Goal: Information Seeking & Learning: Learn about a topic

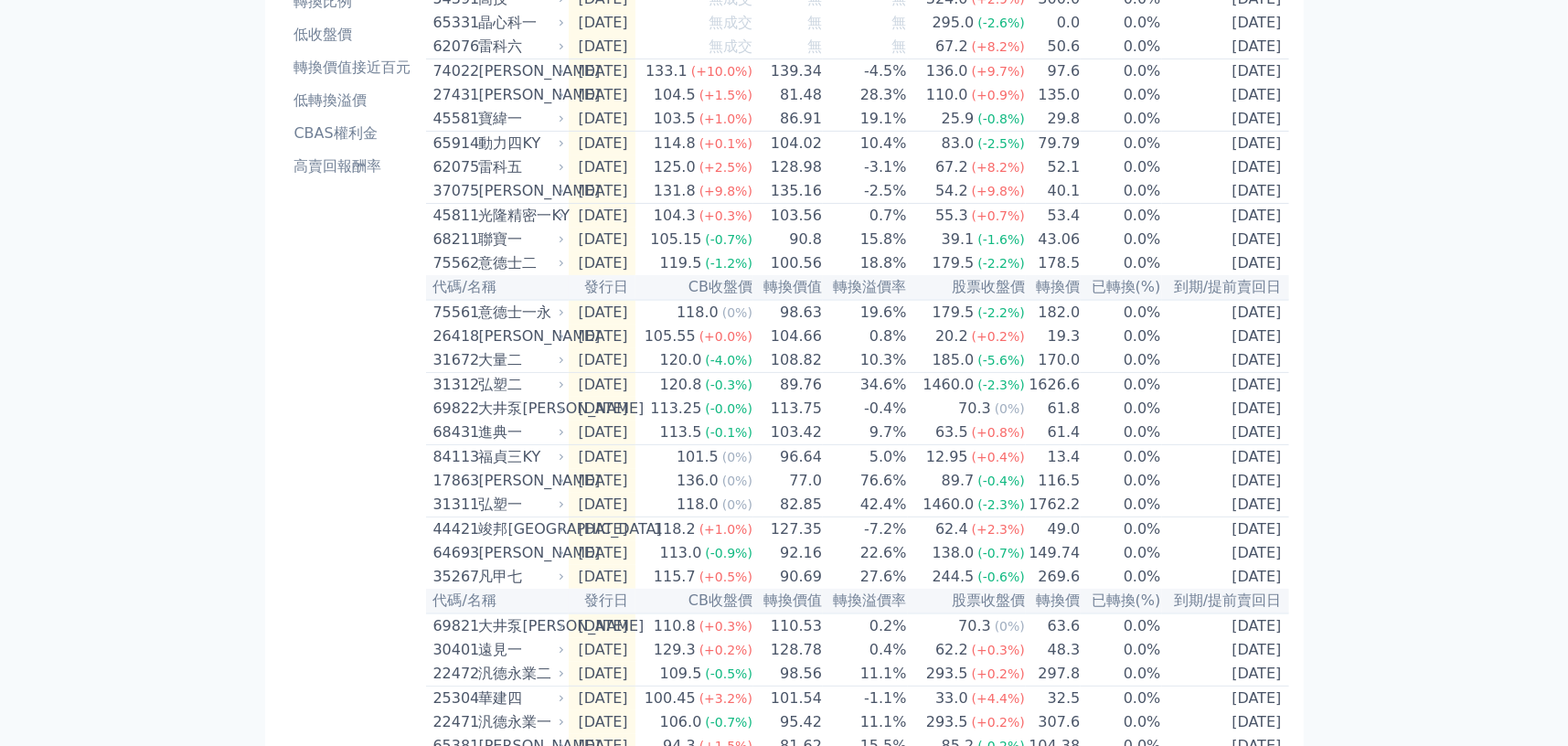
scroll to position [602, 0]
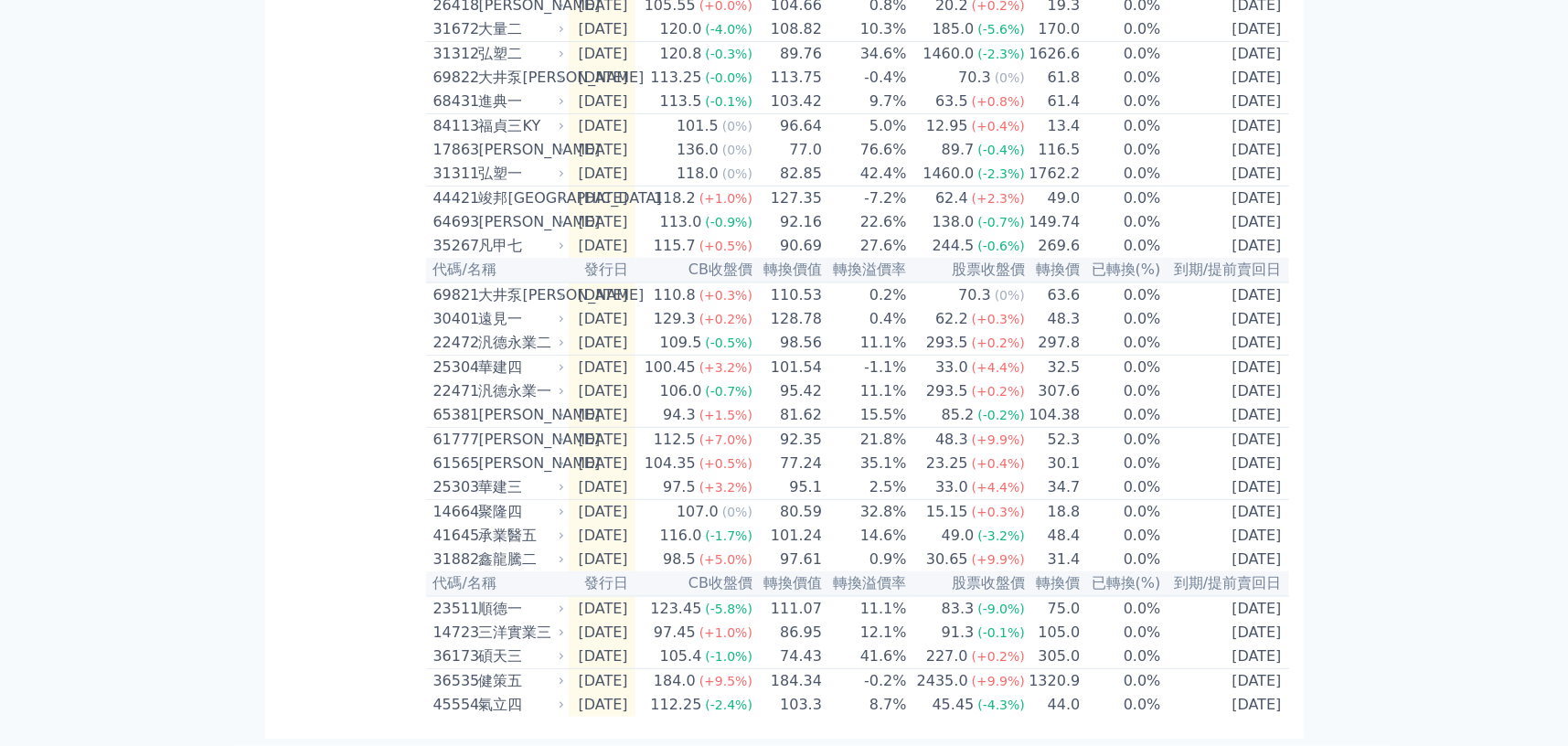
click at [510, 708] on div "氣立四" at bounding box center [521, 705] width 82 height 22
click at [529, 476] on div "華建三" at bounding box center [521, 487] width 82 height 22
click at [513, 476] on div "華建三" at bounding box center [521, 487] width 82 height 22
click at [448, 476] on div "25303" at bounding box center [454, 487] width 41 height 22
drag, startPoint x: 431, startPoint y: 470, endPoint x: 468, endPoint y: 471, distance: 37.0
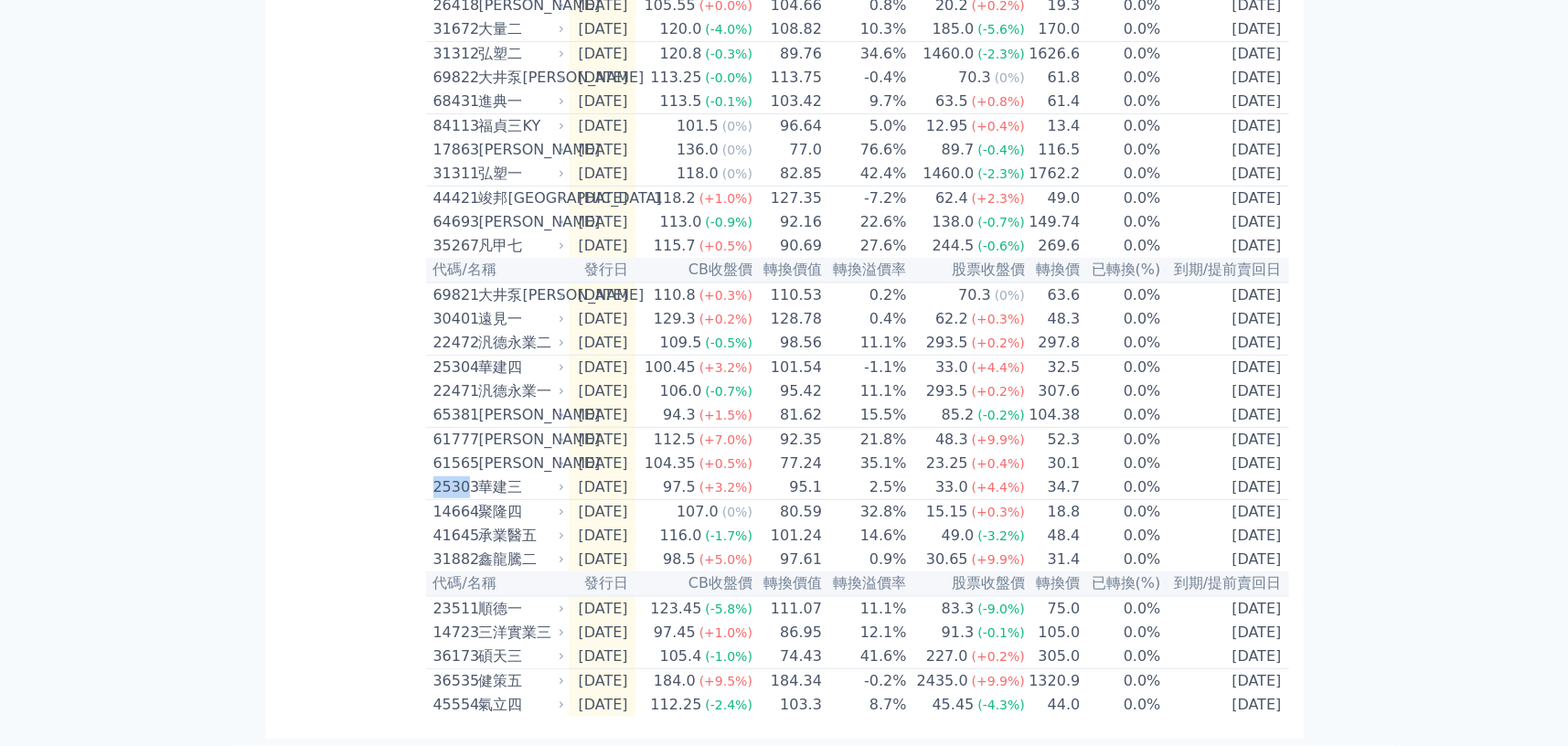
click at [468, 475] on td "25303 華建三" at bounding box center [498, 487] width 143 height 25
click at [316, 272] on div "按代號排序 即將/近期發行 一年內到期 轉換比例 低收盤價 轉換價值接近百元 低轉換溢價 CBAS權利金 高賣回報酬率" at bounding box center [353, 133] width 146 height 1166
drag, startPoint x: 429, startPoint y: 288, endPoint x: 472, endPoint y: 293, distance: 43.3
click at [472, 307] on td "30401 遠見一" at bounding box center [498, 319] width 143 height 24
drag, startPoint x: 467, startPoint y: 292, endPoint x: 426, endPoint y: 288, distance: 41.2
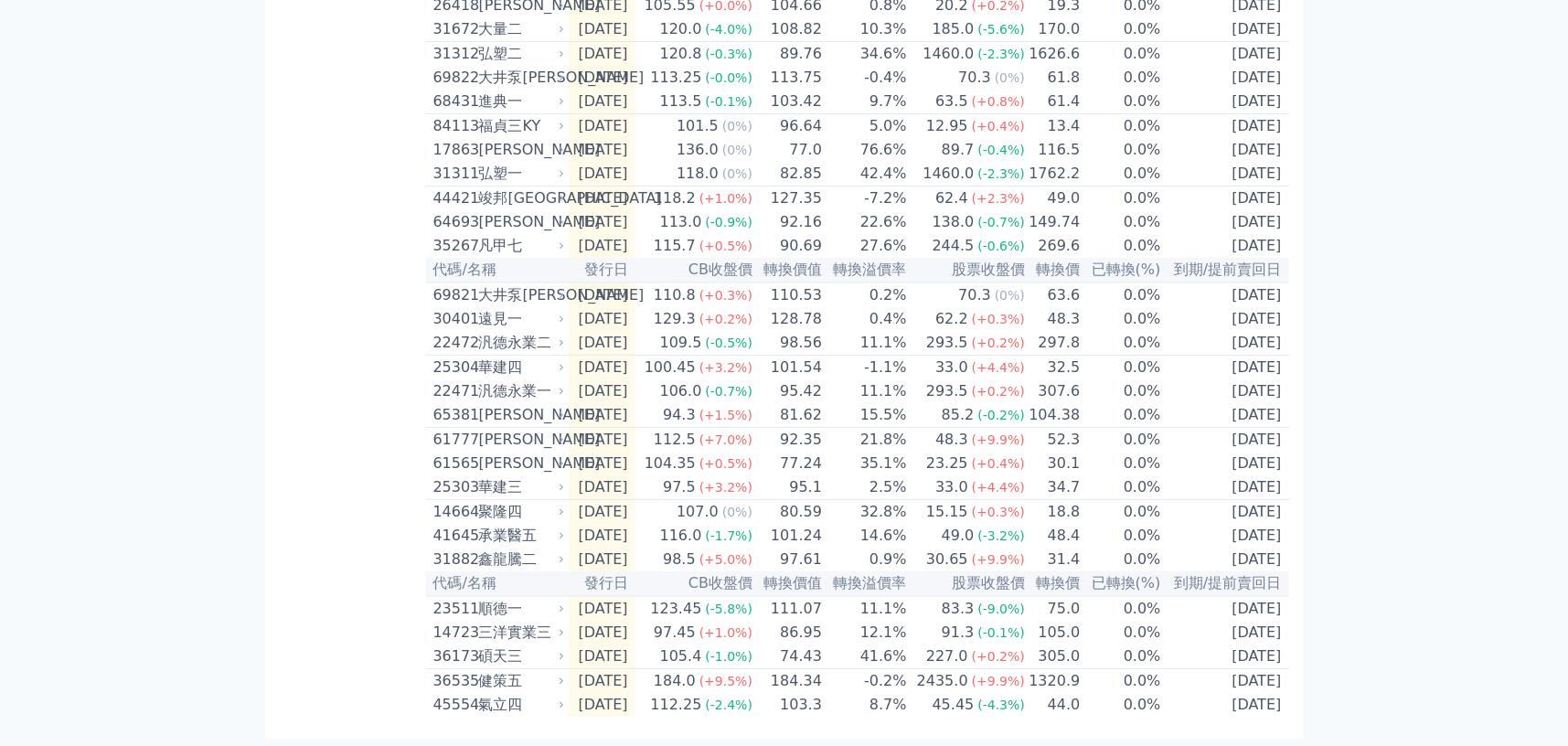
click at [426, 307] on td "30401 遠見一" at bounding box center [498, 319] width 143 height 24
drag, startPoint x: 426, startPoint y: 288, endPoint x: 470, endPoint y: 295, distance: 44.6
click at [470, 307] on td "30401 遠見一" at bounding box center [498, 319] width 143 height 24
drag, startPoint x: 432, startPoint y: 446, endPoint x: 466, endPoint y: 444, distance: 34.1
click at [466, 453] on div "61565" at bounding box center [454, 464] width 41 height 22
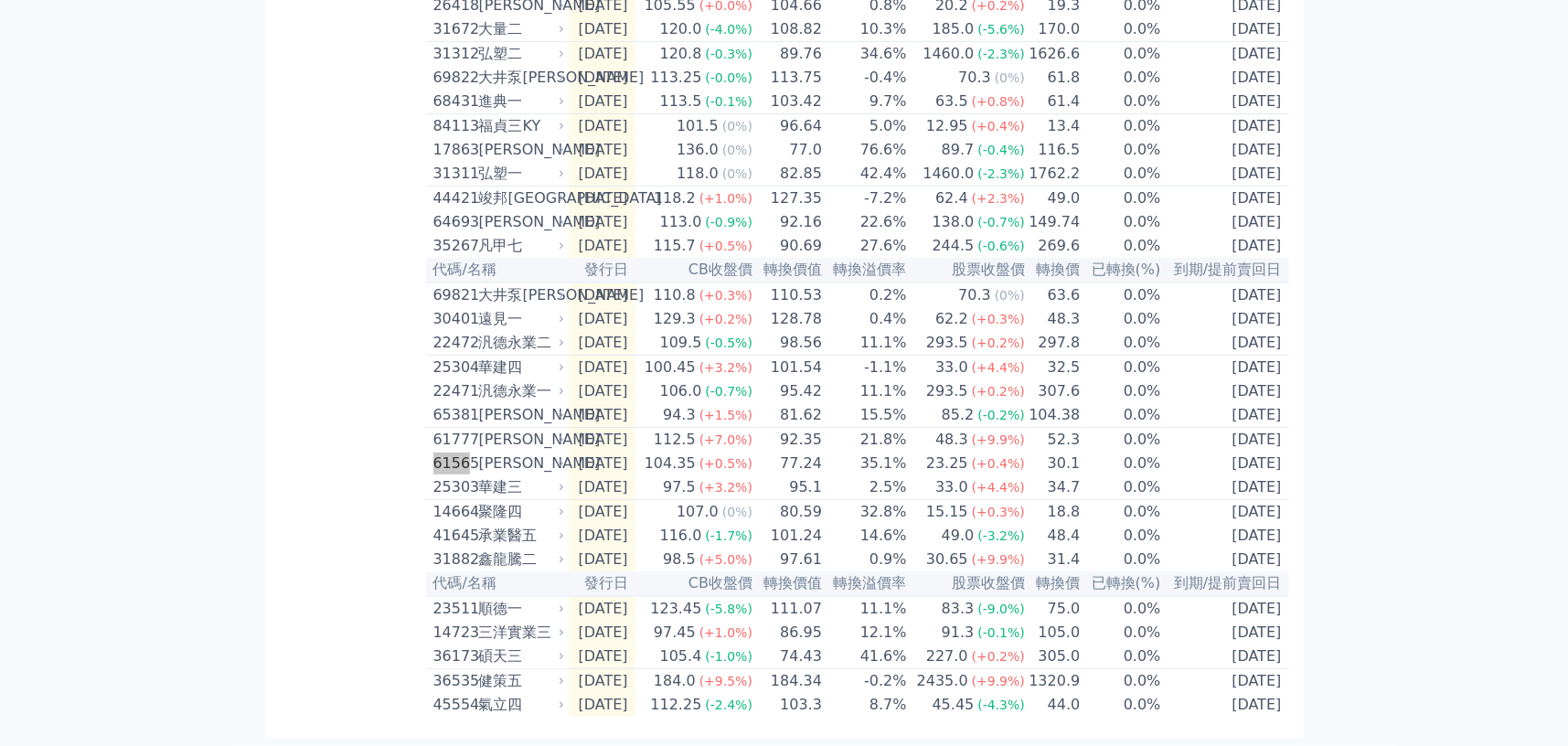
scroll to position [602, 0]
drag, startPoint x: 429, startPoint y: 421, endPoint x: 471, endPoint y: 421, distance: 42.0
click at [471, 428] on td "61777 達麗七" at bounding box center [498, 440] width 143 height 25
copy div "6177"
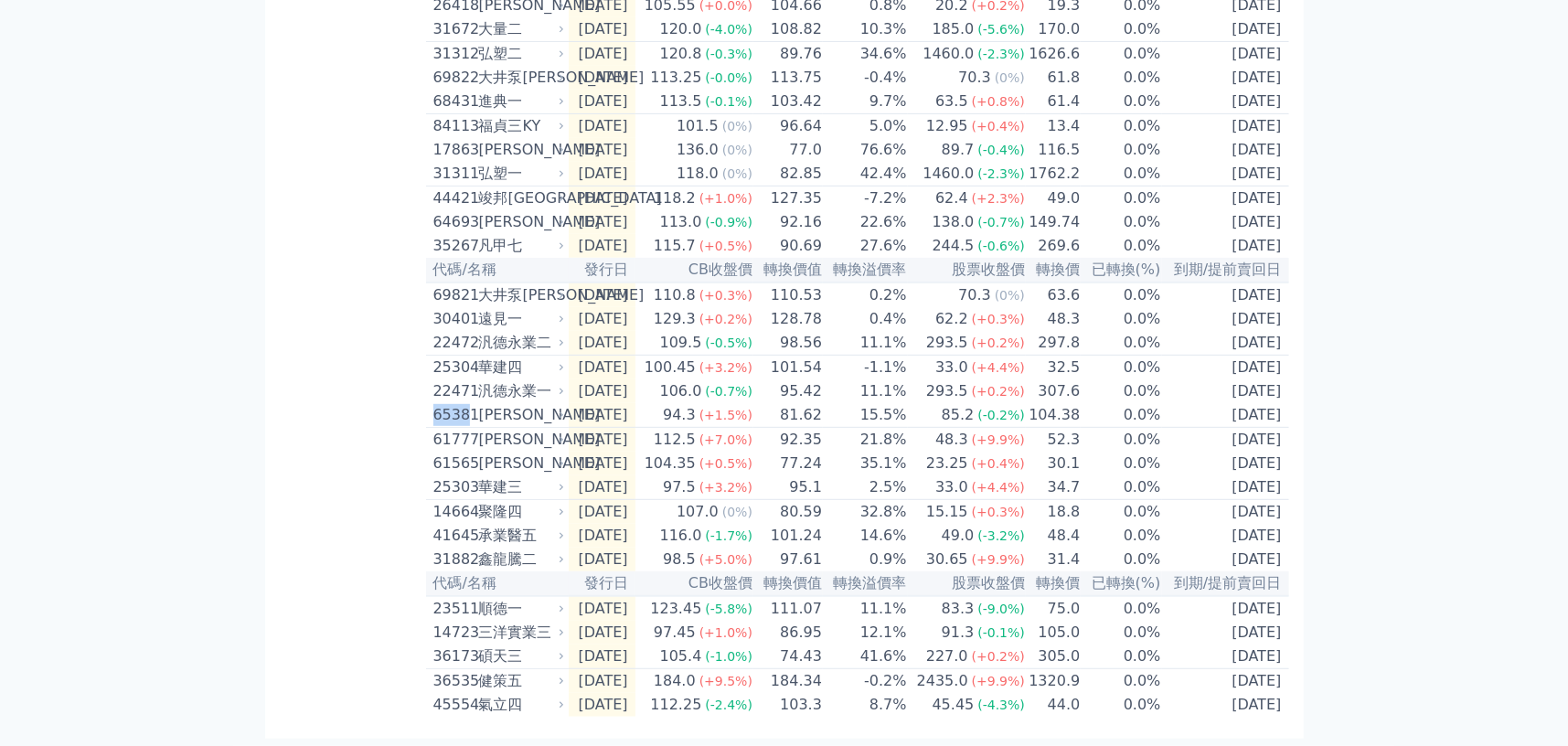
drag, startPoint x: 433, startPoint y: 396, endPoint x: 471, endPoint y: 399, distance: 38.1
click at [471, 404] on div "65381" at bounding box center [454, 415] width 41 height 22
drag, startPoint x: 433, startPoint y: 293, endPoint x: 467, endPoint y: 293, distance: 34.0
click at [467, 308] on div "30401" at bounding box center [454, 319] width 41 height 22
copy div "3040"
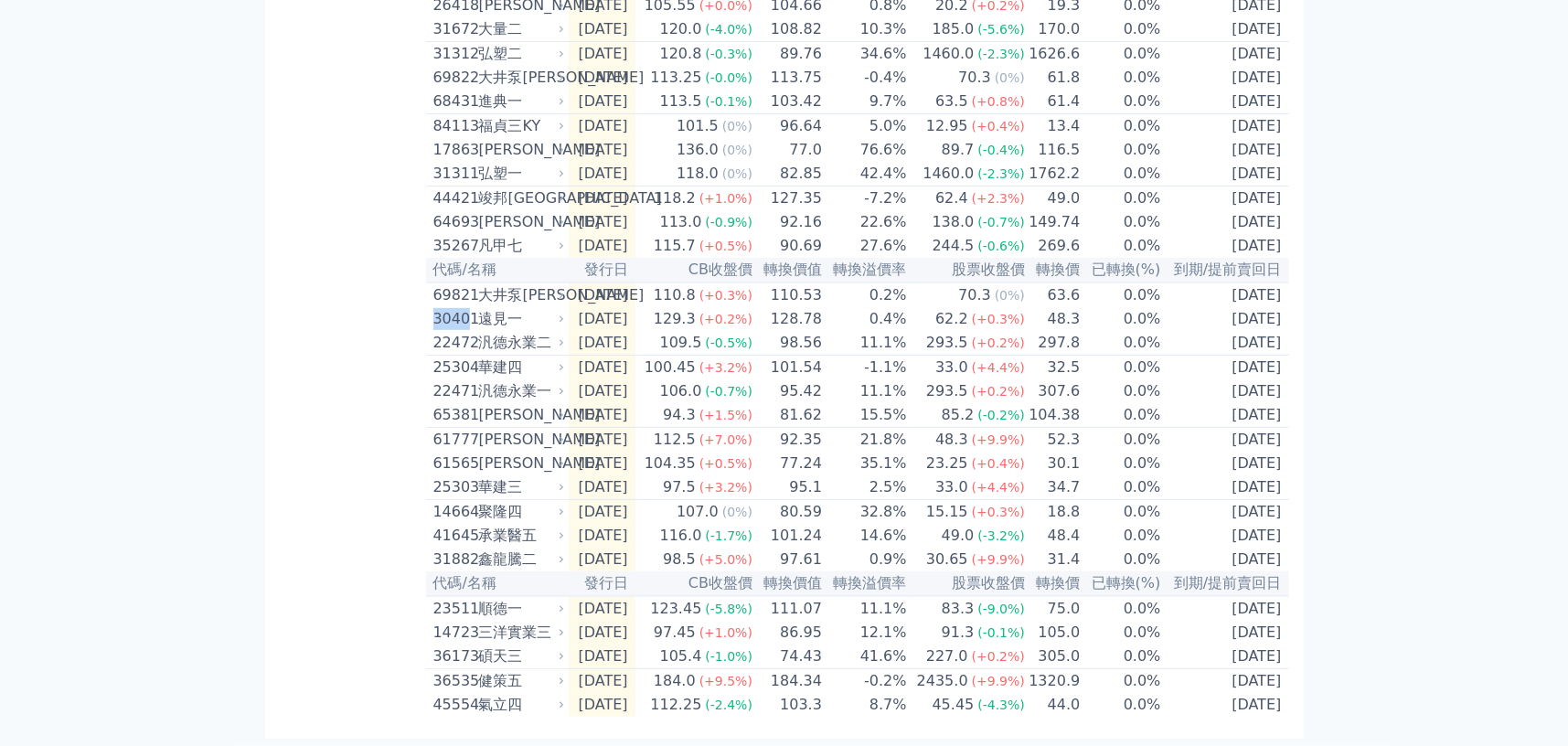
scroll to position [510, 0]
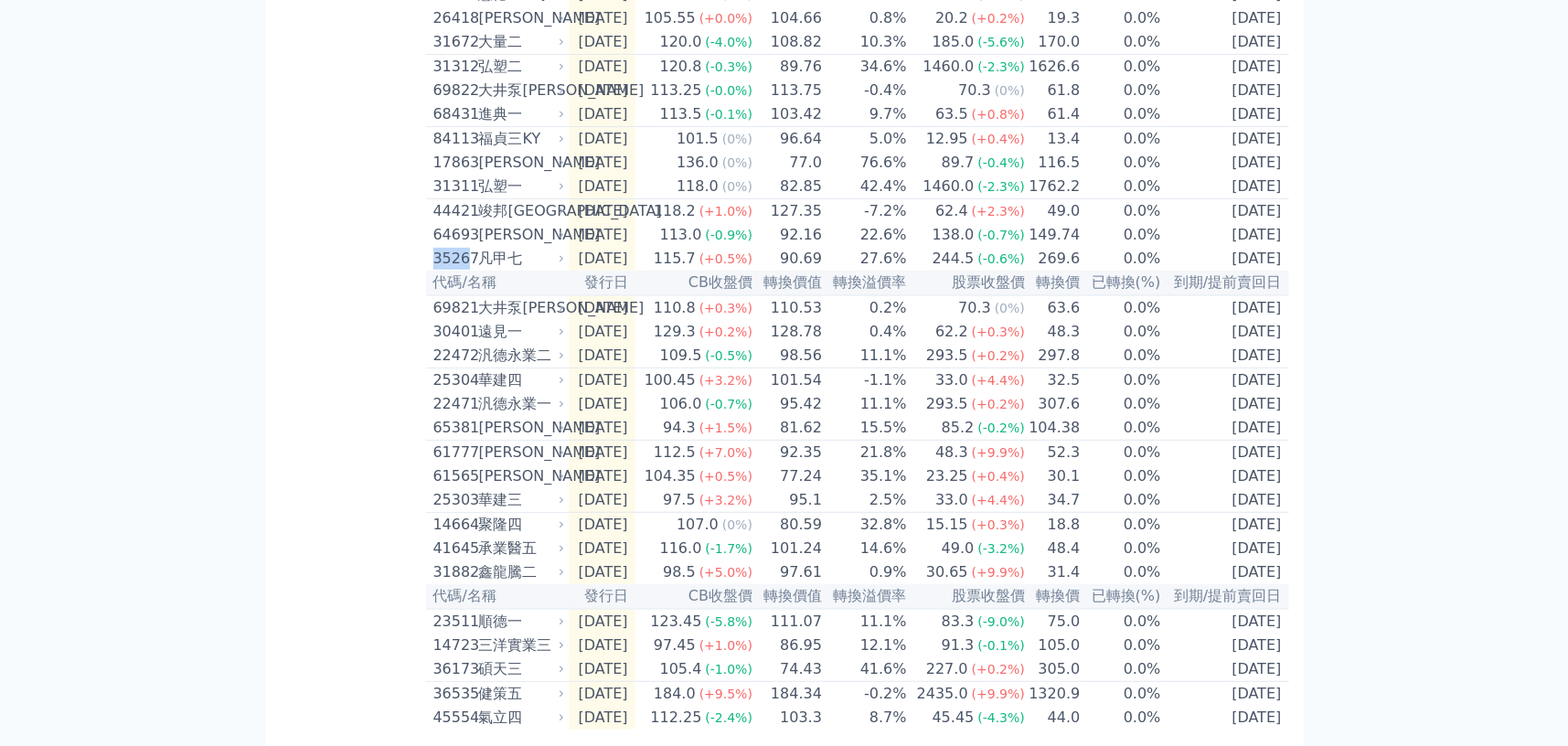
drag, startPoint x: 429, startPoint y: 296, endPoint x: 465, endPoint y: 300, distance: 36.2
click at [465, 271] on td "35267 凡甲七" at bounding box center [498, 259] width 143 height 24
copy div "3526"
drag, startPoint x: 426, startPoint y: 272, endPoint x: 467, endPoint y: 281, distance: 42.0
click at [467, 247] on td "64693 大樹三" at bounding box center [498, 235] width 143 height 24
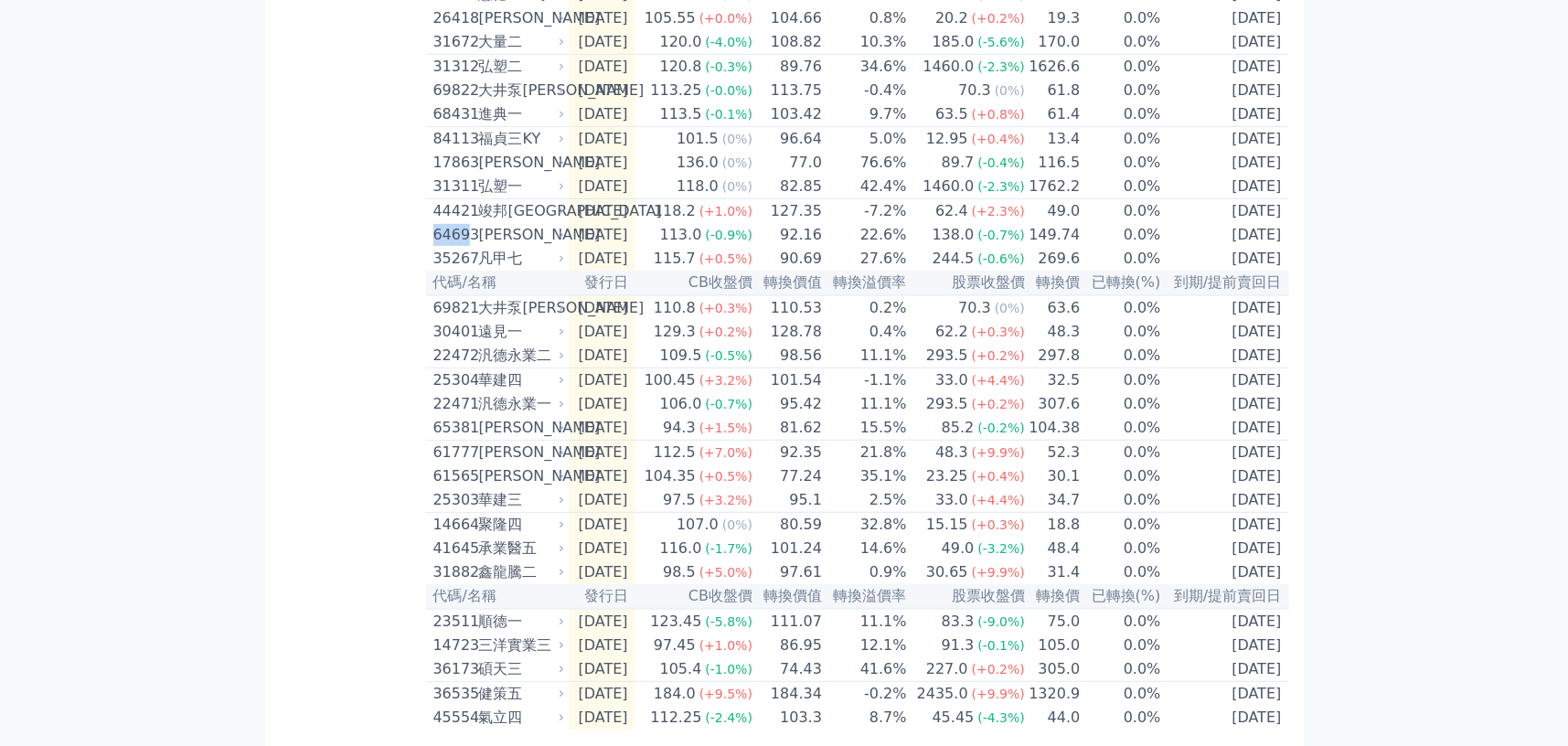
copy div "6469"
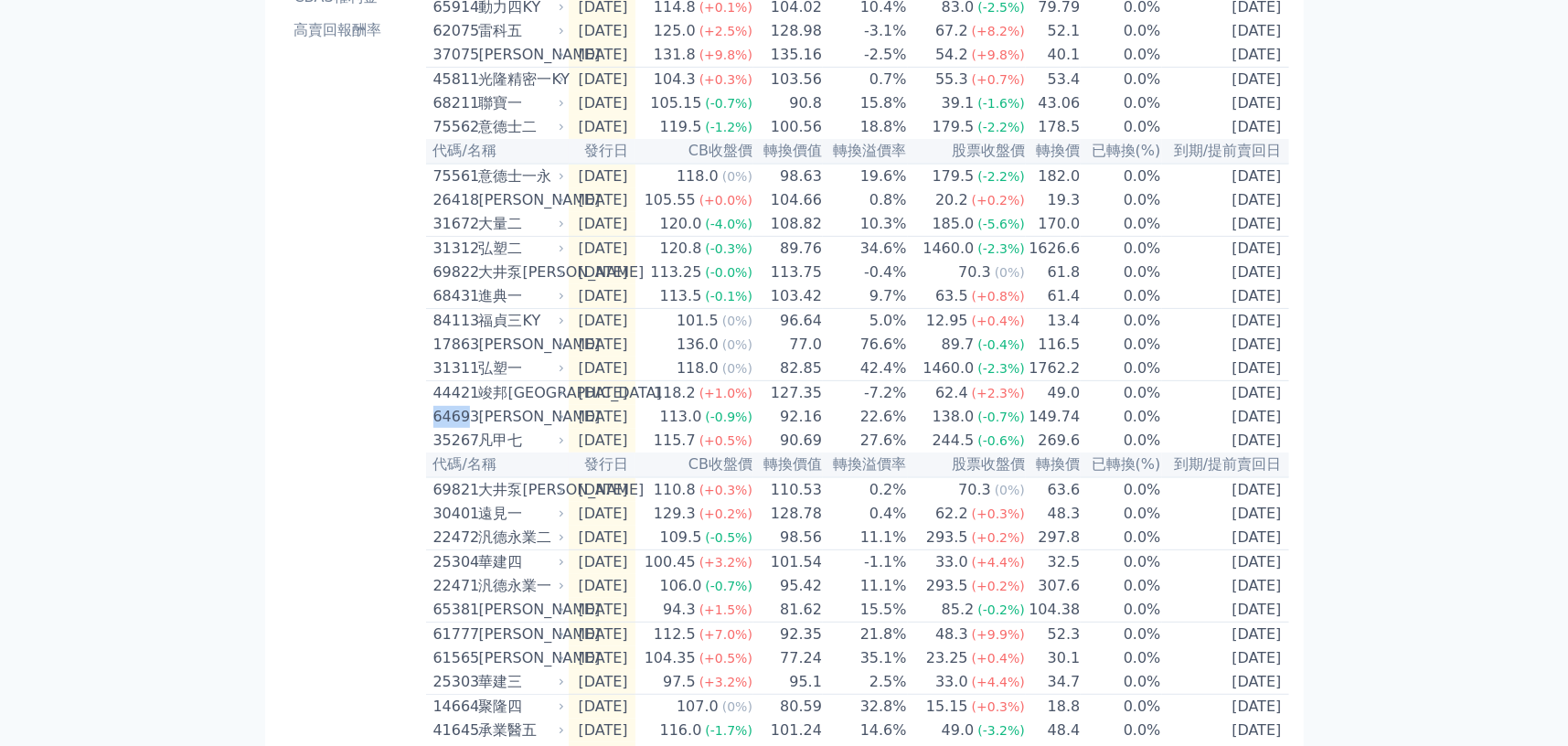
scroll to position [327, 0]
drag, startPoint x: 427, startPoint y: 436, endPoint x: 468, endPoint y: 438, distance: 41.0
click at [469, 407] on td "44421 竣邦一KY" at bounding box center [498, 394] width 143 height 25
copy div "4442"
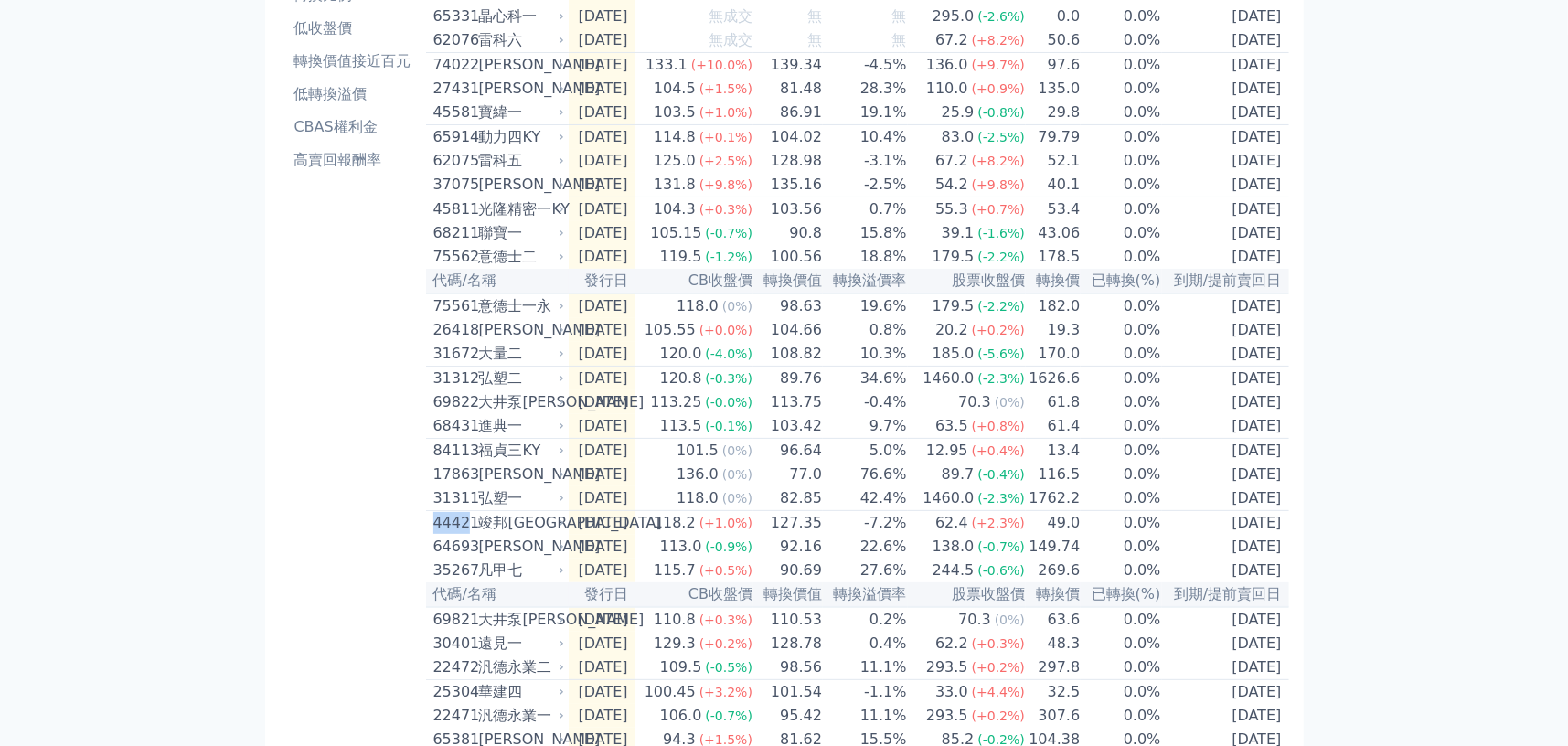
scroll to position [0, 0]
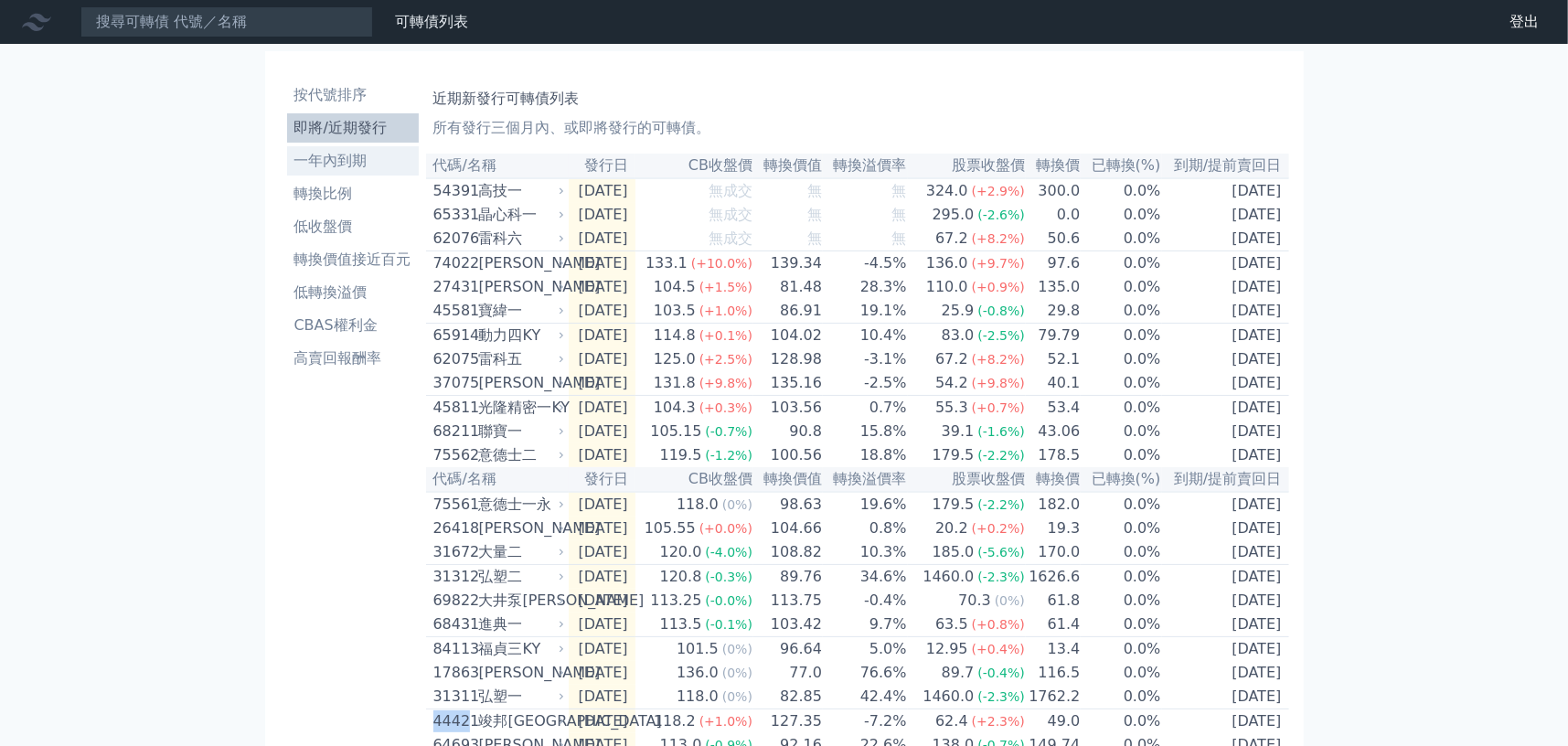
click at [358, 154] on li "一年內到期" at bounding box center [353, 161] width 132 height 22
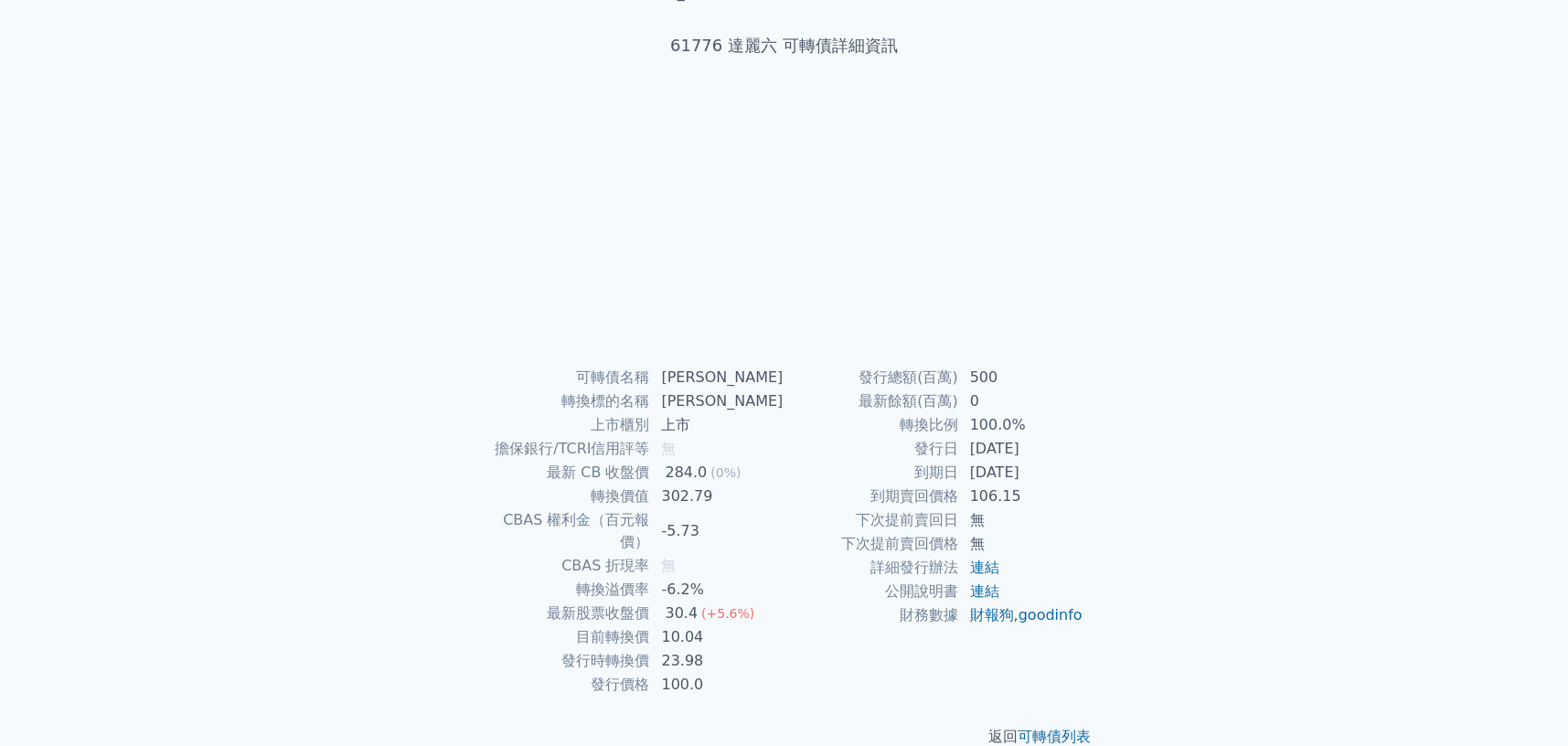
scroll to position [100, 0]
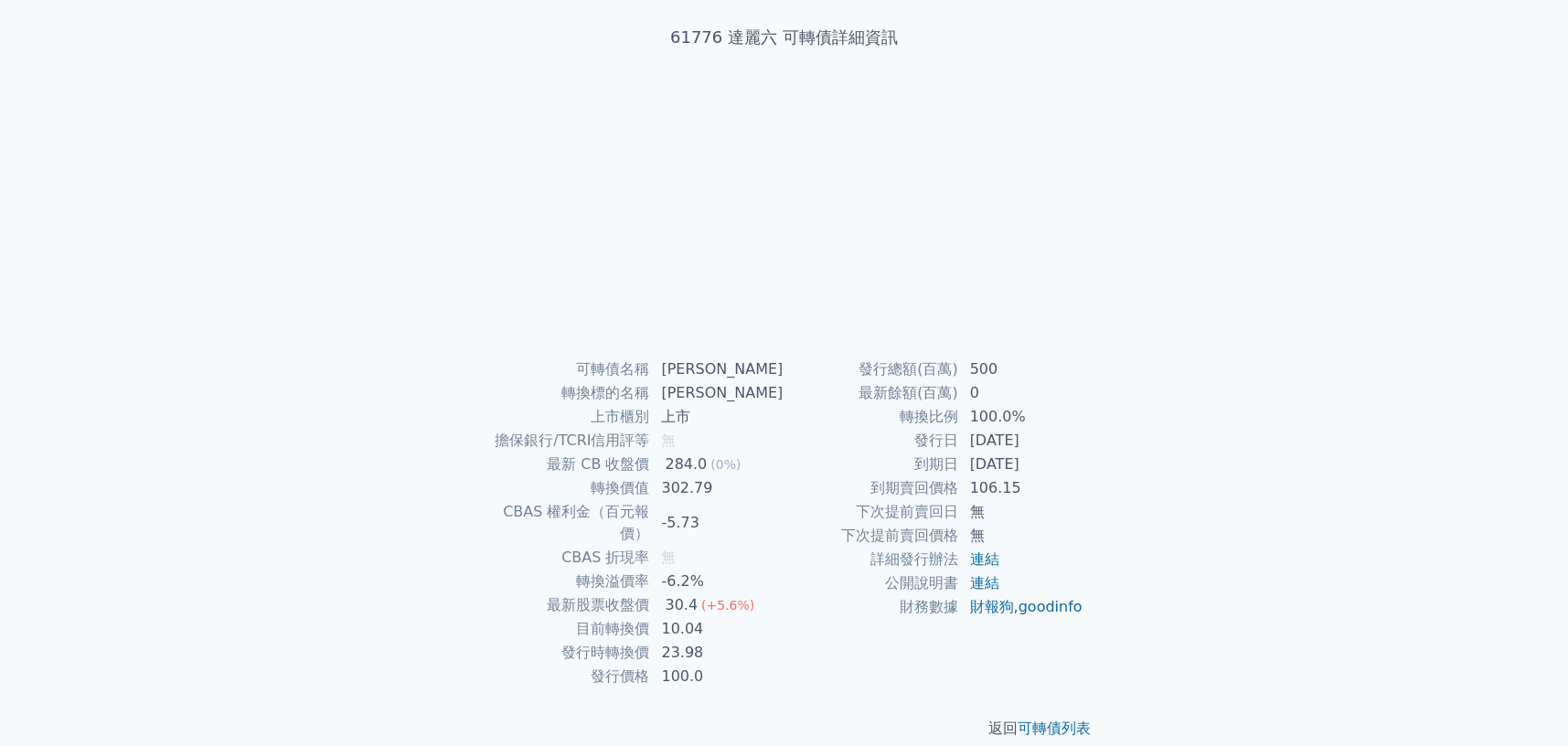
click at [1196, 372] on div "可轉債列表 財務數據 可轉債列表 財務數據 登出 登出 可轉債列表 › 61776 達麗六 61776 達麗六 可轉債詳細資訊 可轉債名稱 達麗六 0" at bounding box center [784, 334] width 1568 height 868
drag, startPoint x: 1193, startPoint y: 265, endPoint x: 1171, endPoint y: 270, distance: 22.6
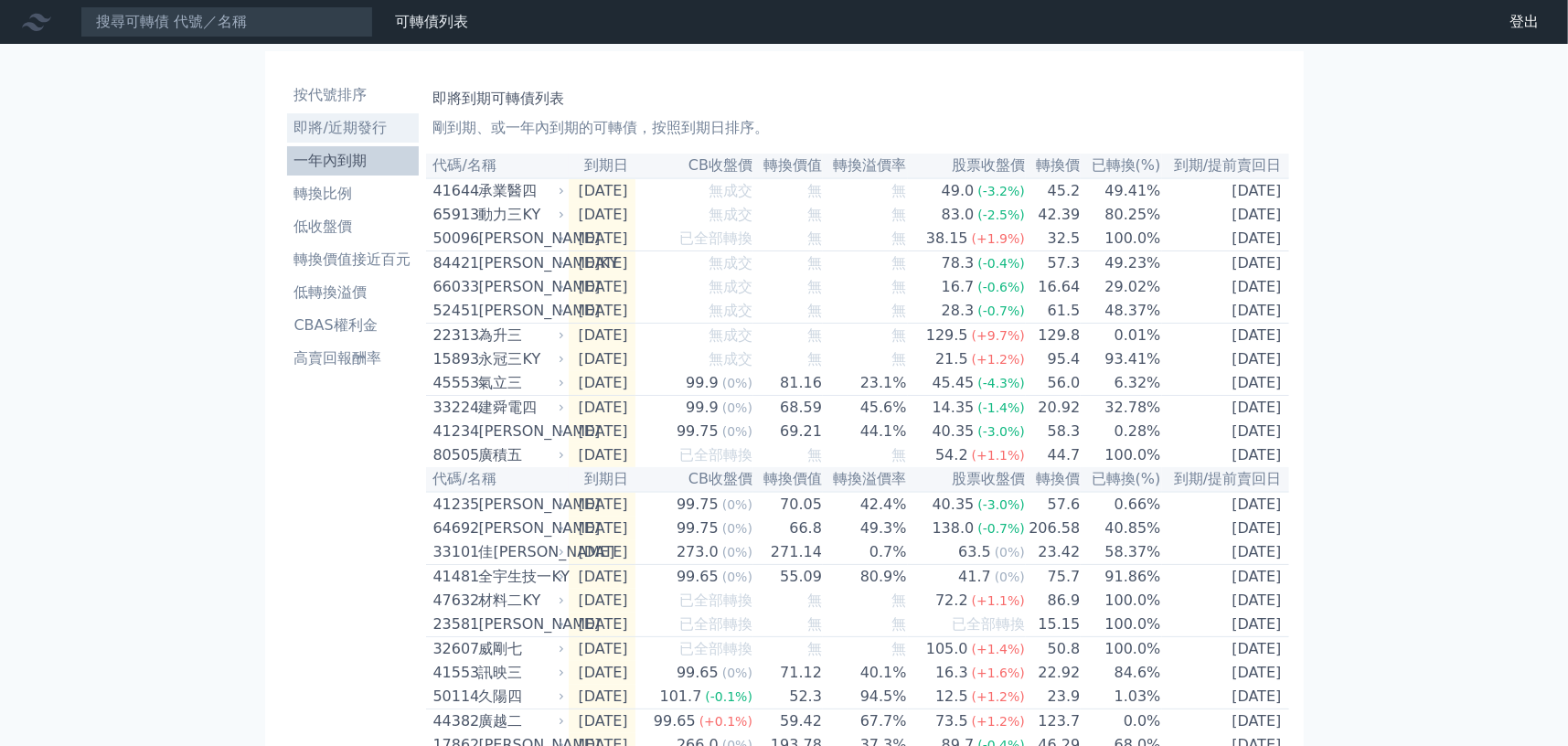
click at [371, 131] on li "即將/近期發行" at bounding box center [353, 128] width 132 height 22
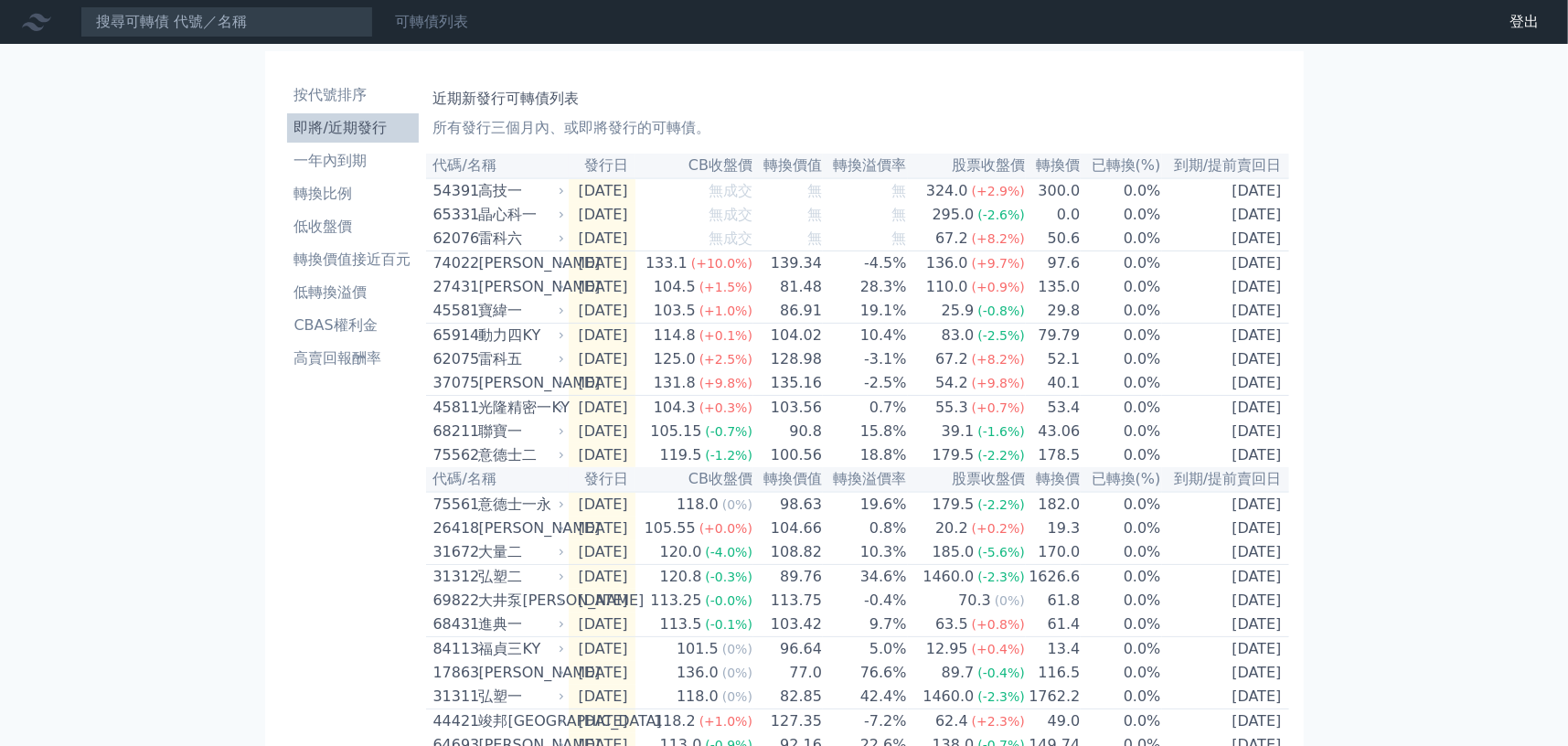
click at [448, 24] on link "可轉債列表" at bounding box center [432, 21] width 73 height 17
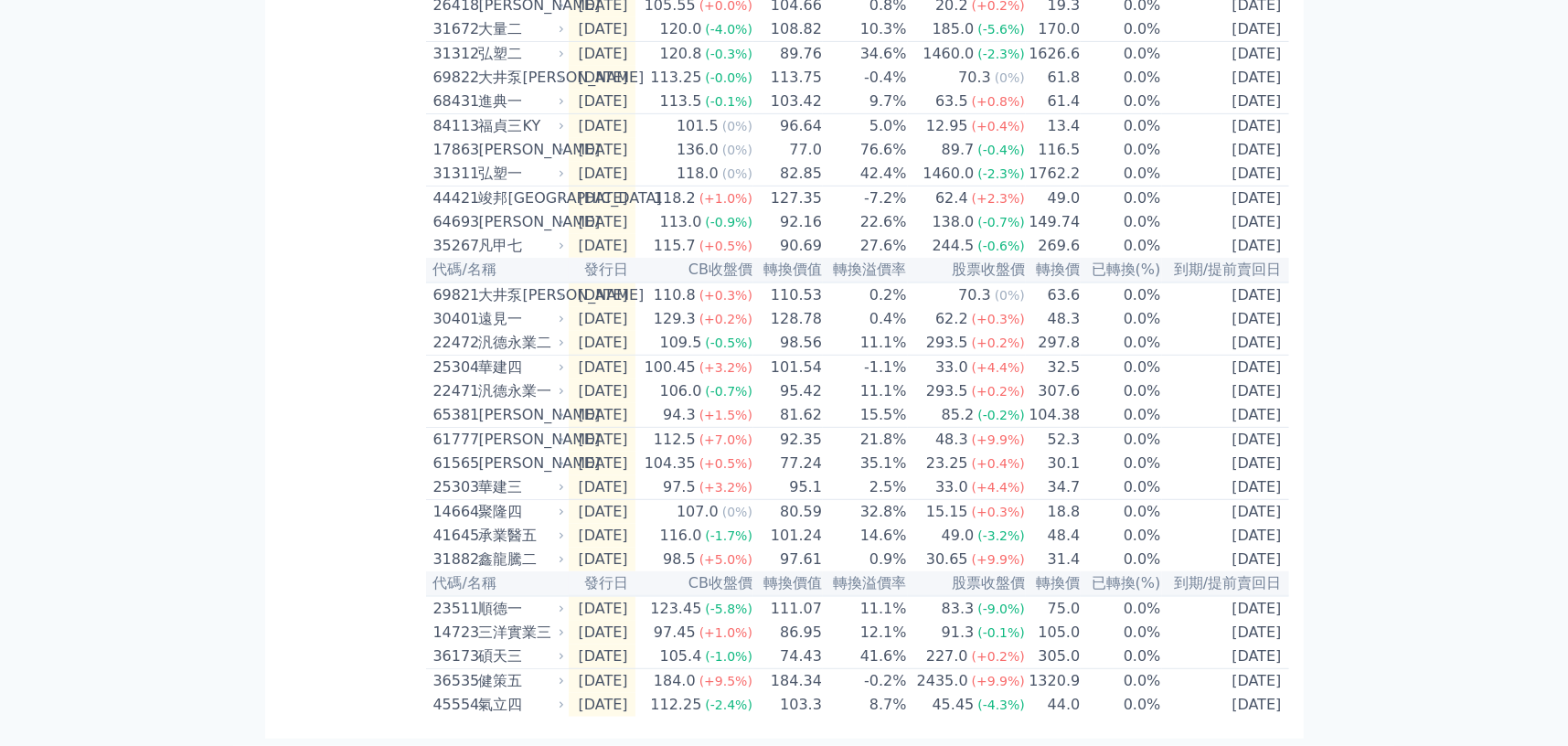
scroll to position [602, 0]
click at [270, 280] on div "按代號排序 即將/近期發行 一年內到期 轉換比例 低收盤價 轉換價值接近百元 低轉換溢價 CBAS權利金 高賣回報酬率 近期新發行可轉債列表 所有發行三個月內…" at bounding box center [784, 133] width 1038 height 1210
click at [1288, 705] on td "[DATE]" at bounding box center [1225, 705] width 127 height 24
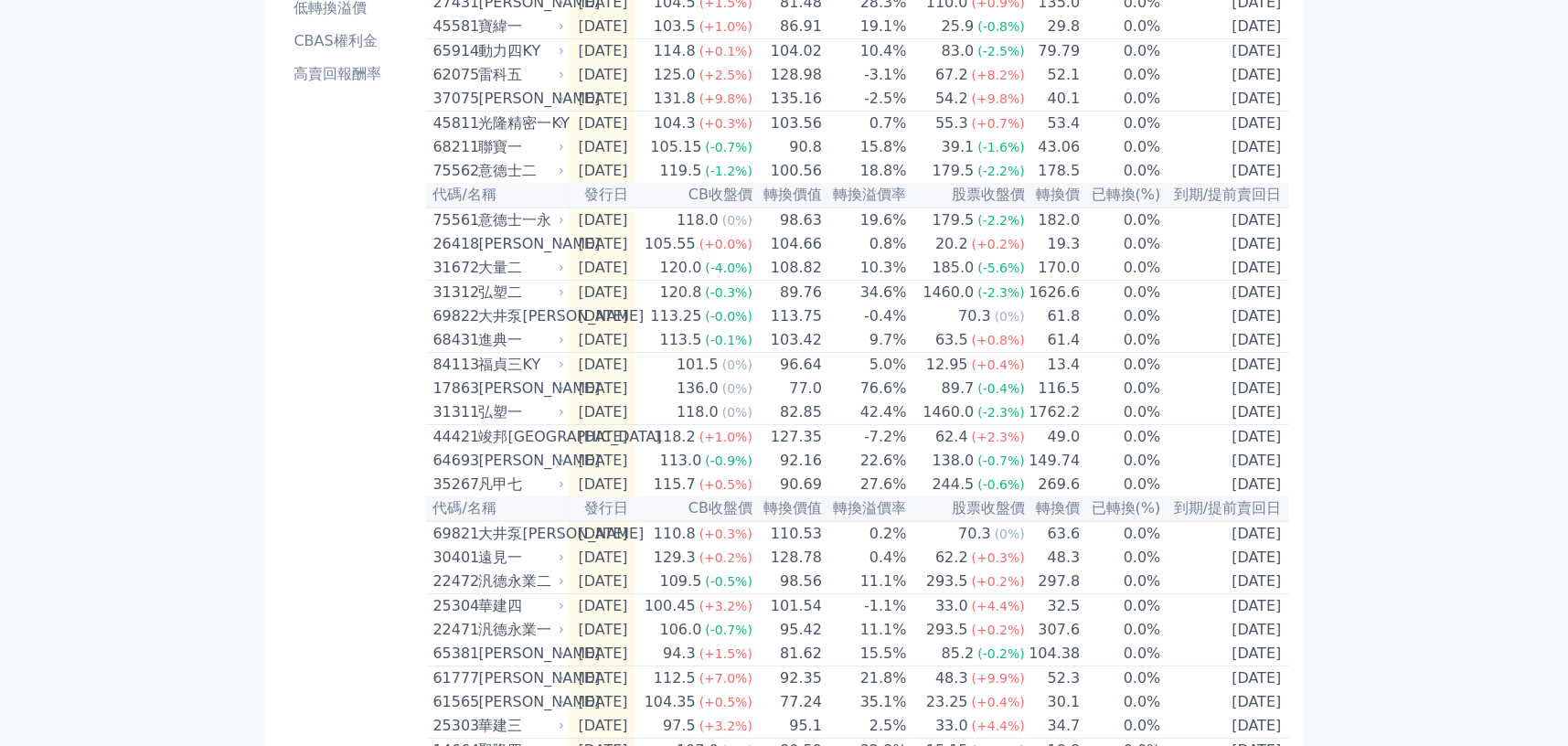
scroll to position [0, 0]
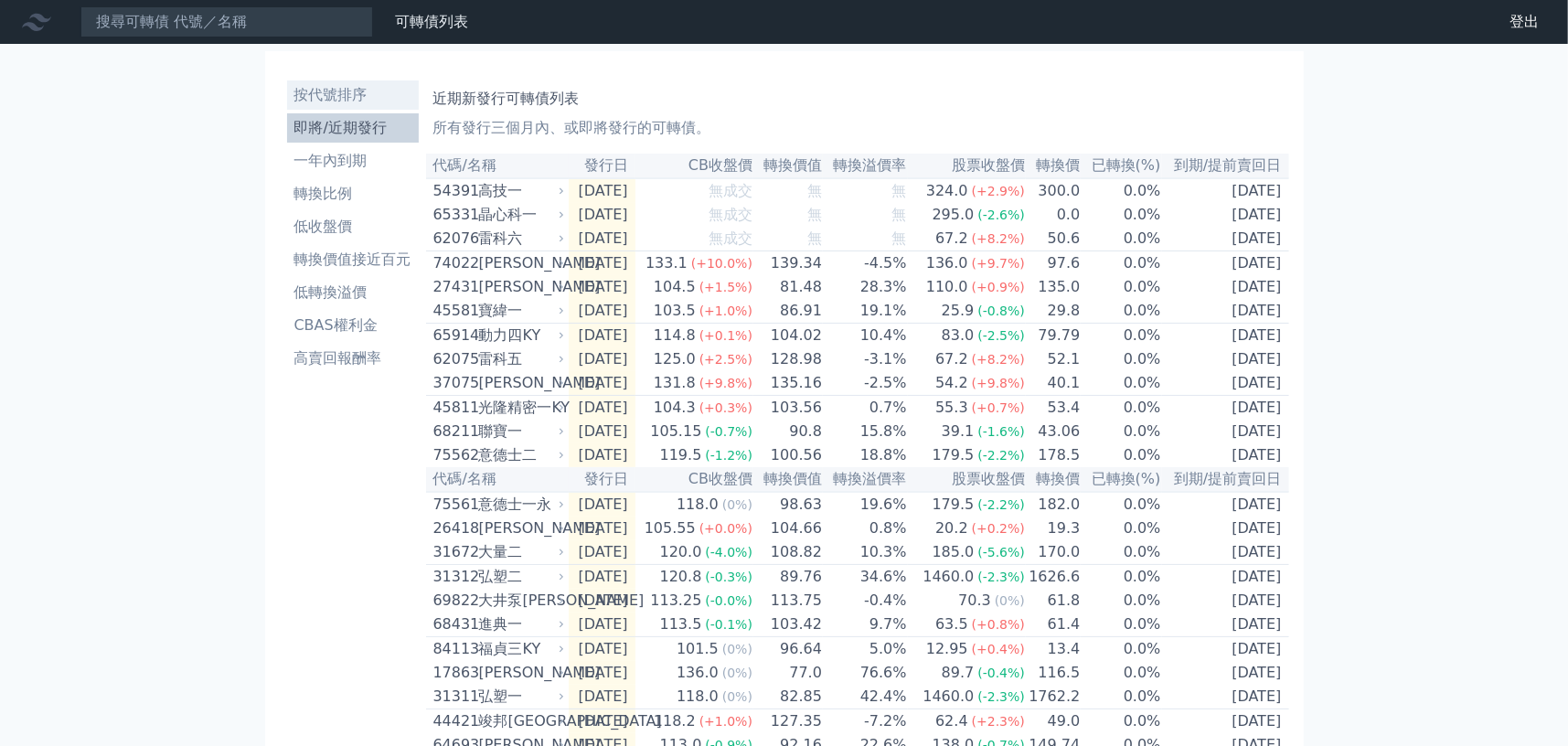
click at [361, 86] on li "按代號排序" at bounding box center [353, 95] width 132 height 22
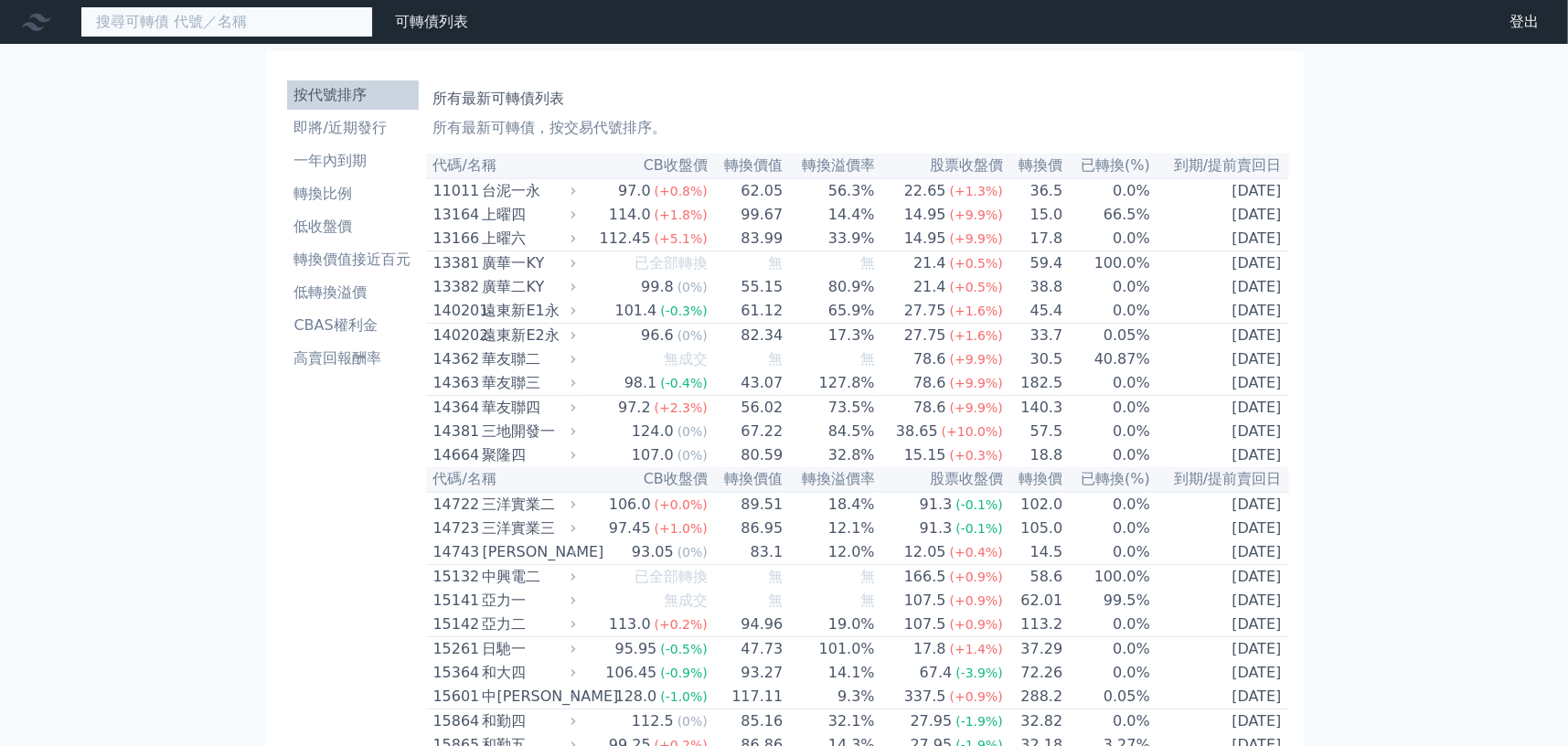
click at [292, 21] on input at bounding box center [227, 22] width 293 height 31
type input "2509"
drag, startPoint x: 237, startPoint y: 5, endPoint x: 85, endPoint y: 22, distance: 152.9
click at [2, 8] on nav "2509 可轉債列表 財務數據 可轉債列表 財務數據 登出 登出" at bounding box center [784, 22] width 1568 height 44
click at [155, 29] on input "2509" at bounding box center [227, 22] width 293 height 31
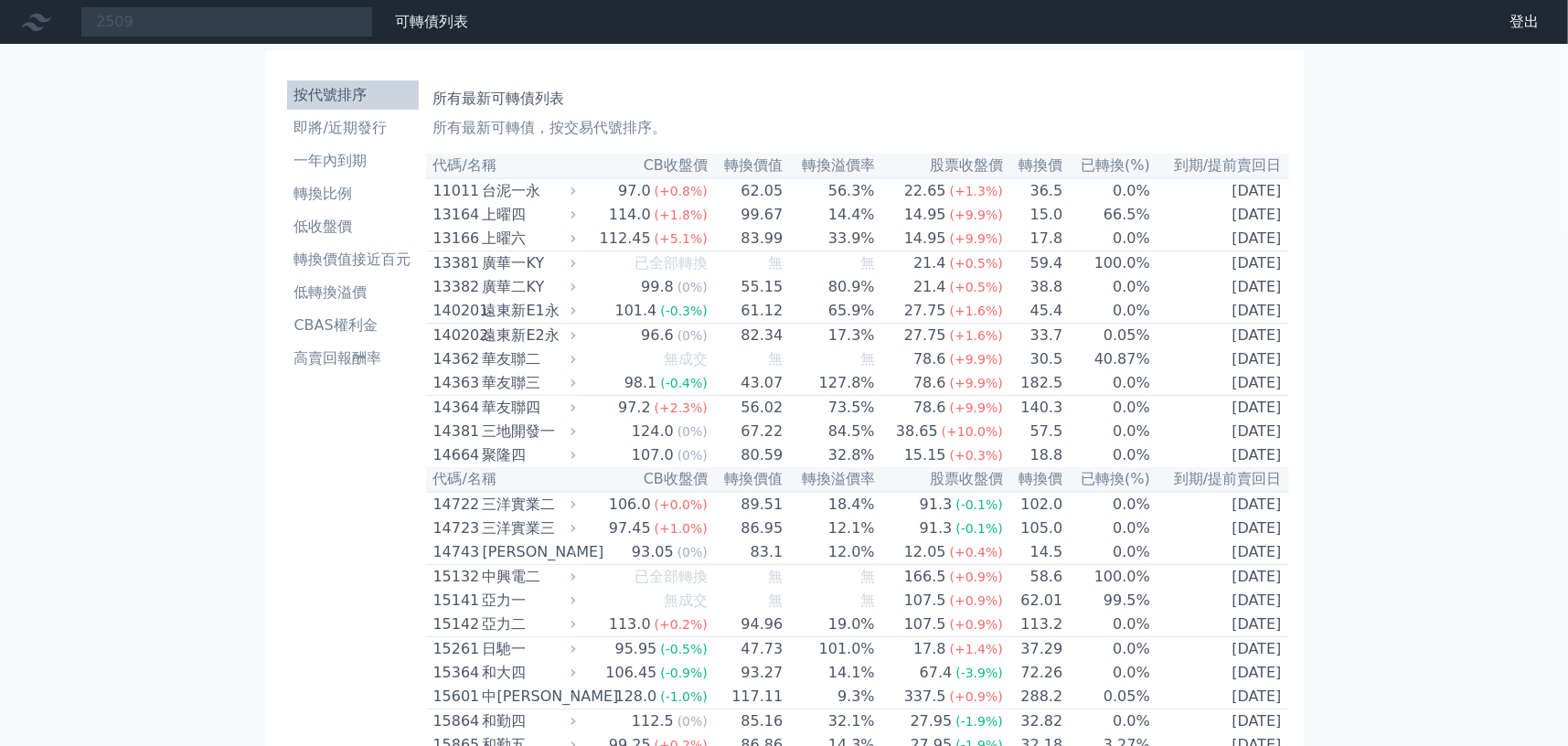
click at [65, 20] on div at bounding box center [40, 22] width 59 height 29
click at [39, 16] on icon at bounding box center [37, 22] width 29 height 17
click at [336, 114] on link "即將/近期發行" at bounding box center [353, 128] width 132 height 29
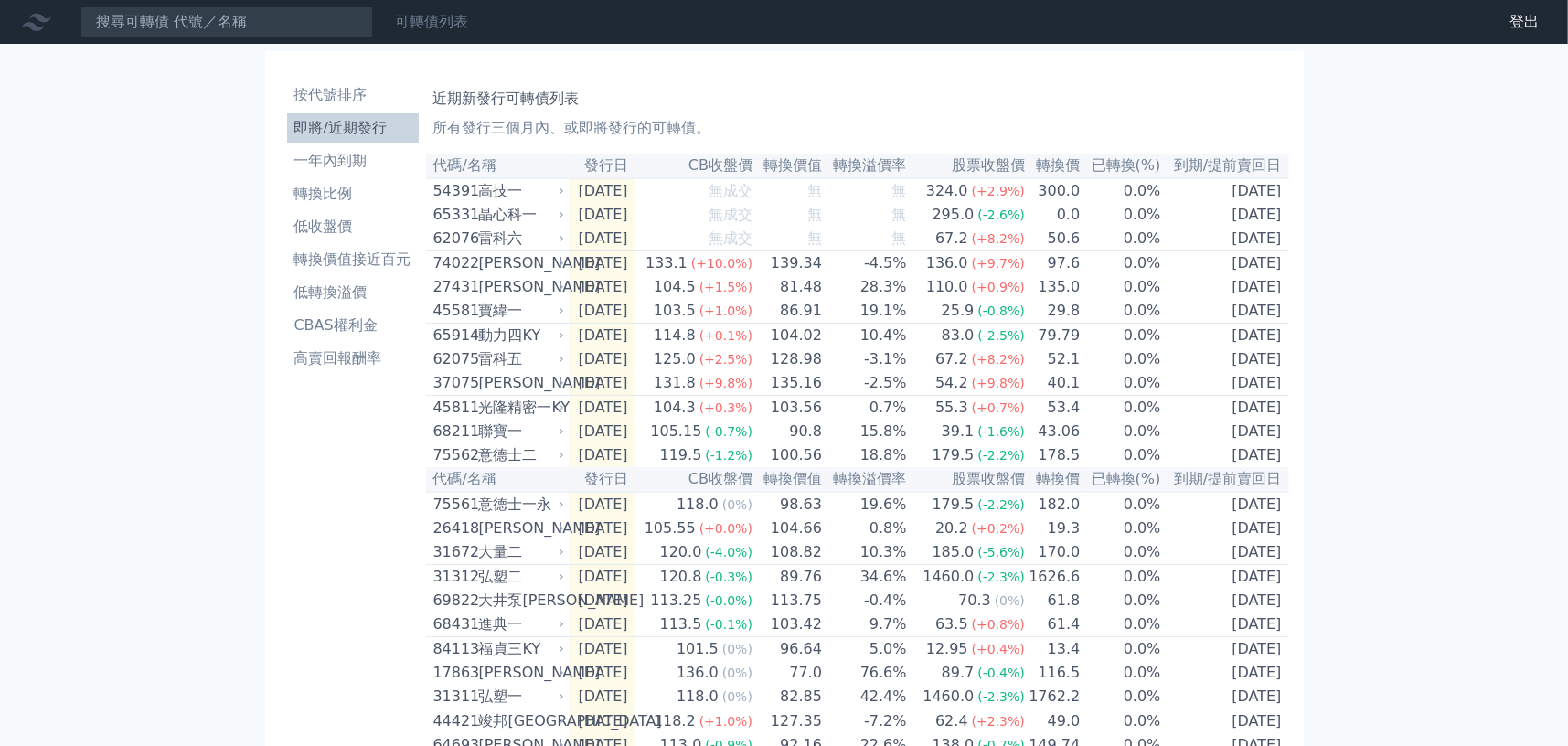
click at [418, 16] on link "可轉債列表" at bounding box center [432, 21] width 73 height 17
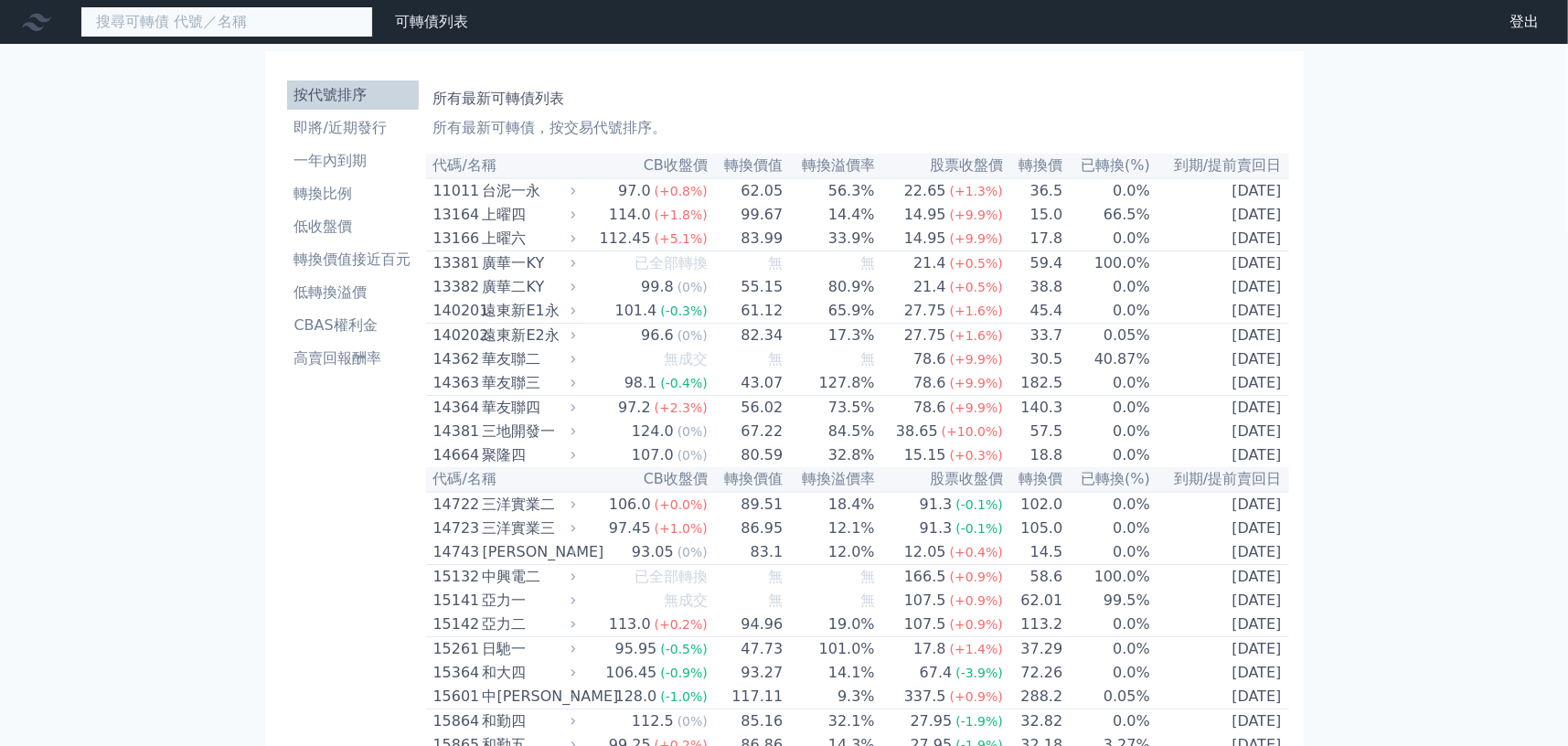
click at [239, 28] on input at bounding box center [227, 22] width 293 height 31
type input "2"
click at [237, 27] on input "61777" at bounding box center [227, 22] width 293 height 31
type input "6177"
click at [254, 17] on input "6177" at bounding box center [227, 22] width 293 height 31
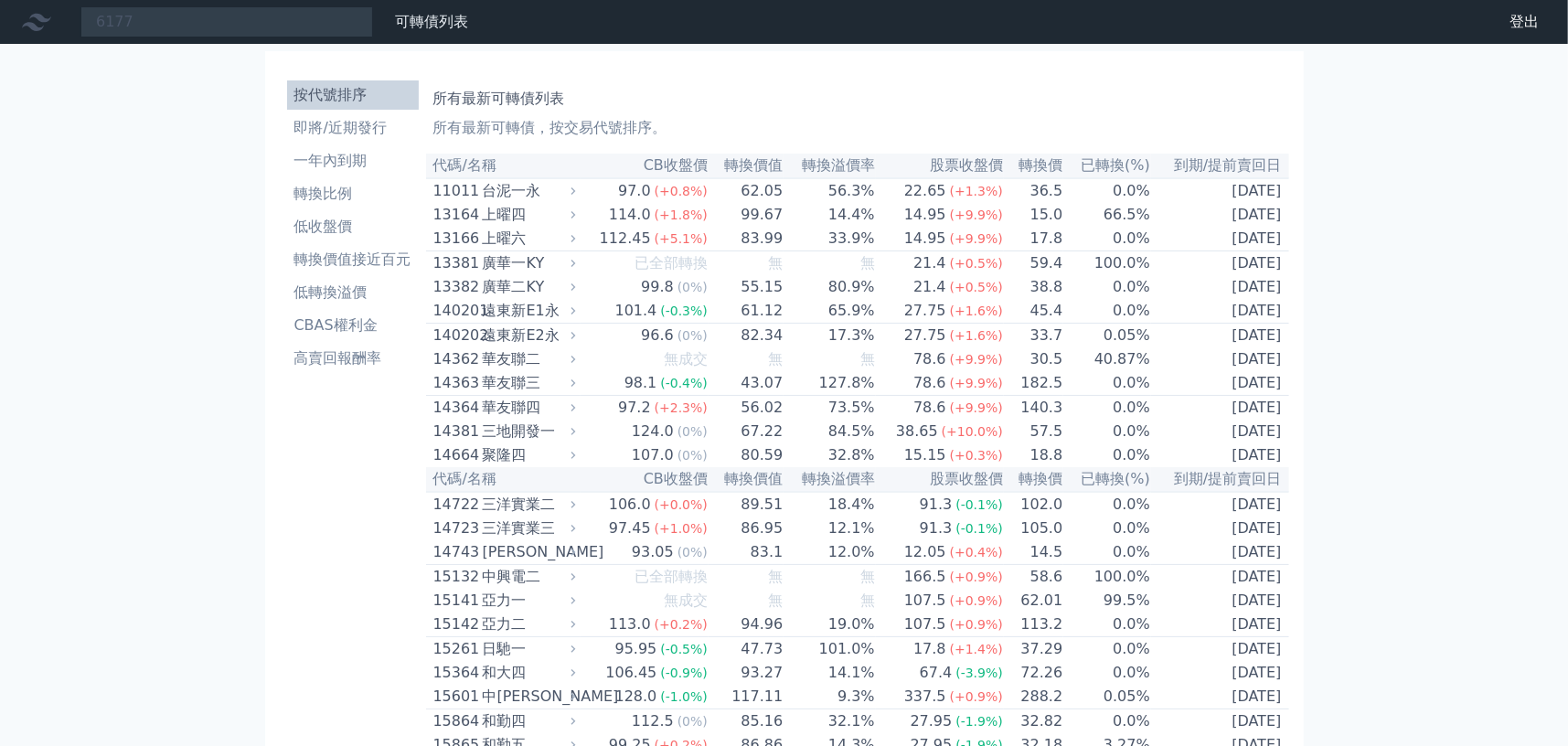
click at [35, 20] on icon at bounding box center [37, 22] width 29 height 29
click at [103, 16] on input "6177" at bounding box center [227, 22] width 293 height 31
drag, startPoint x: 141, startPoint y: 109, endPoint x: 185, endPoint y: 30, distance: 90.4
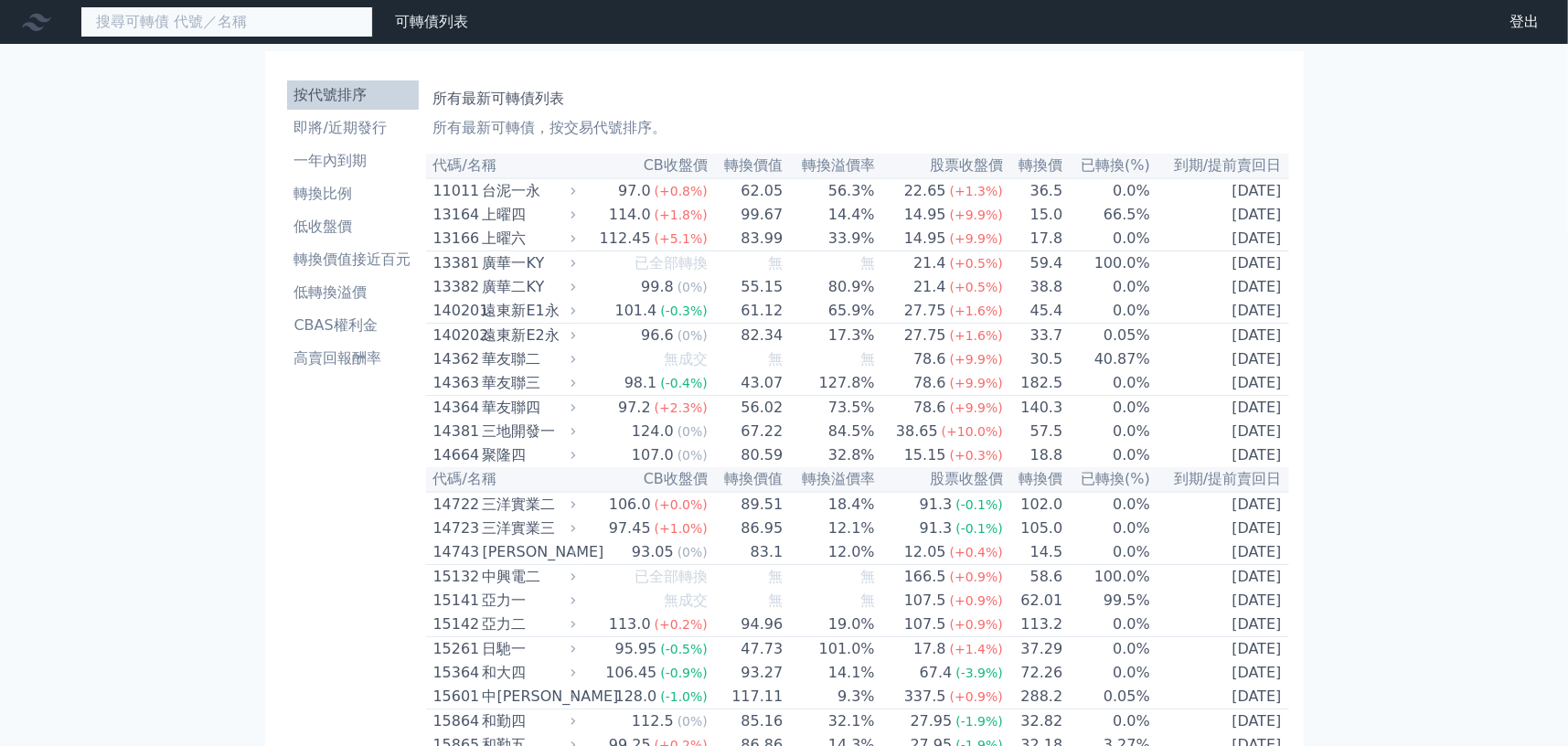
click at [187, 26] on input at bounding box center [227, 22] width 293 height 31
type input "[PERSON_NAME]"
type input "61"
click at [275, 30] on input "61" at bounding box center [227, 22] width 293 height 31
drag, startPoint x: 155, startPoint y: 105, endPoint x: 157, endPoint y: 27, distance: 78.0
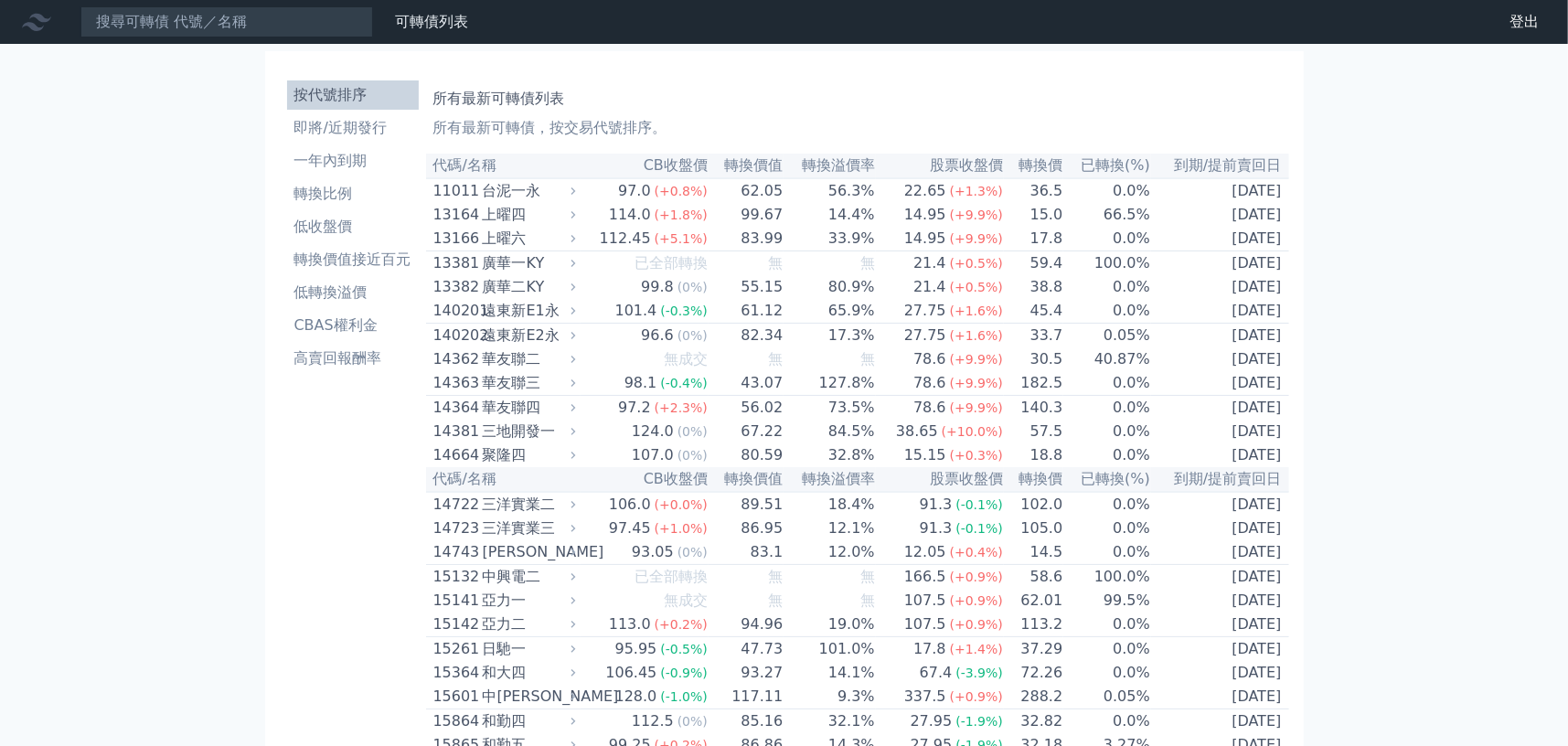
click at [156, 25] on input at bounding box center [227, 22] width 293 height 31
type input "6117"
drag, startPoint x: 157, startPoint y: 25, endPoint x: 195, endPoint y: 62, distance: 53.0
click at [120, 7] on input at bounding box center [227, 22] width 293 height 31
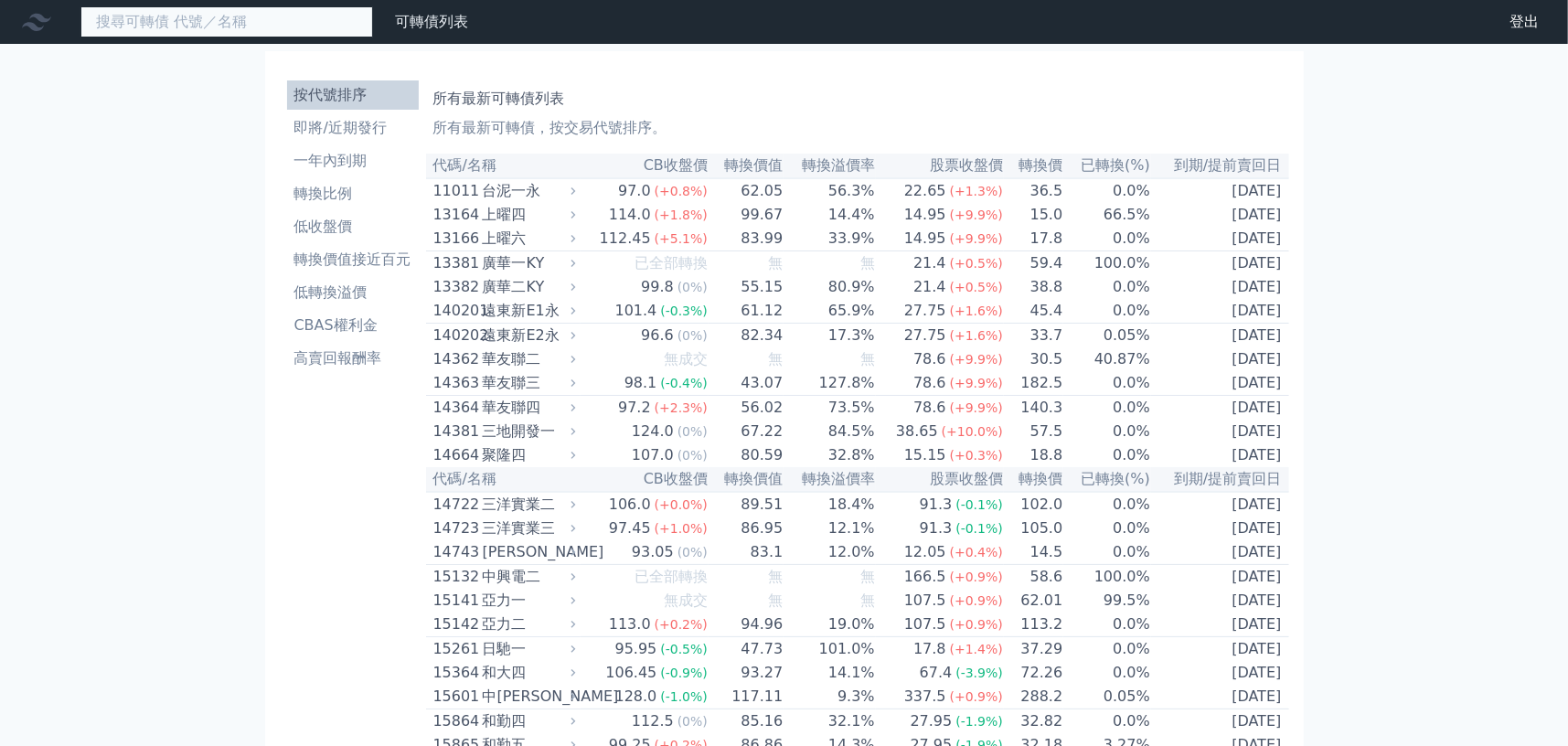
click at [134, 15] on input at bounding box center [227, 22] width 293 height 31
type input "6"
drag, startPoint x: 406, startPoint y: 37, endPoint x: 424, endPoint y: 35, distance: 18.1
click at [416, 42] on nav "可轉債列表 財務數據 可轉債列表 財務數據 登出 登出" at bounding box center [784, 22] width 1568 height 44
click at [425, 27] on link "可轉債列表" at bounding box center [432, 21] width 73 height 17
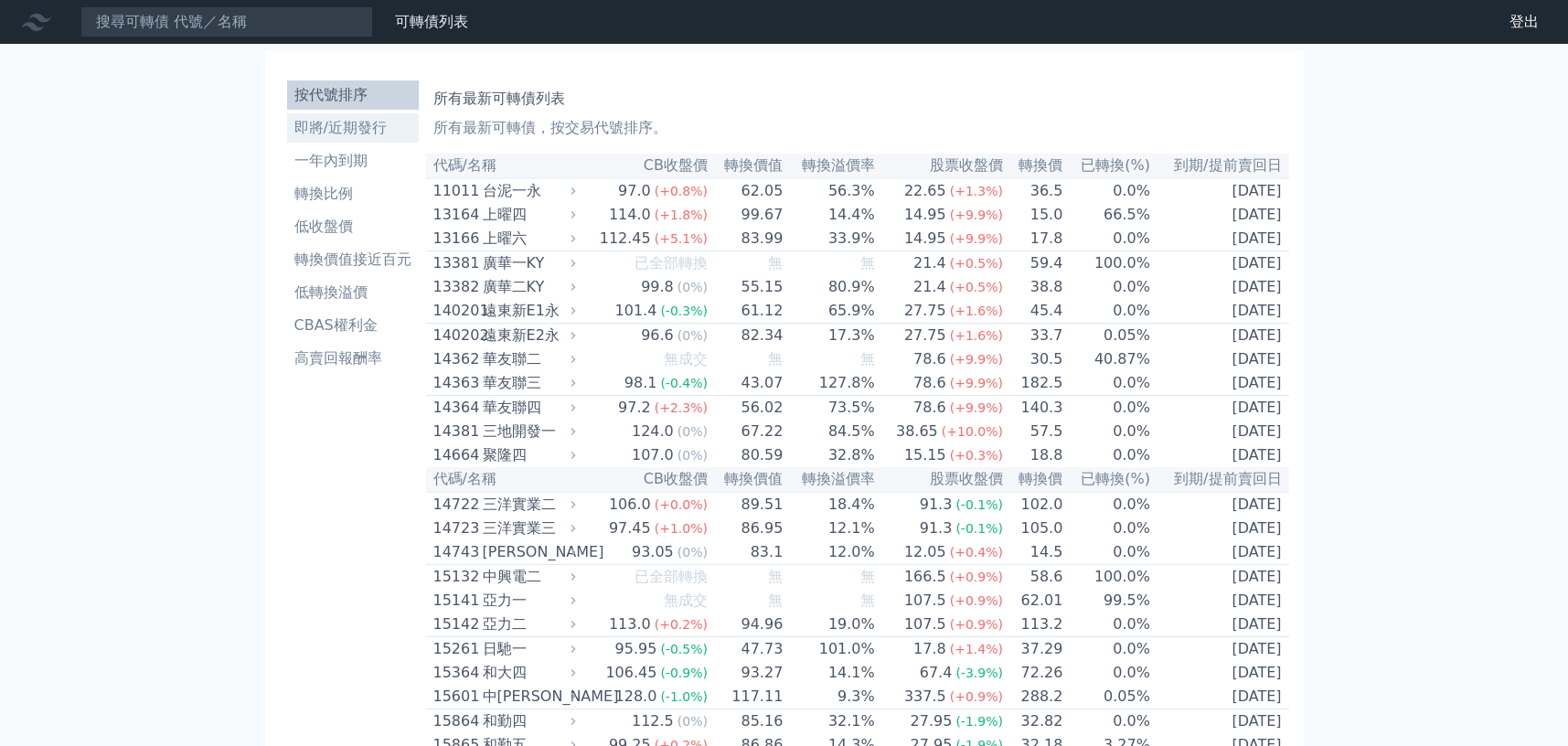
click at [335, 128] on li "即將/近期發行" at bounding box center [353, 128] width 132 height 22
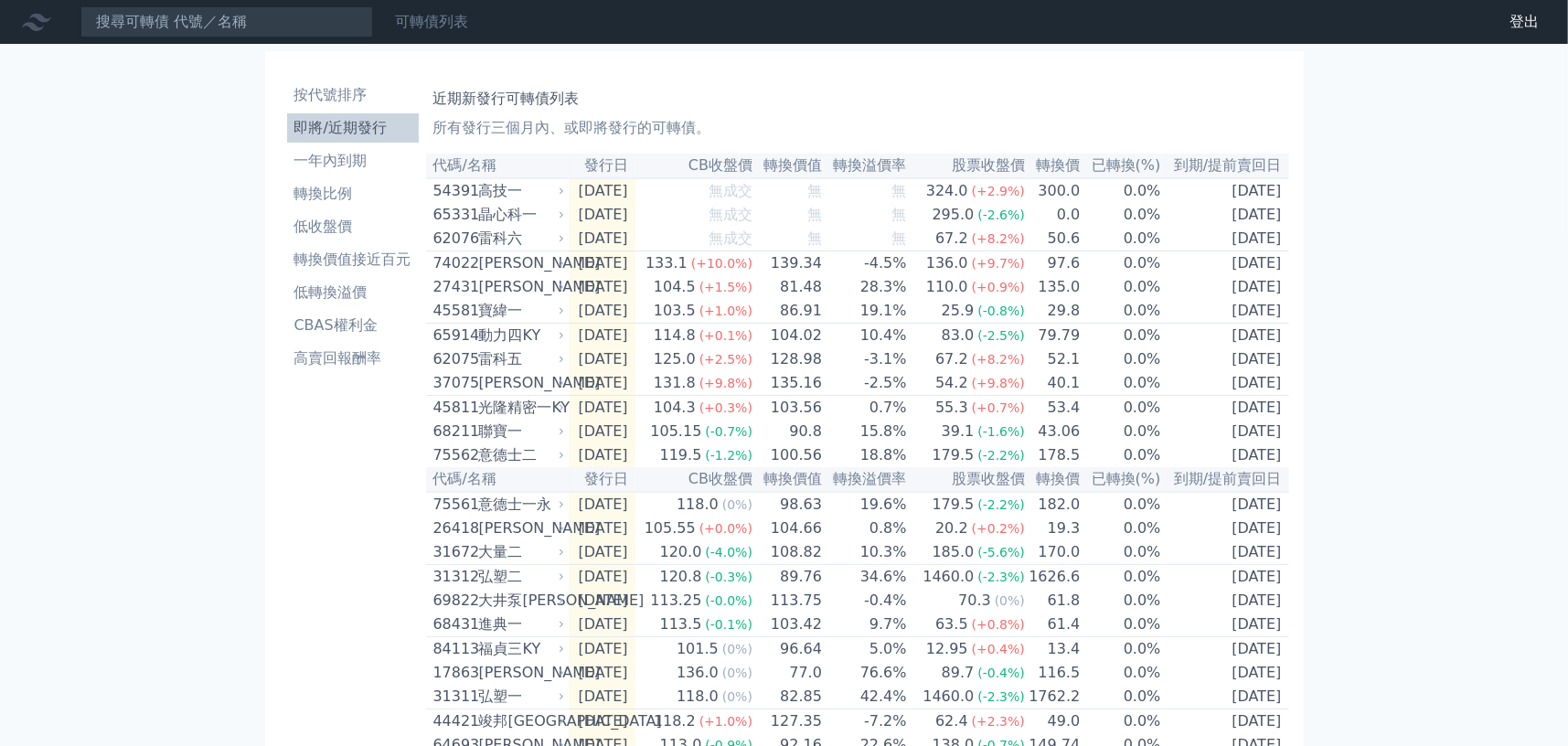
click at [437, 19] on link "可轉債列表" at bounding box center [432, 21] width 73 height 17
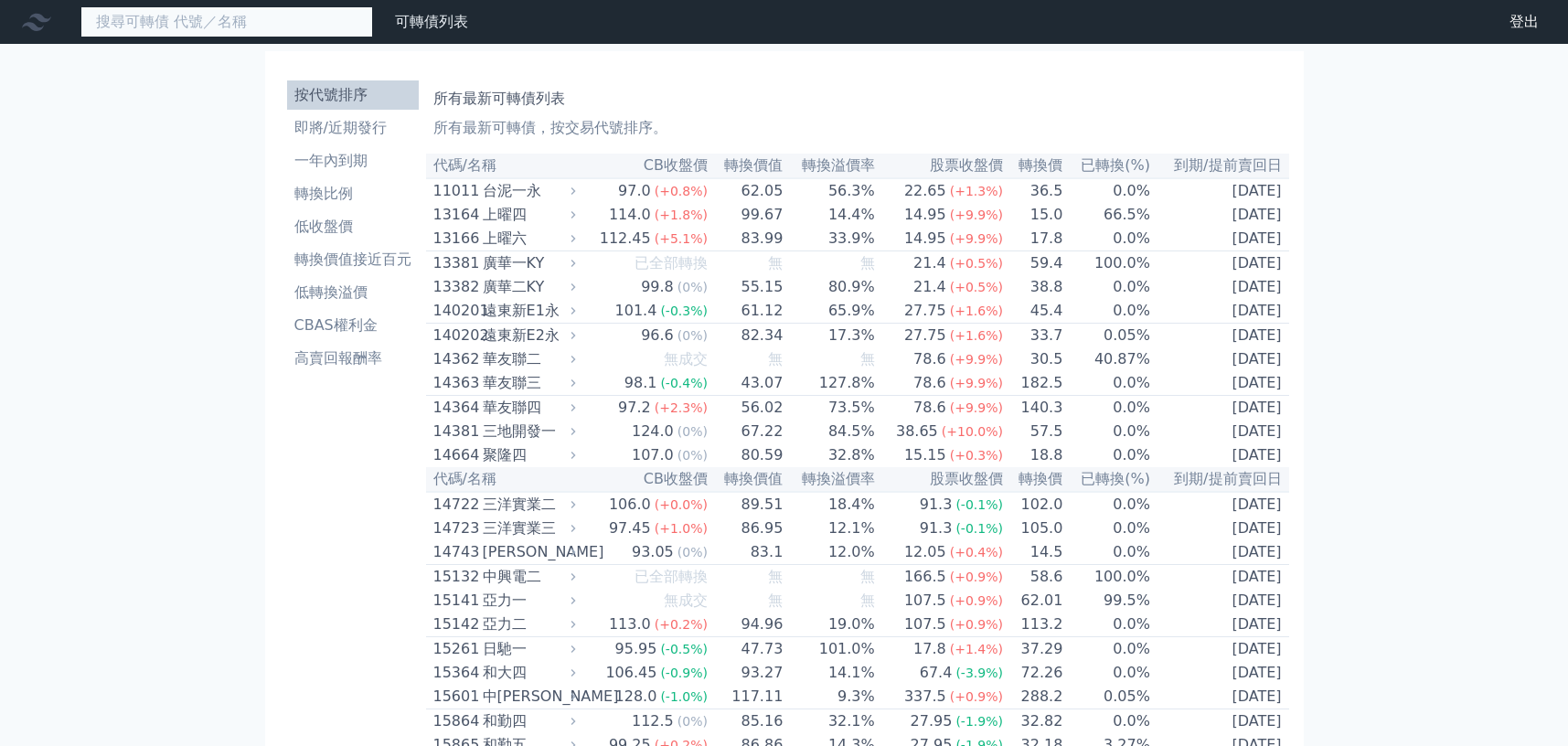
click at [204, 24] on input at bounding box center [227, 22] width 293 height 31
click at [199, 27] on input at bounding box center [227, 22] width 293 height 31
click at [42, 19] on icon at bounding box center [37, 22] width 29 height 17
drag, startPoint x: 38, startPoint y: 20, endPoint x: 113, endPoint y: 26, distance: 75.2
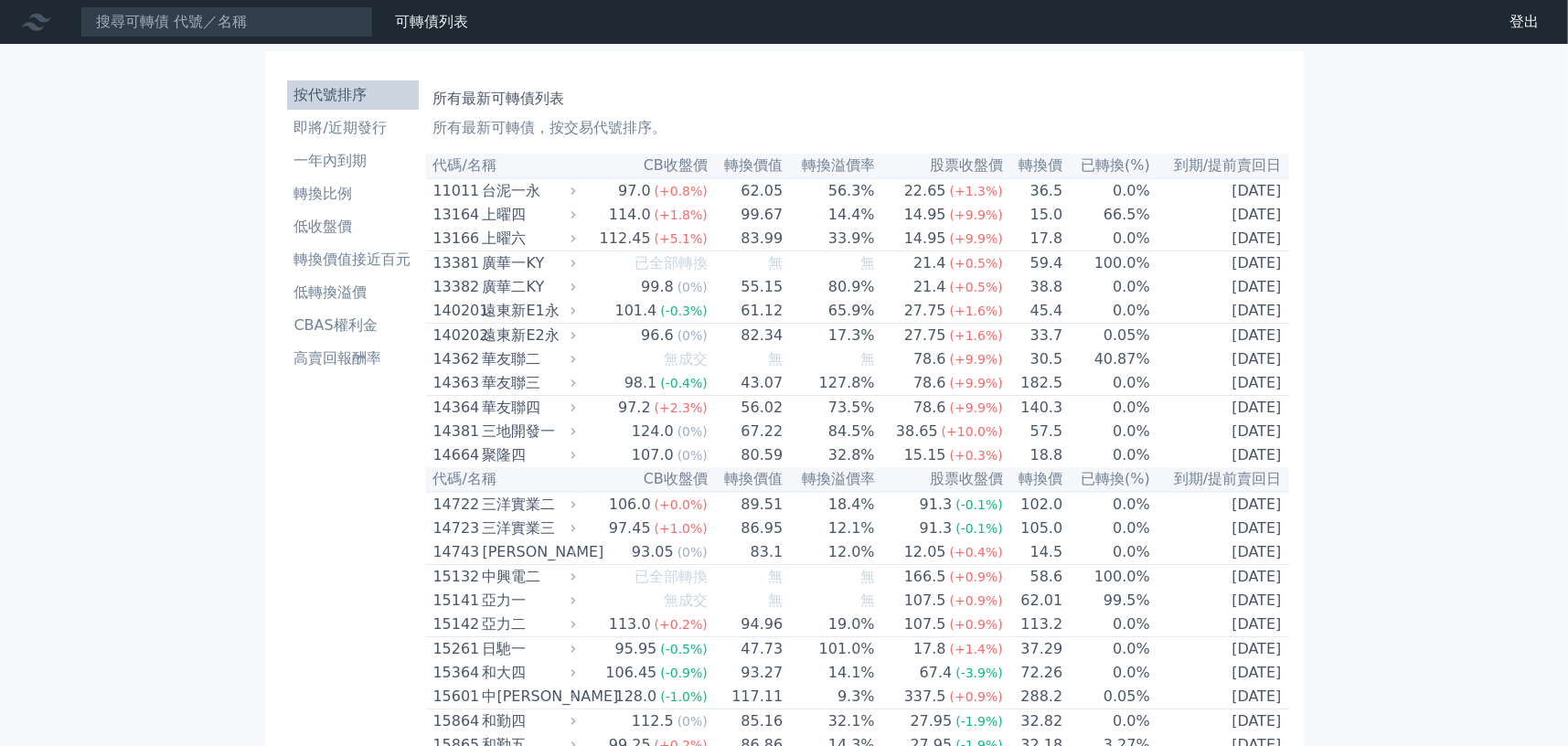
click at [38, 20] on icon at bounding box center [37, 22] width 29 height 29
drag, startPoint x: 252, startPoint y: 25, endPoint x: 187, endPoint y: 22, distance: 65.1
click at [184, 22] on input at bounding box center [227, 22] width 293 height 31
click at [0, 0] on link "財務數據" at bounding box center [0, 0] width 0 height 0
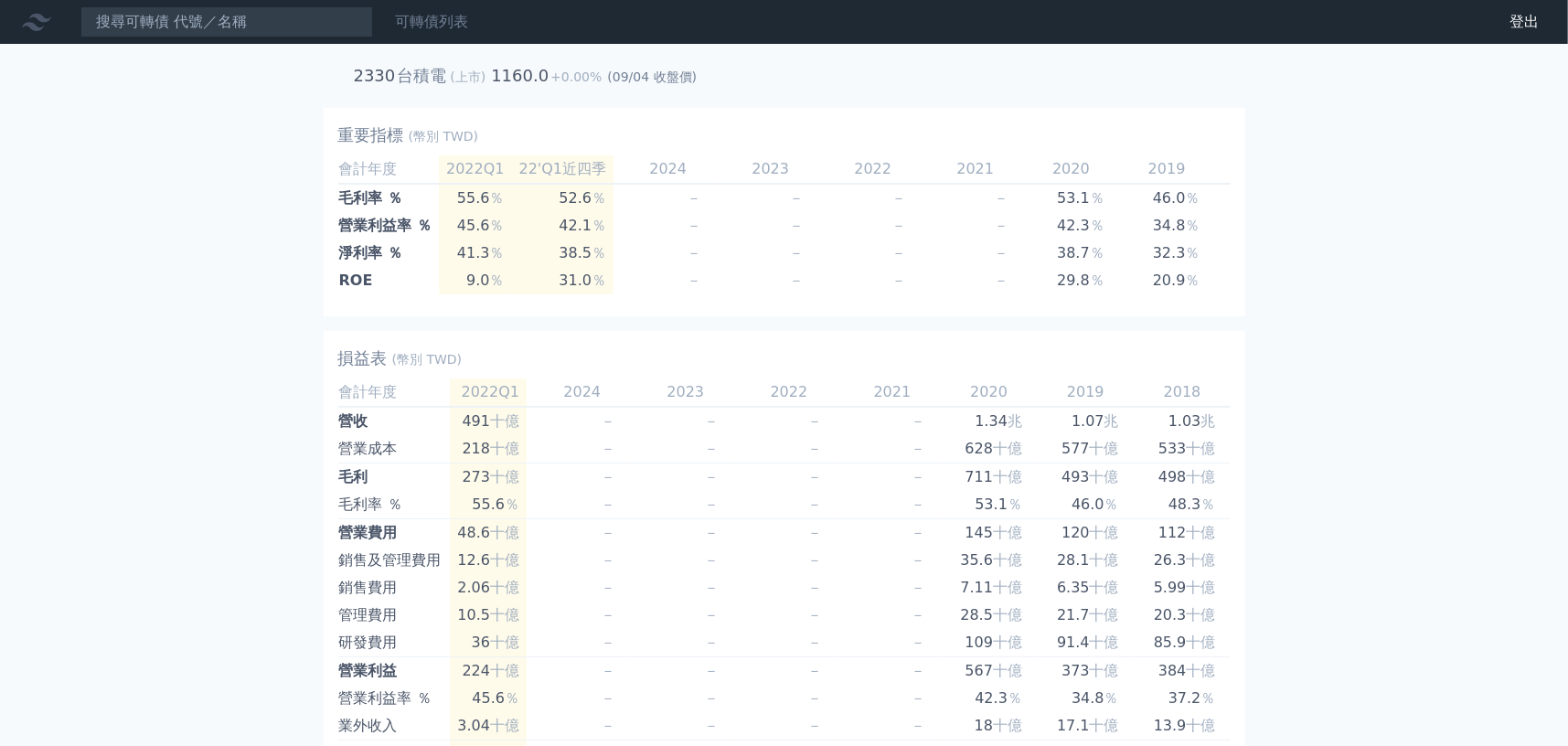
click at [432, 13] on link "可轉債列表" at bounding box center [432, 21] width 73 height 17
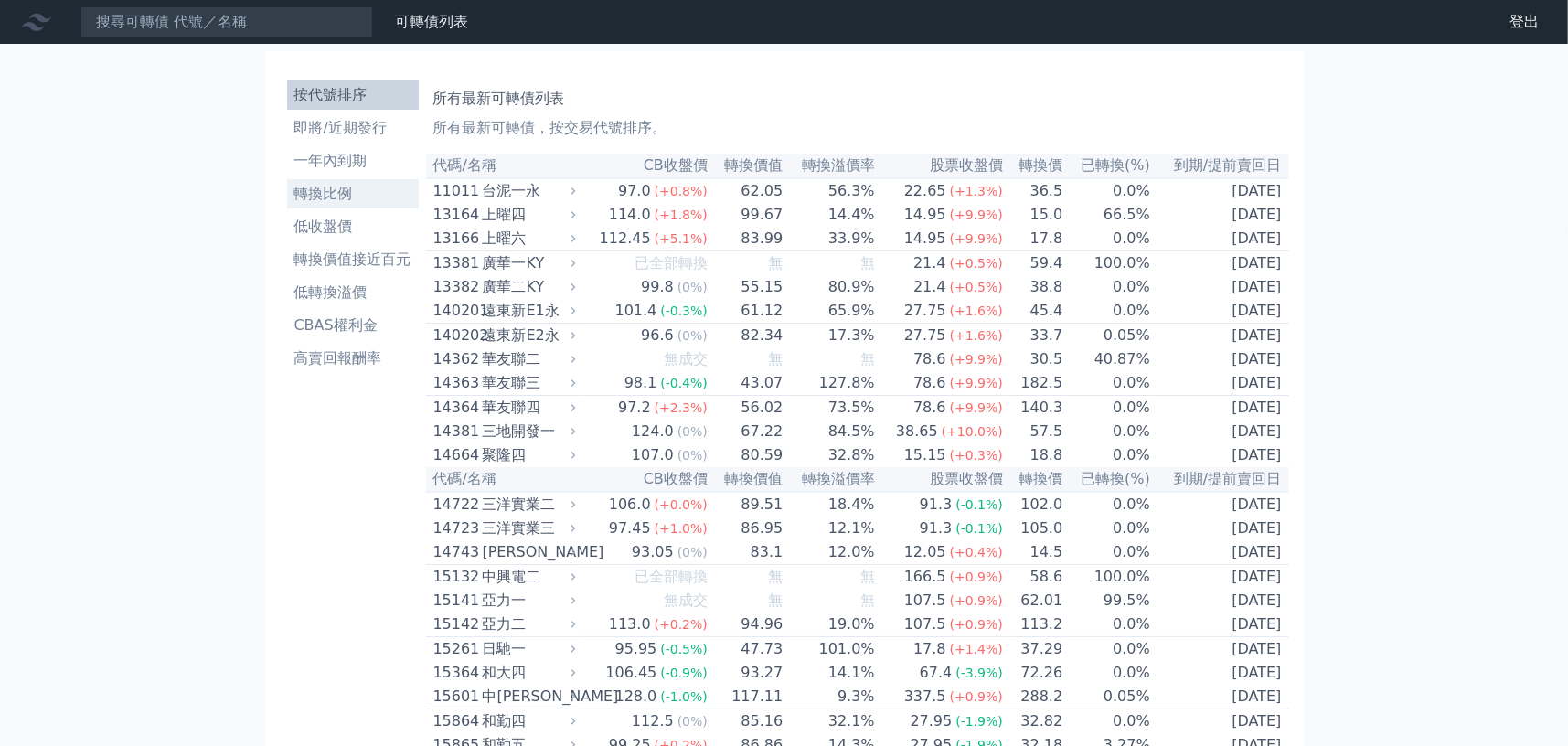
click at [355, 197] on li "轉換比例" at bounding box center [353, 194] width 132 height 22
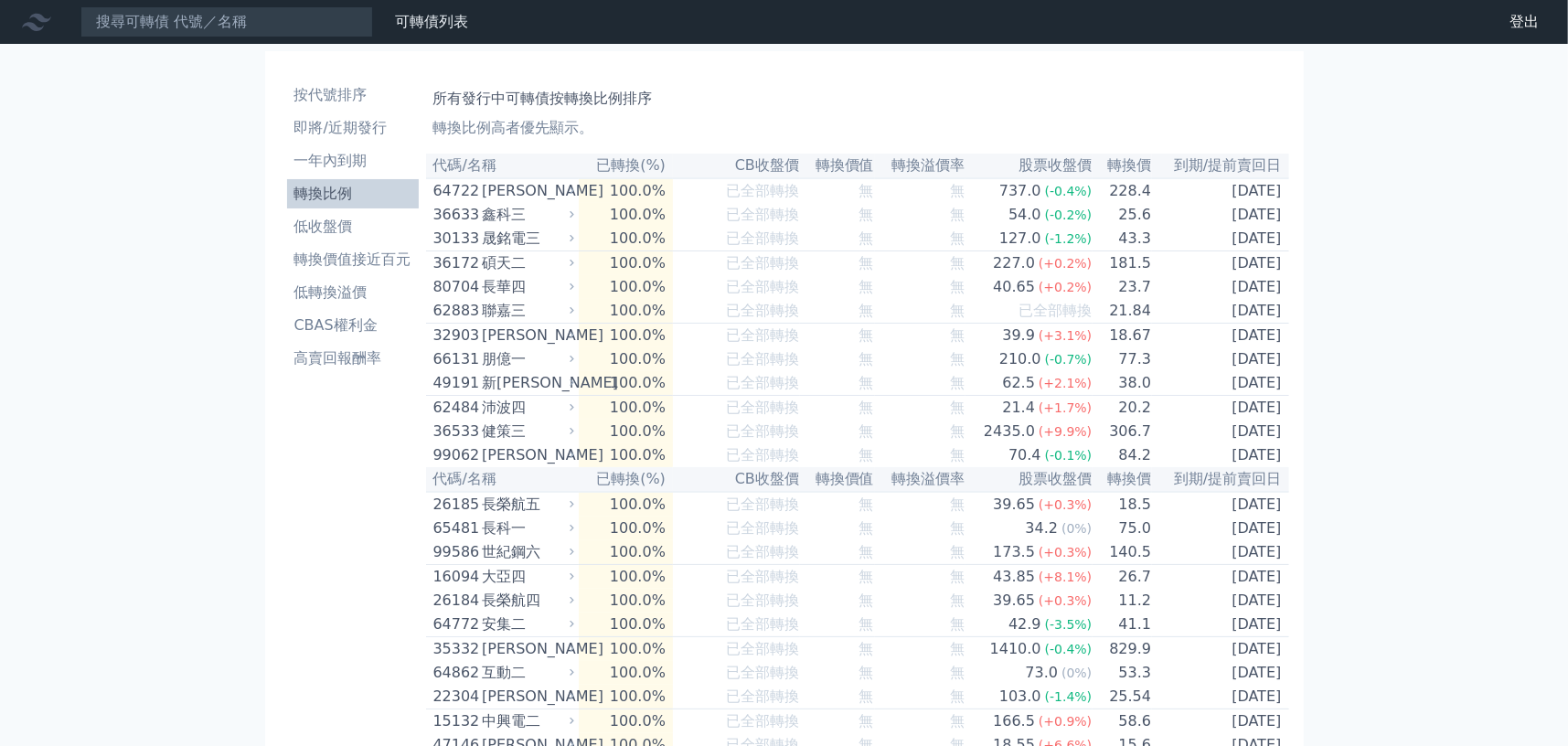
click at [348, 194] on li "轉換比例" at bounding box center [353, 194] width 132 height 22
click at [905, 80] on div "所有發行中可轉債按轉換比例排序 轉換比例高者優先顯示。" at bounding box center [857, 110] width 848 height 59
click at [336, 99] on li "按代號排序" at bounding box center [353, 95] width 132 height 22
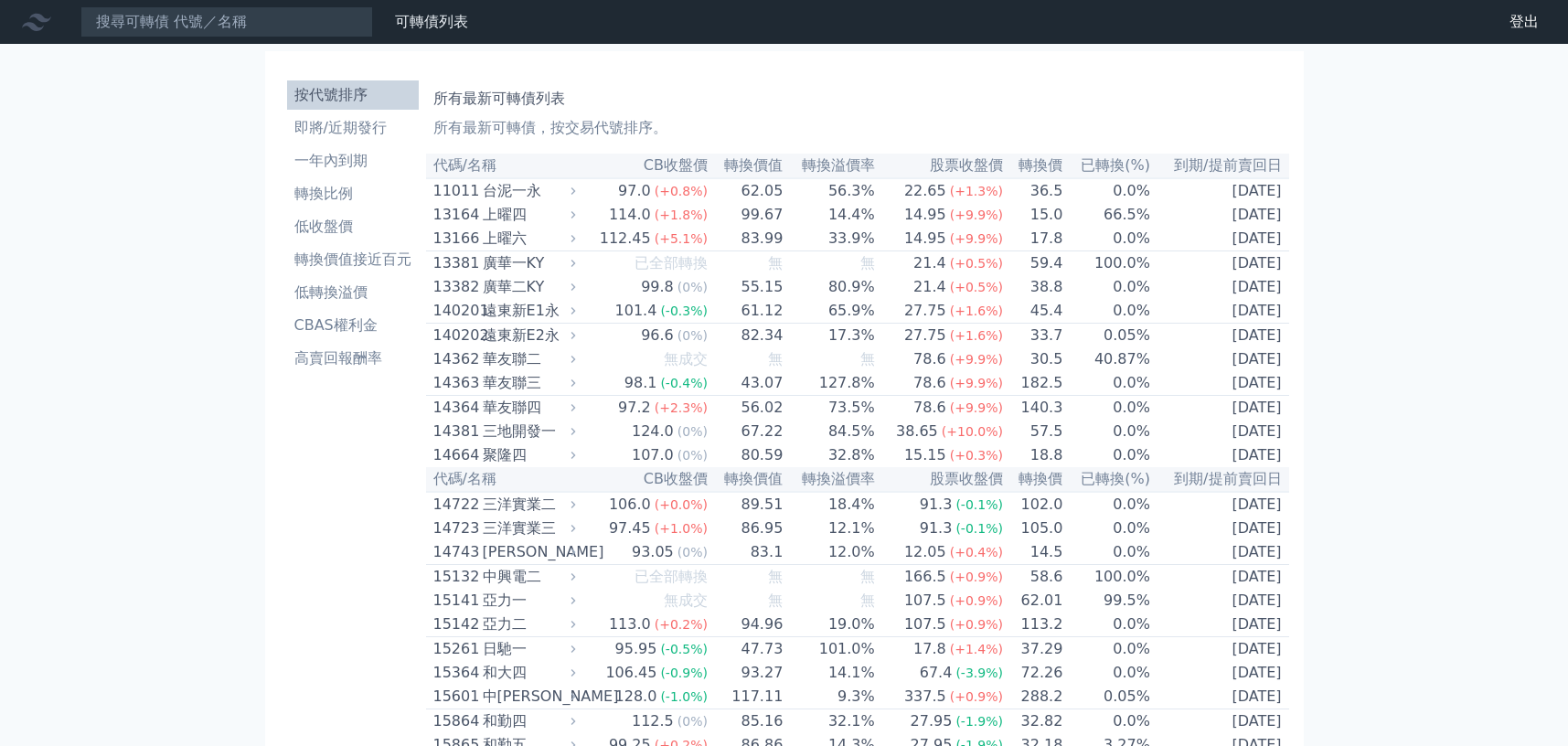
click at [333, 123] on li "即將/近期發行" at bounding box center [353, 128] width 132 height 22
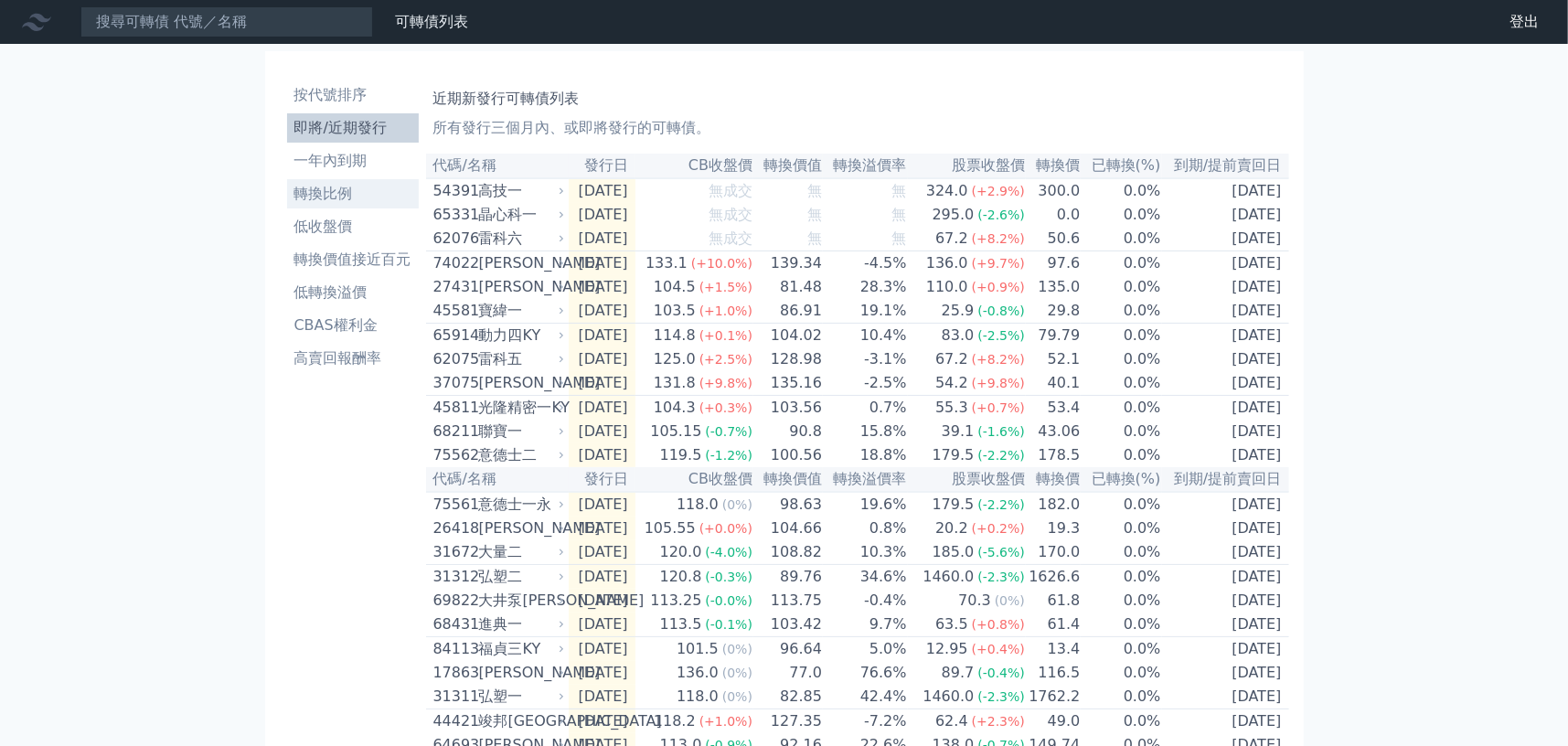
click at [349, 197] on li "轉換比例" at bounding box center [353, 194] width 132 height 22
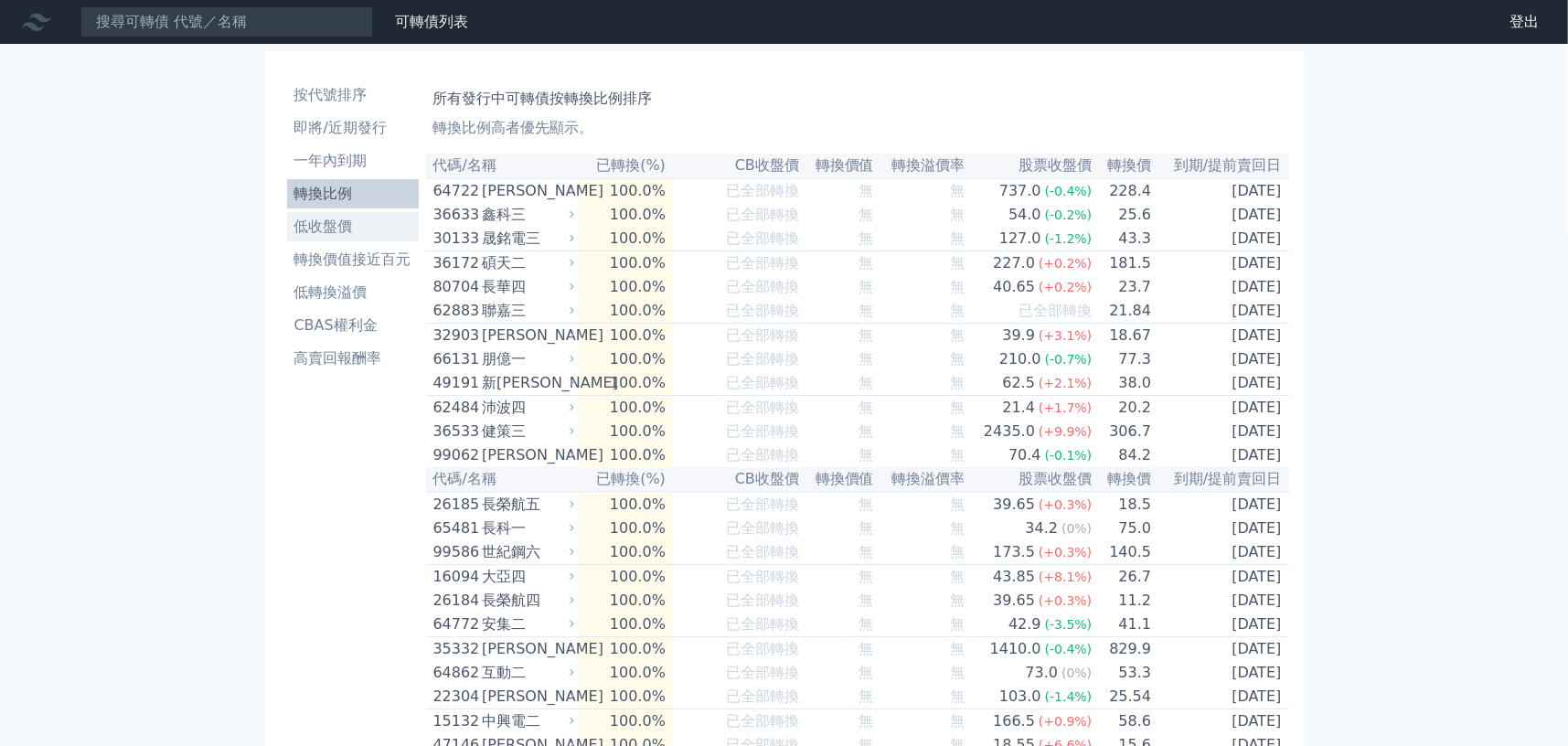
click at [316, 226] on li "低收盤價" at bounding box center [353, 227] width 132 height 22
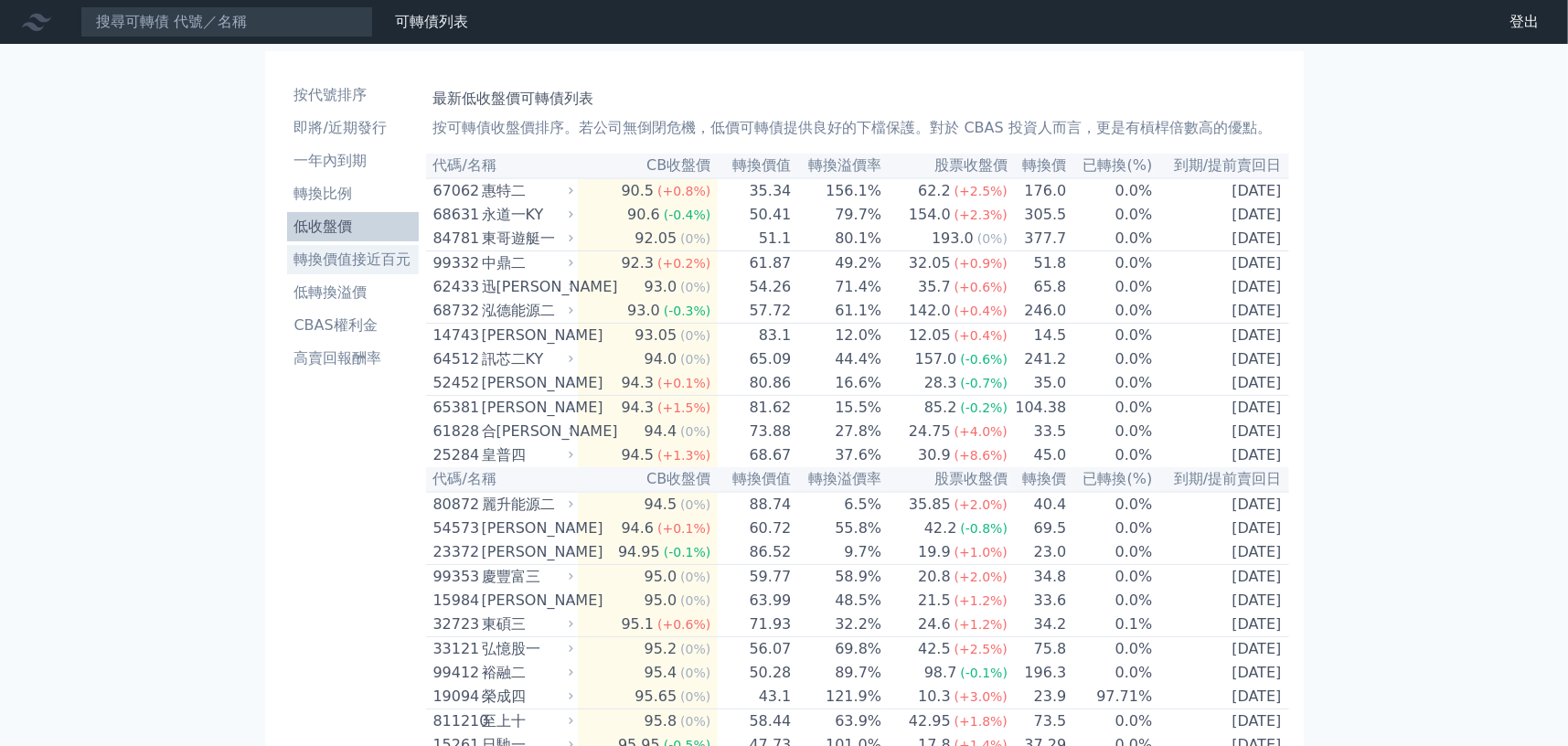
click at [380, 254] on li "轉換價值接近百元" at bounding box center [353, 260] width 132 height 22
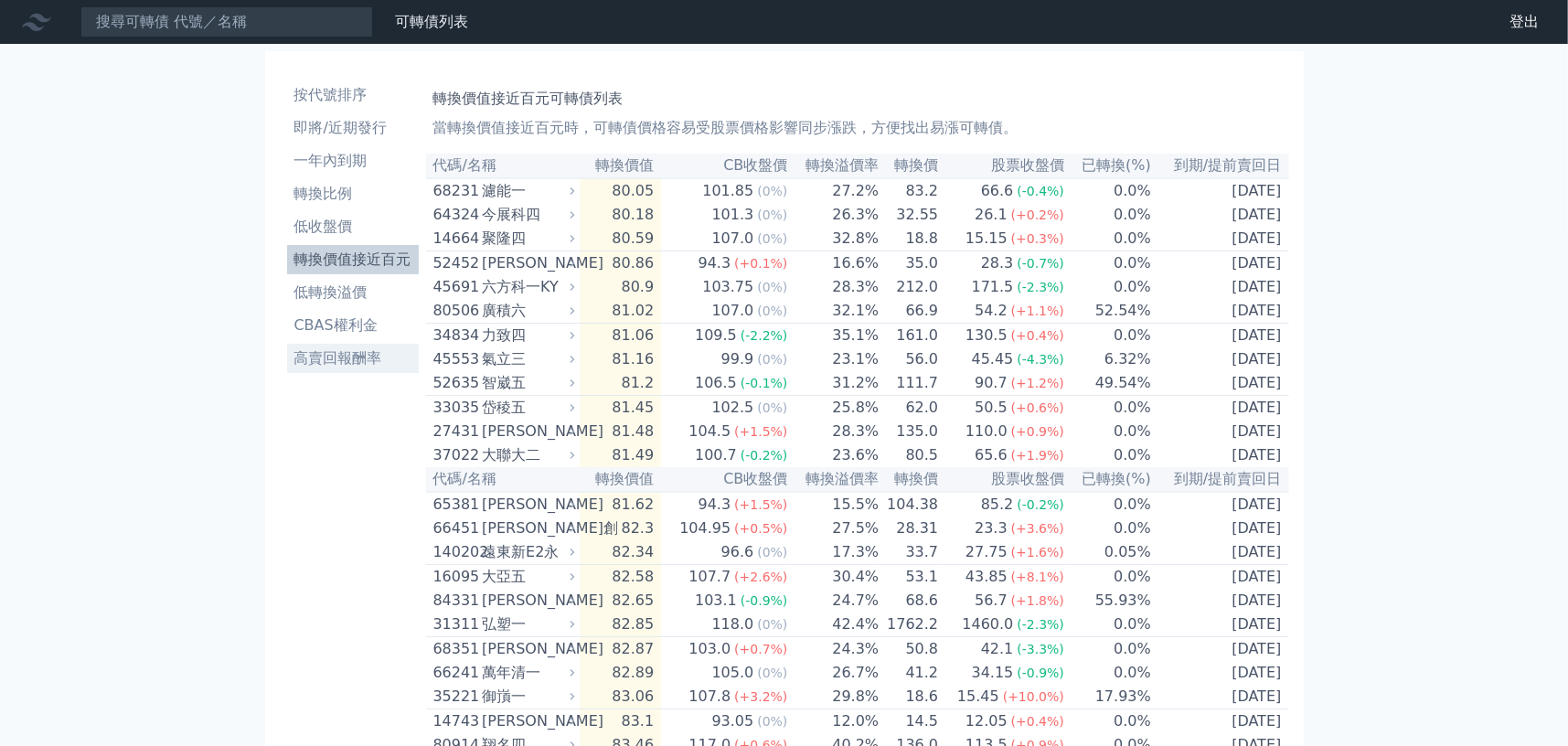
click at [346, 357] on li "高賣回報酬率" at bounding box center [353, 358] width 132 height 22
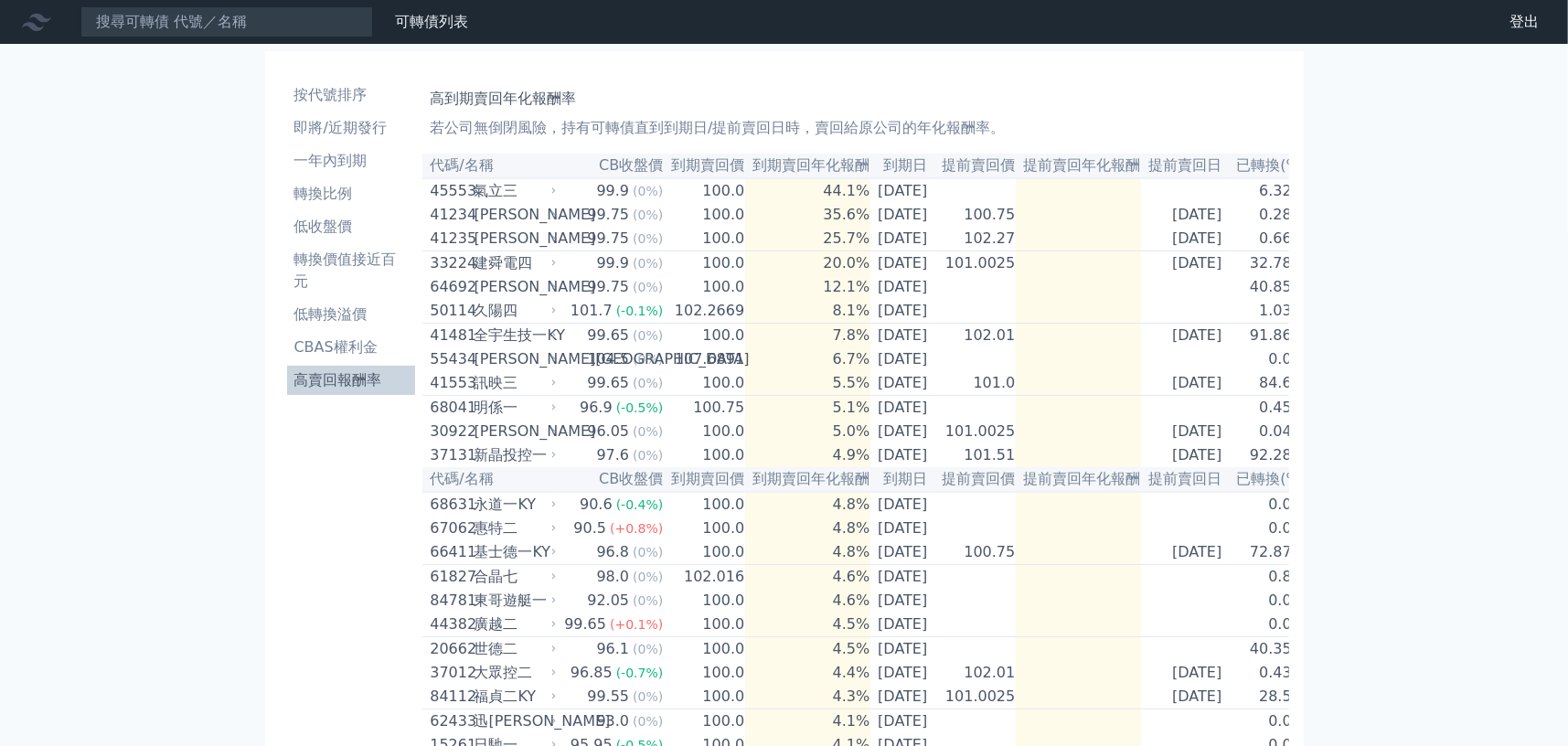
click at [694, 196] on td "100.0" at bounding box center [704, 190] width 81 height 25
click at [507, 192] on div "氣立三" at bounding box center [513, 191] width 79 height 22
click at [553, 194] on icon at bounding box center [554, 191] width 11 height 11
drag, startPoint x: 1276, startPoint y: 163, endPoint x: 1199, endPoint y: 165, distance: 77.0
click at [1199, 165] on tr "代碼/名稱 CB收盤價 到期賣回價 到期賣回年化報酬 到期日 提前賣回價 提前賣回年化報酬 提前賣回日 已轉換(%)" at bounding box center [865, 165] width 884 height 25
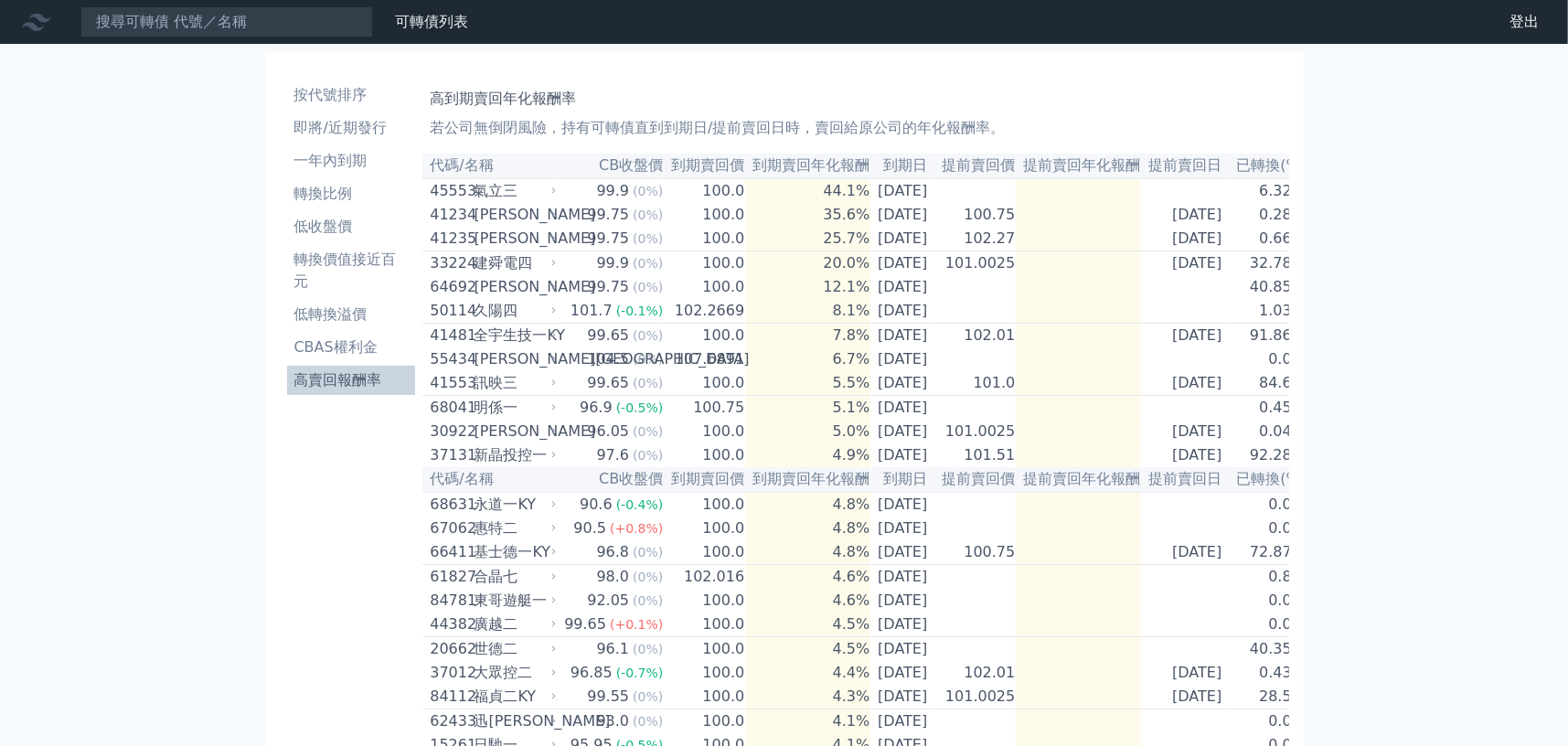
click at [352, 89] on li "按代號排序" at bounding box center [351, 95] width 129 height 22
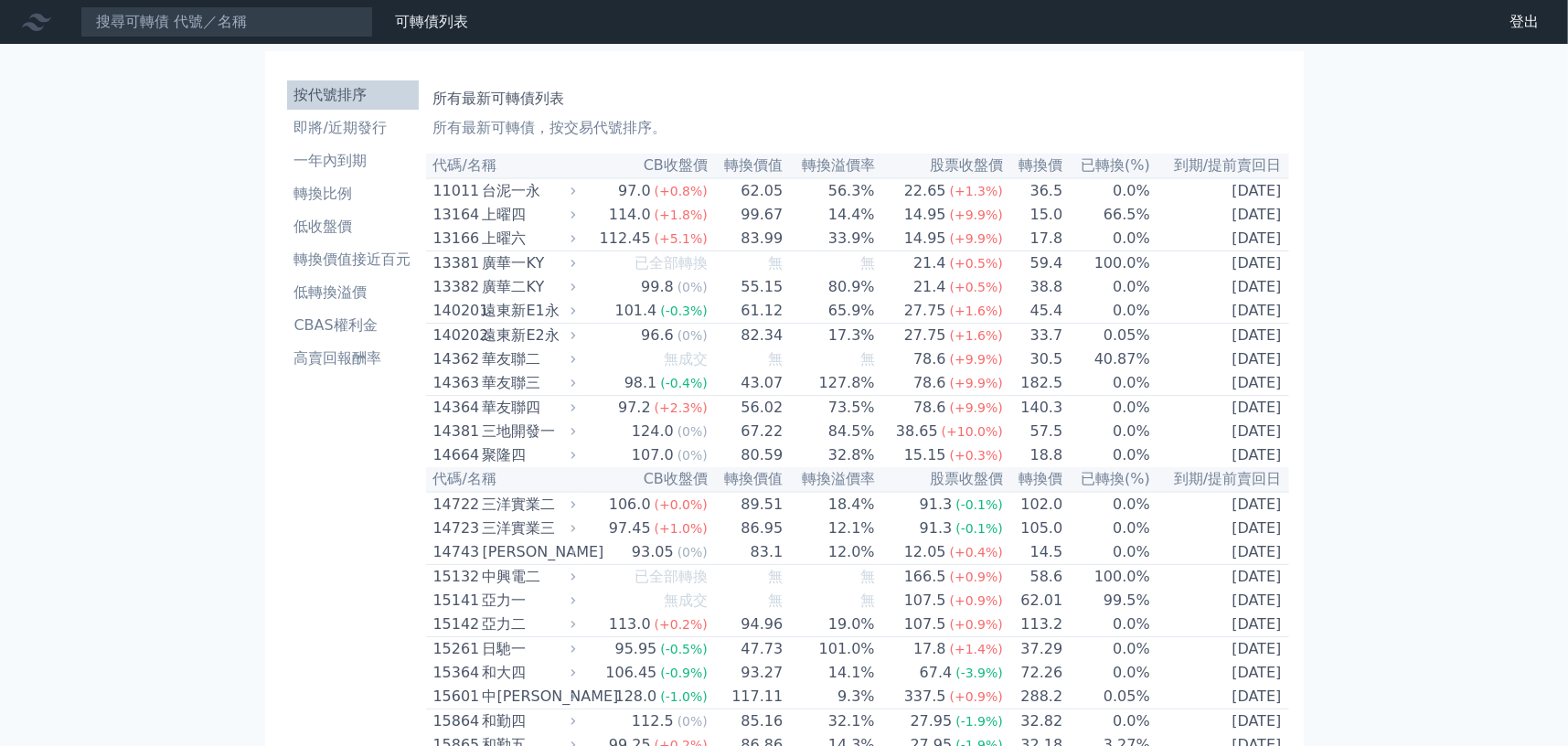
click at [1271, 203] on td "[DATE]" at bounding box center [1219, 190] width 138 height 25
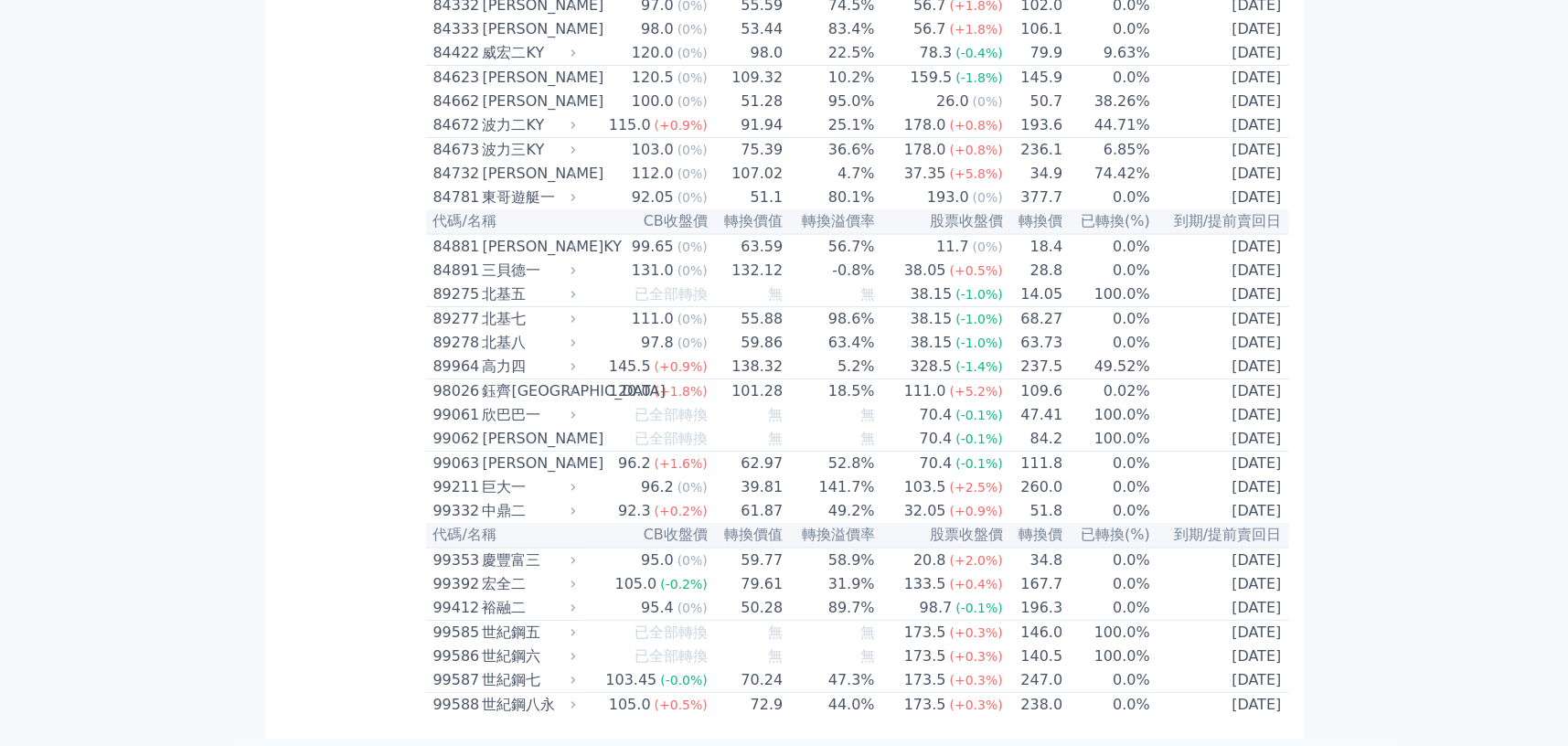
click at [579, 457] on icon at bounding box center [573, 463] width 12 height 12
click at [578, 457] on icon at bounding box center [573, 463] width 12 height 12
click at [469, 453] on div "99063" at bounding box center [456, 464] width 45 height 22
drag, startPoint x: 437, startPoint y: 446, endPoint x: 485, endPoint y: 444, distance: 48.0
click at [485, 453] on div "99063 欣巴巴三" at bounding box center [500, 464] width 134 height 22
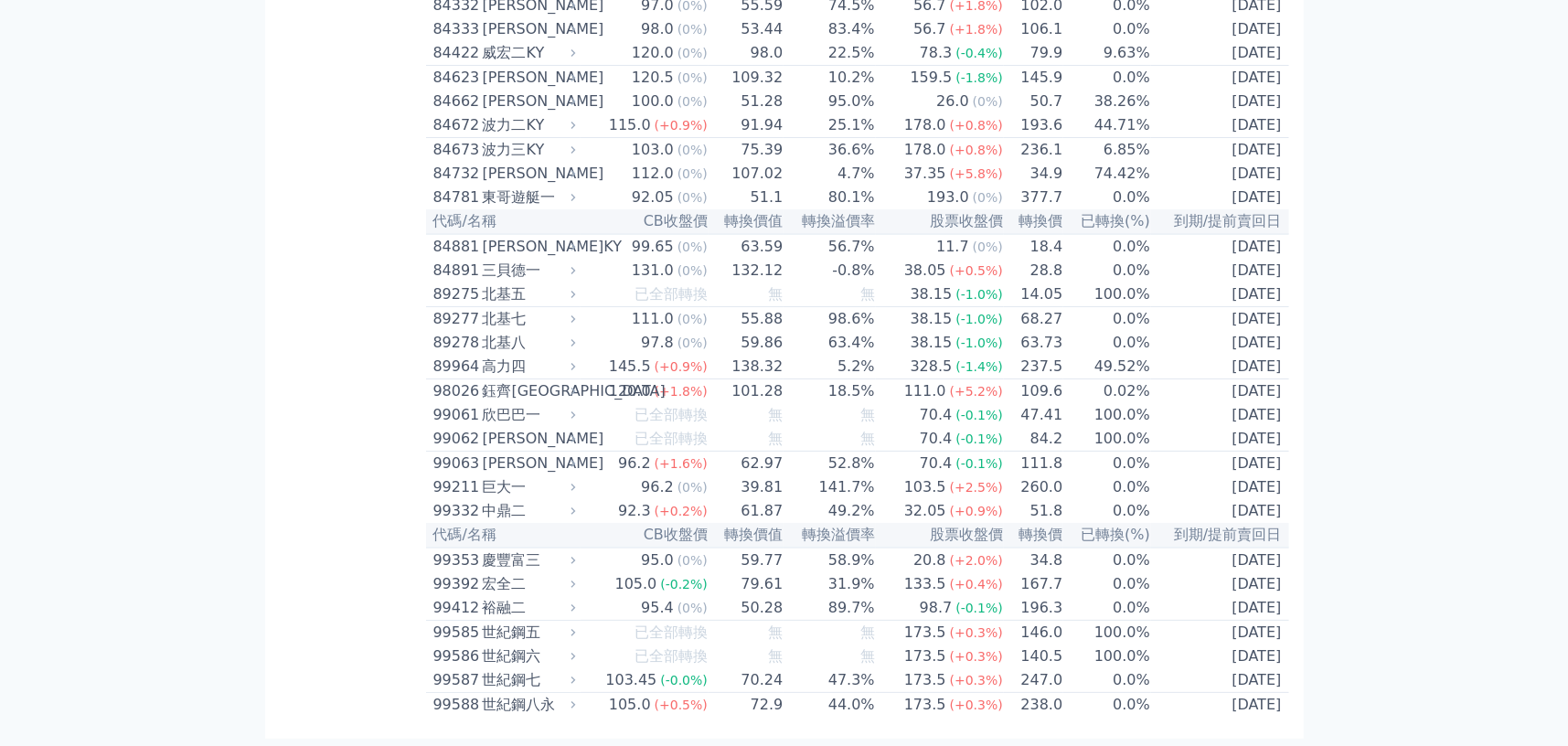
click at [432, 452] on td "99063 欣巴巴三" at bounding box center [503, 464] width 155 height 25
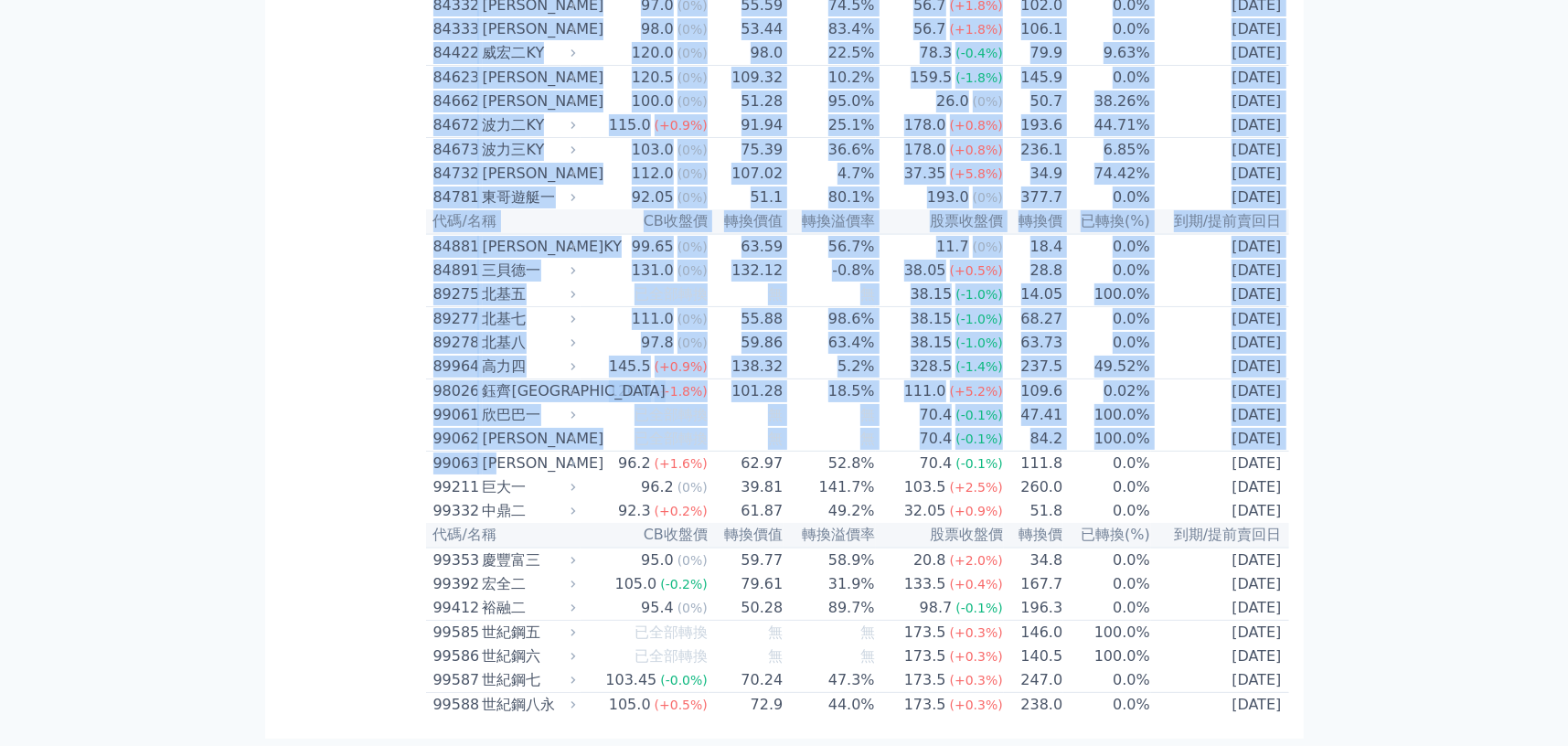
drag, startPoint x: 501, startPoint y: 446, endPoint x: 516, endPoint y: 446, distance: 15.0
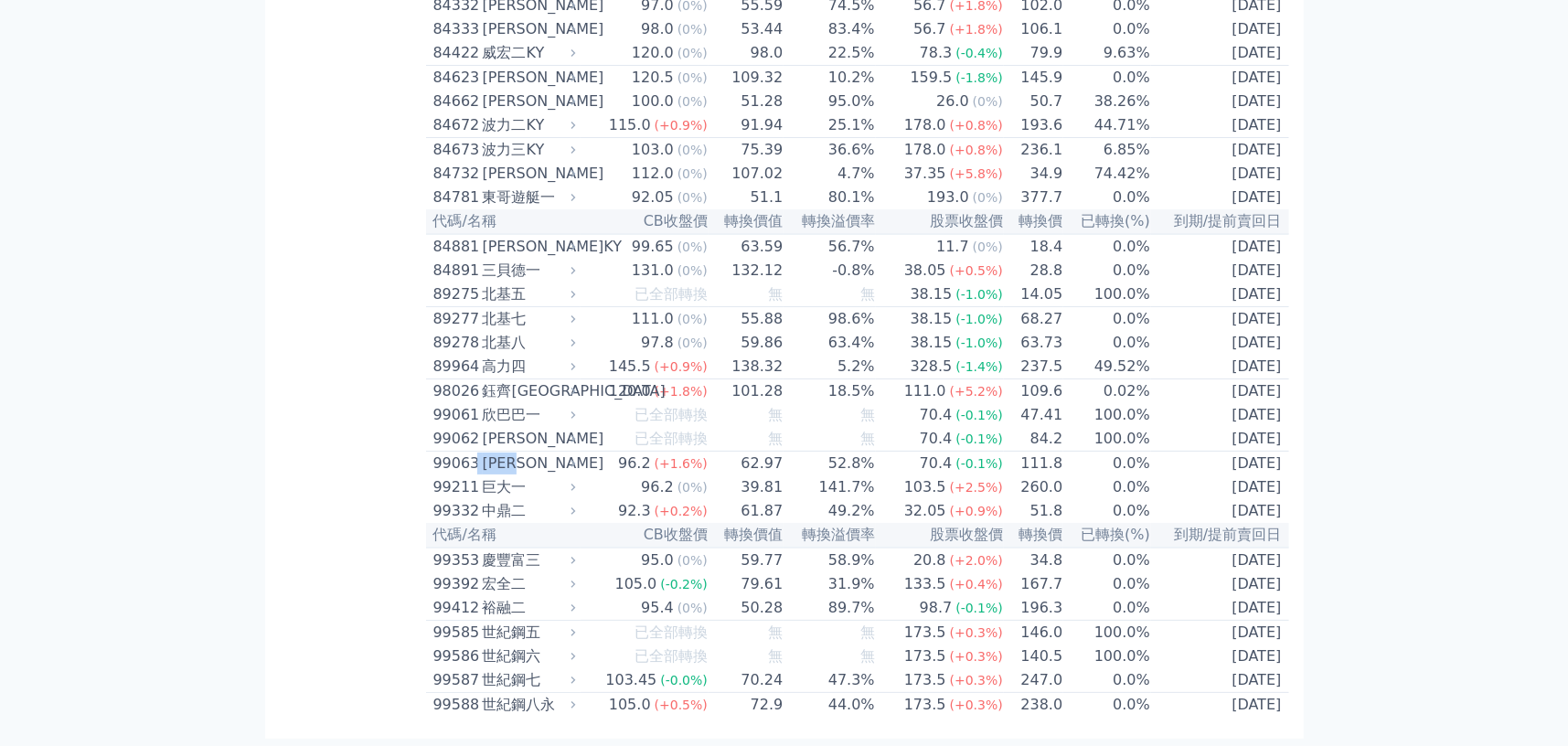
drag, startPoint x: 474, startPoint y: 442, endPoint x: 542, endPoint y: 443, distance: 68.0
click at [542, 453] on div "99063 欣巴巴三" at bounding box center [500, 464] width 134 height 22
drag, startPoint x: 628, startPoint y: 446, endPoint x: 657, endPoint y: 448, distance: 29.1
click at [655, 453] on div "96.2" at bounding box center [635, 464] width 40 height 22
drag, startPoint x: 977, startPoint y: 452, endPoint x: 962, endPoint y: 474, distance: 26.6
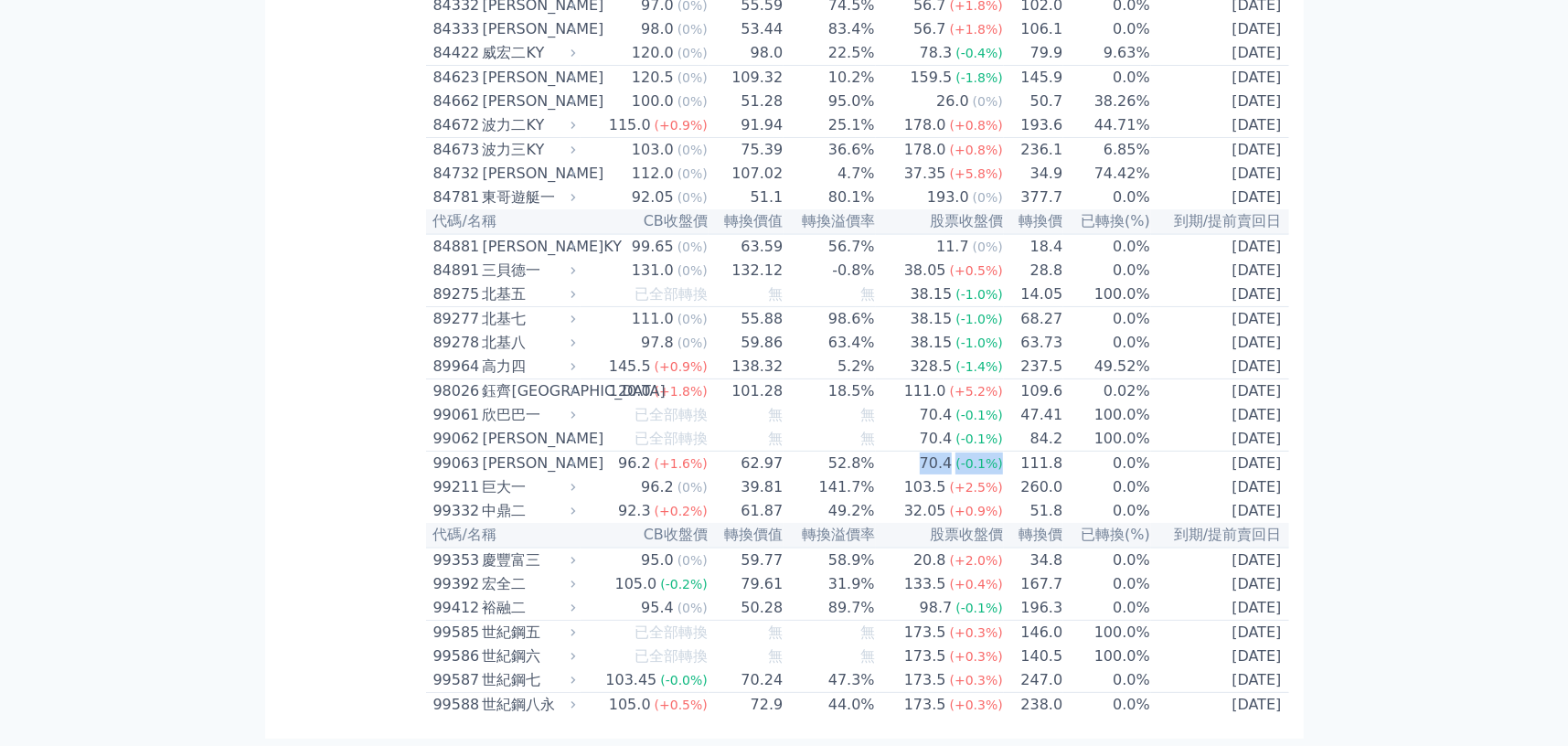
click at [910, 453] on tr "99063 欣巴巴三 96.2 (+1.6%) 62.97 52.8% 70.4 (-0.1%) 111.8 0.0% 2027-02-27" at bounding box center [857, 464] width 863 height 25
click at [990, 480] on span "(+2.5%)" at bounding box center [976, 487] width 53 height 15
drag, startPoint x: 1004, startPoint y: 448, endPoint x: 922, endPoint y: 453, distance: 82.2
click at [955, 452] on tr "99063 欣巴巴三 96.2 (+1.6%) 62.97 52.8% 70.4 (-0.1%) 111.8 0.0% 2027-02-27" at bounding box center [857, 464] width 863 height 25
drag, startPoint x: 880, startPoint y: 445, endPoint x: 824, endPoint y: 441, distance: 56.1
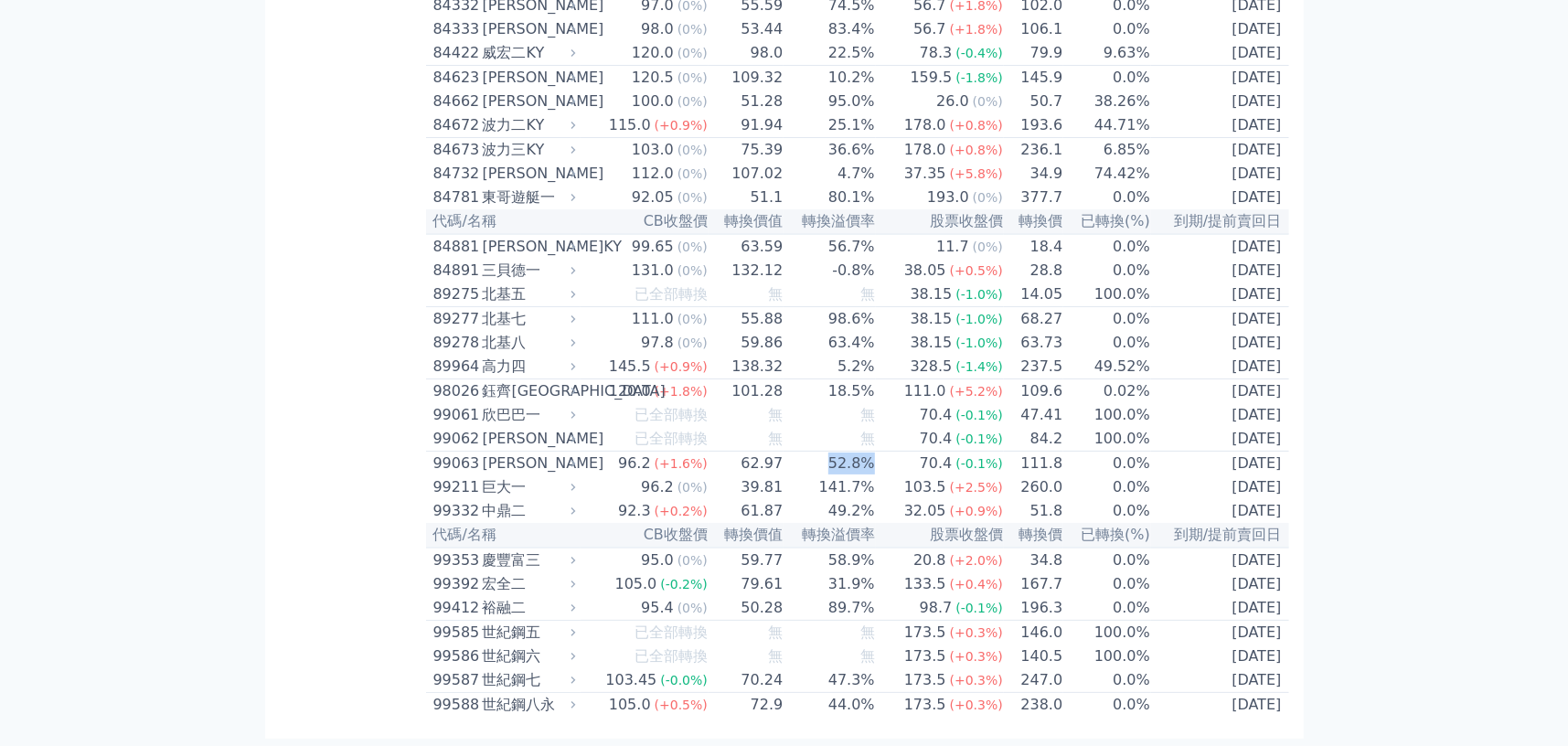
click at [824, 452] on tr "99063 欣巴巴三 96.2 (+1.6%) 62.97 52.8% 70.4 (-0.1%) 111.8 0.0% 2027-02-27" at bounding box center [857, 464] width 863 height 25
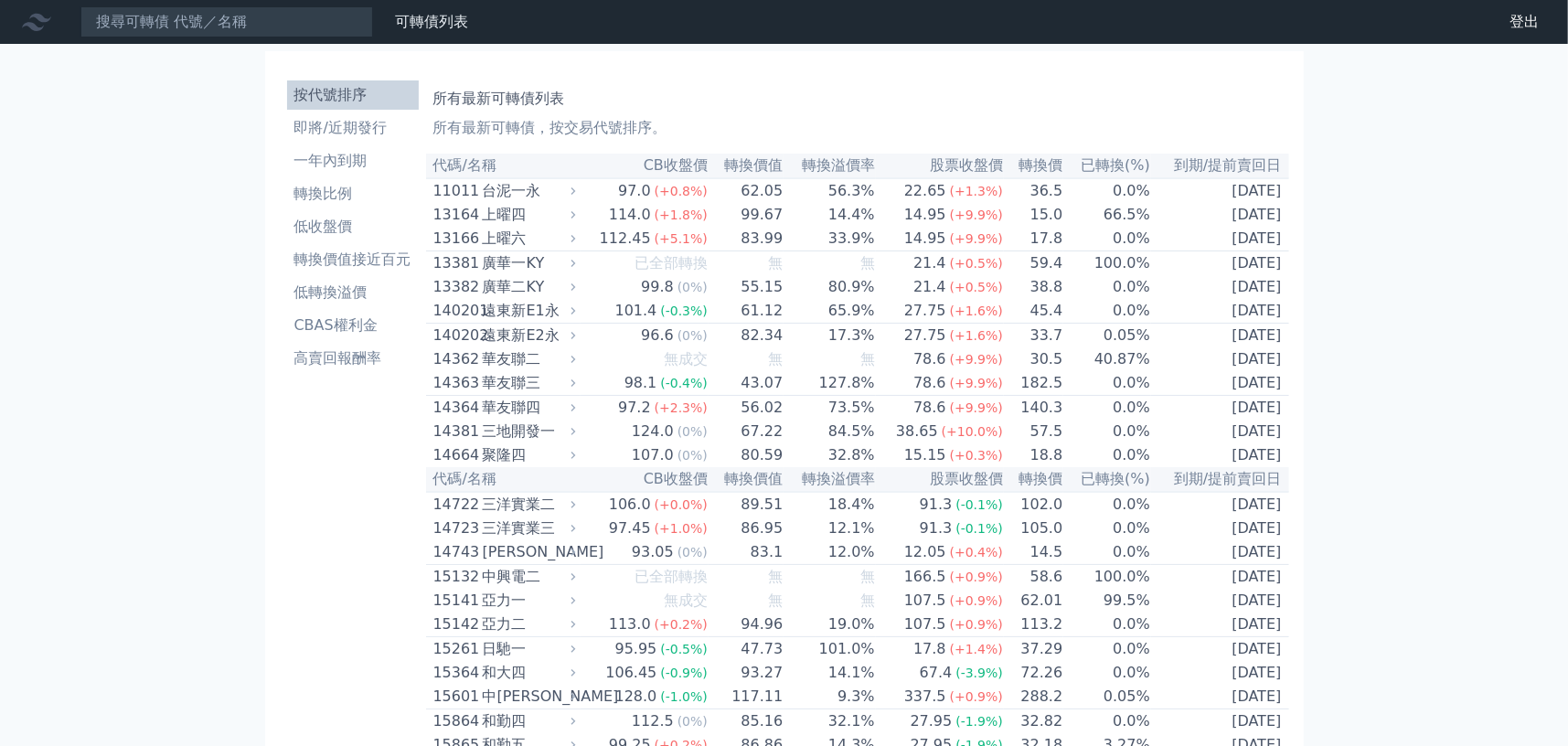
scroll to position [10646, 0]
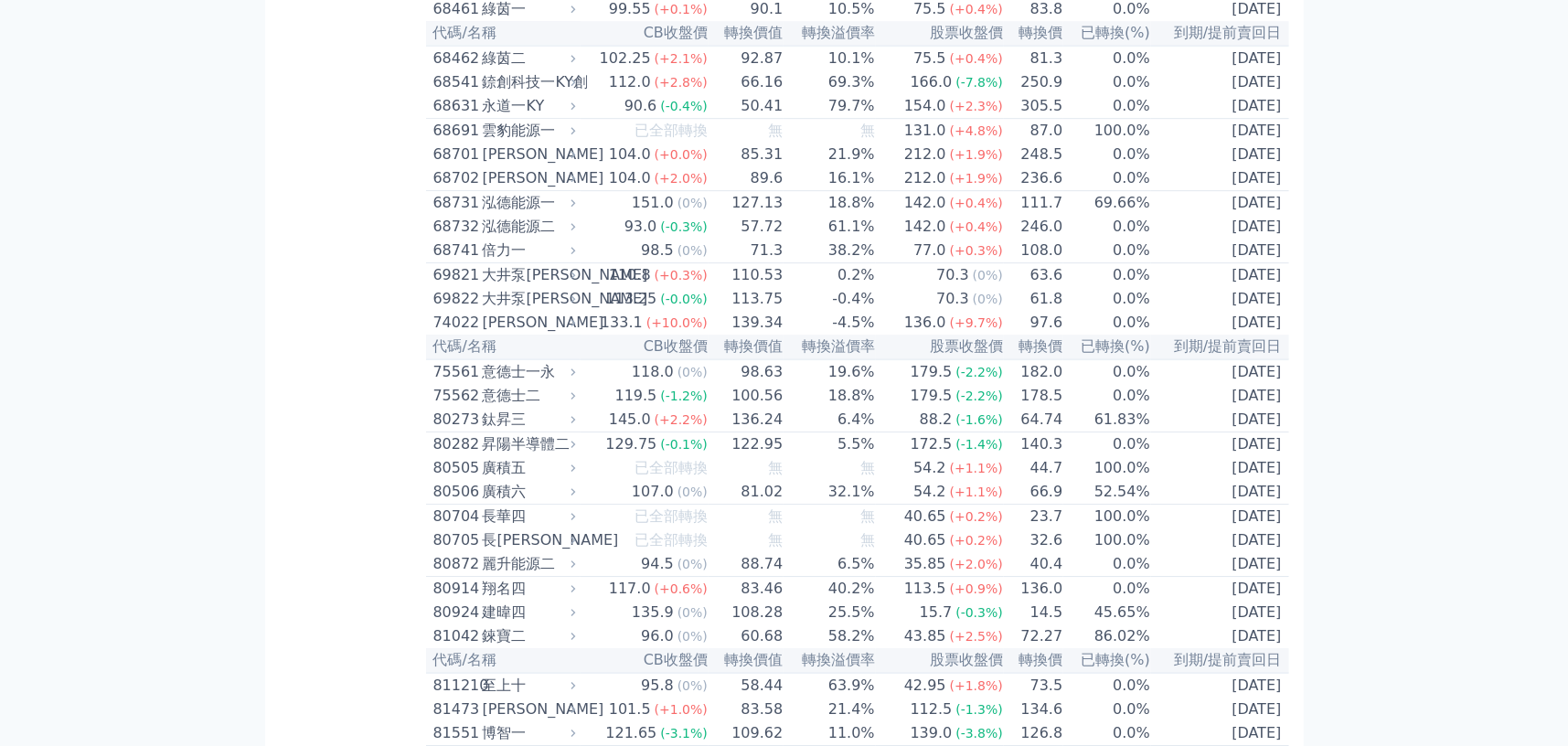
scroll to position [8270, 0]
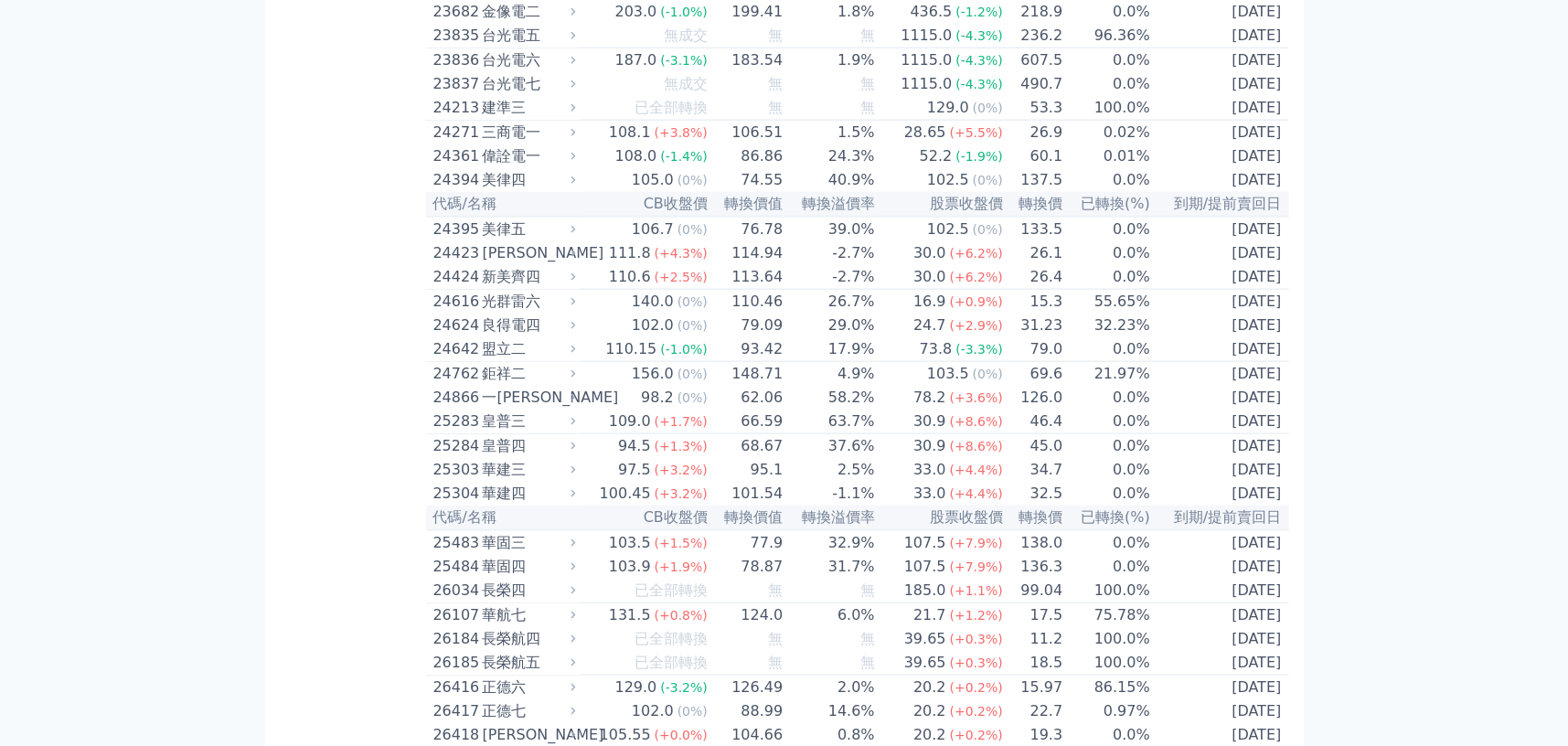
click at [533, 264] on div "[PERSON_NAME]" at bounding box center [528, 253] width 90 height 22
click at [565, 264] on div "[PERSON_NAME]" at bounding box center [528, 253] width 90 height 22
click at [589, 265] on td "111.8 (+4.3%)" at bounding box center [645, 253] width 128 height 24
drag, startPoint x: 589, startPoint y: 374, endPoint x: 1097, endPoint y: 380, distance: 508.0
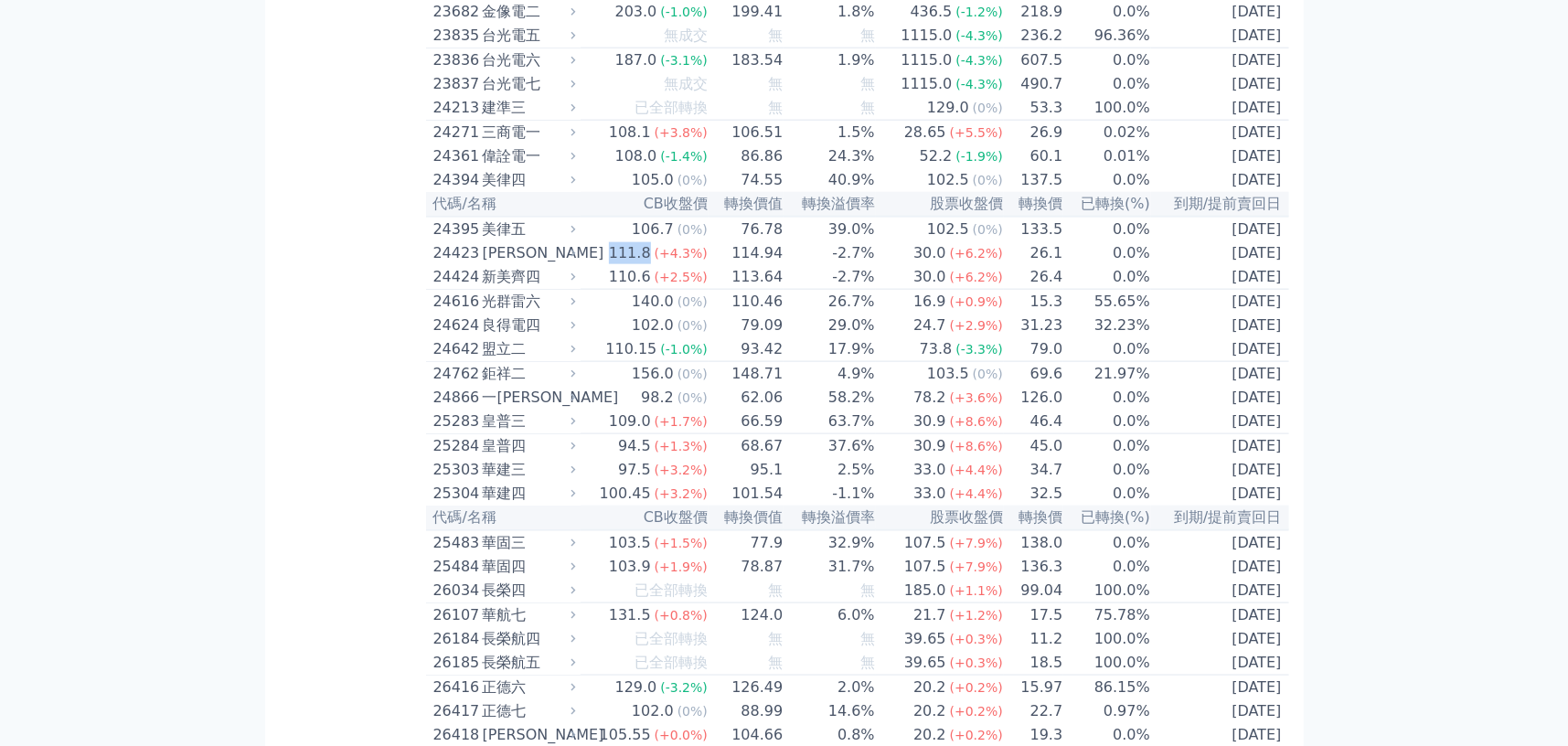
click at [594, 265] on td "111.8 (+4.3%)" at bounding box center [645, 253] width 128 height 24
click at [1160, 265] on td "[DATE]" at bounding box center [1219, 253] width 138 height 24
click at [1262, 265] on td "[DATE]" at bounding box center [1219, 253] width 138 height 24
click at [558, 264] on div "[PERSON_NAME]" at bounding box center [528, 253] width 90 height 22
click at [463, 264] on div "24423" at bounding box center [456, 253] width 45 height 22
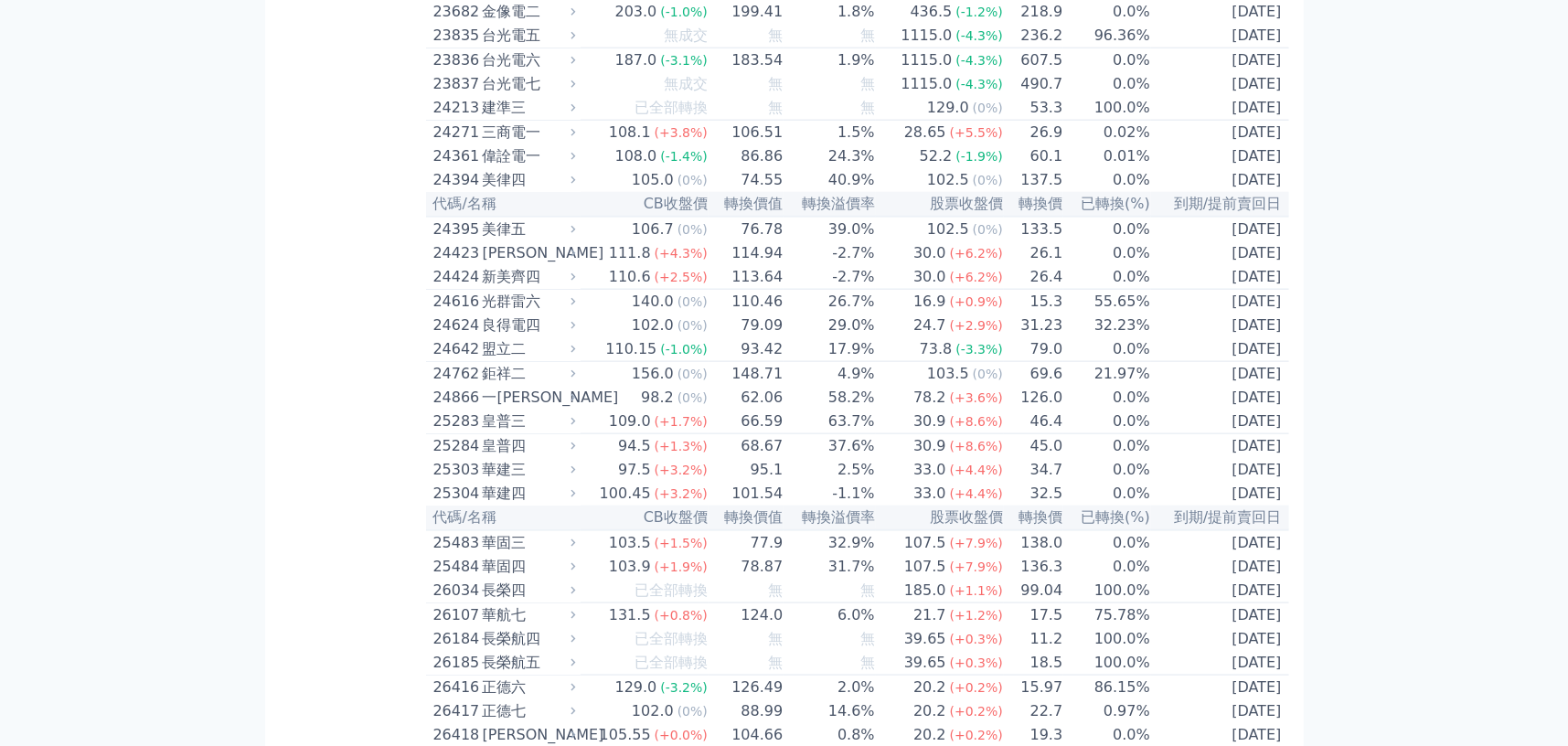
click at [437, 264] on div "24423" at bounding box center [456, 253] width 45 height 22
click at [1101, 192] on td "0.0%" at bounding box center [1107, 180] width 88 height 24
click at [520, 264] on div "[PERSON_NAME]" at bounding box center [528, 253] width 90 height 22
drag, startPoint x: 521, startPoint y: 375, endPoint x: 463, endPoint y: 377, distance: 58.0
click at [449, 264] on div "24423" at bounding box center [456, 253] width 45 height 22
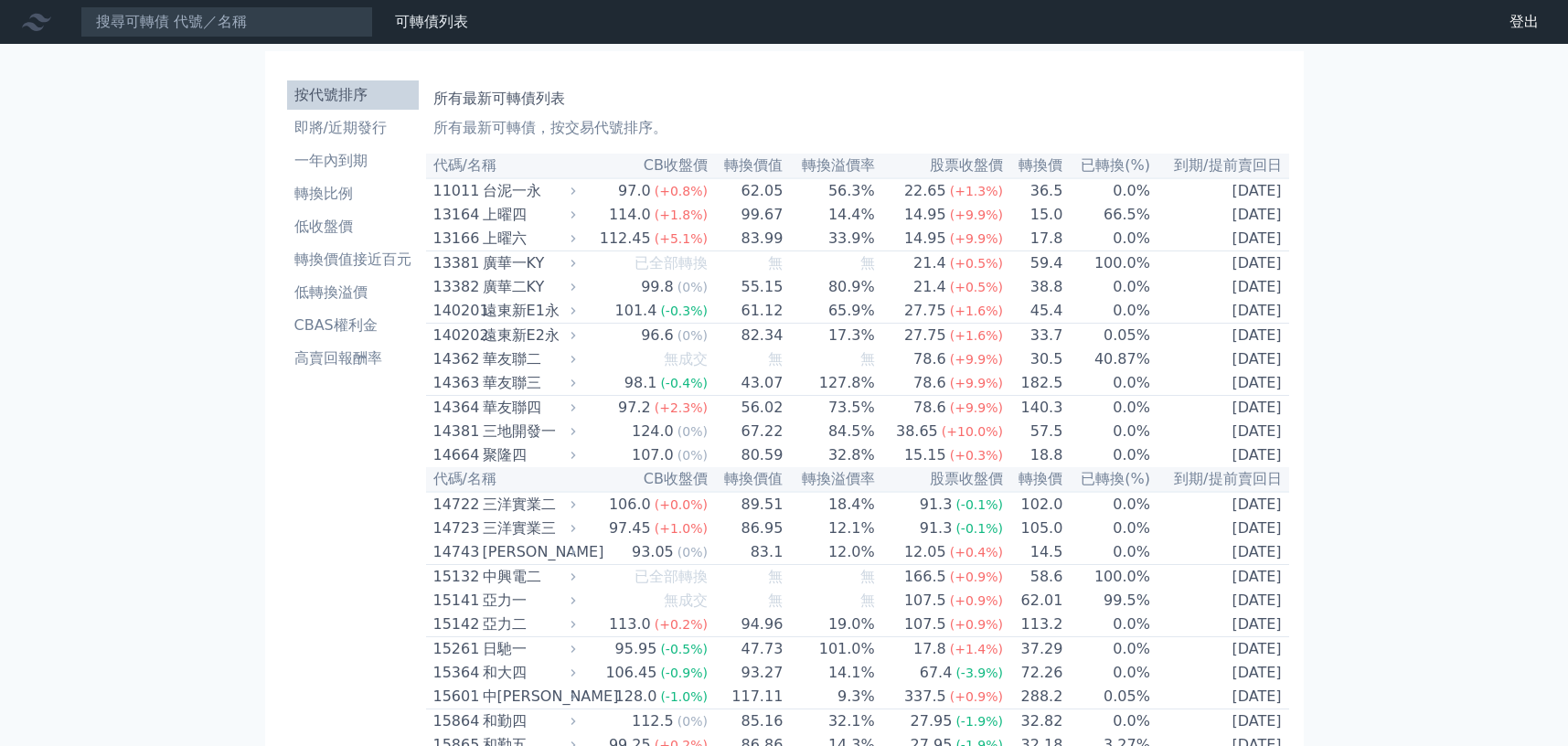
scroll to position [1529, 0]
click at [249, 35] on input at bounding box center [227, 22] width 293 height 31
type input "24422"
click at [371, 119] on li "即將/近期發行" at bounding box center [353, 128] width 132 height 22
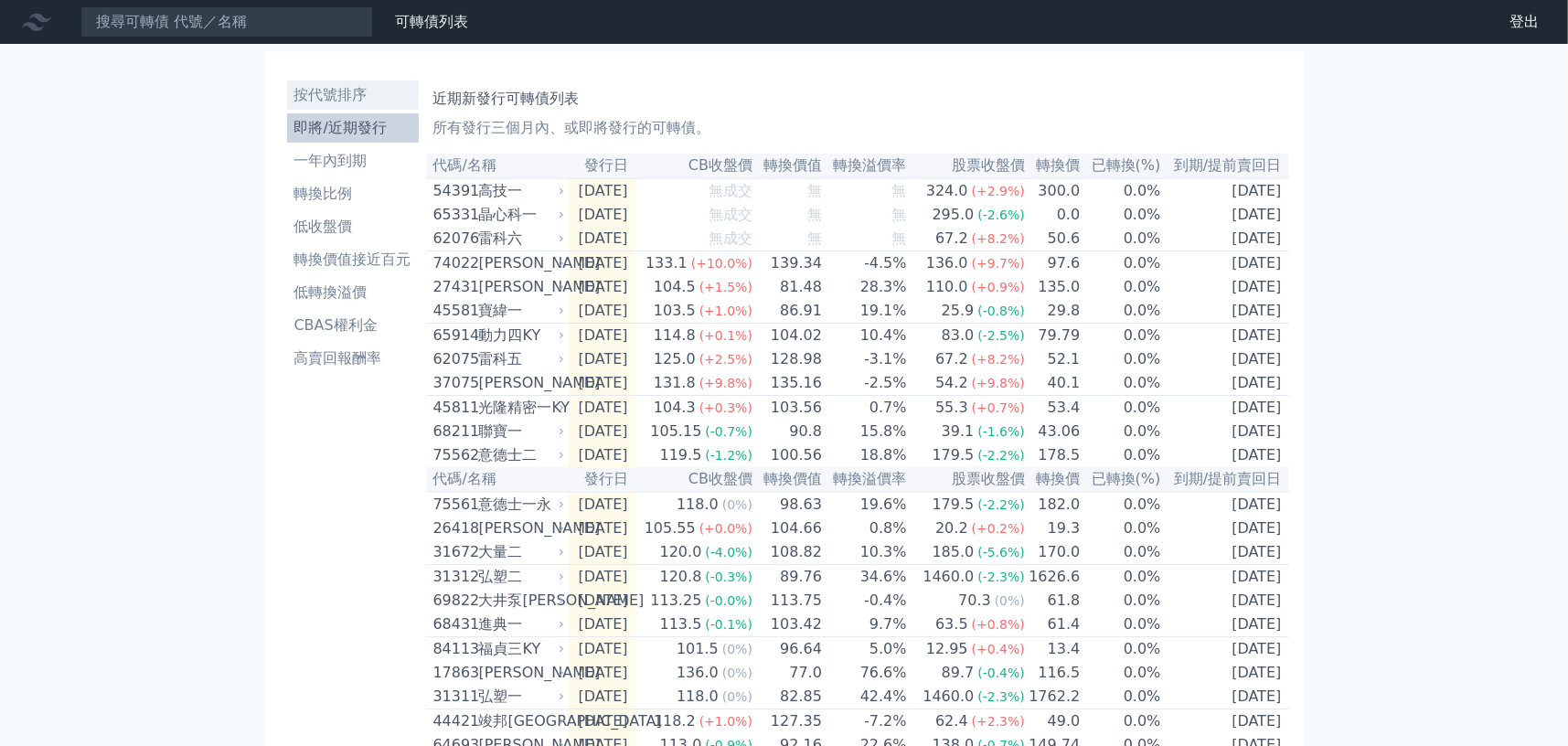
click at [352, 104] on li "按代號排序" at bounding box center [353, 95] width 132 height 22
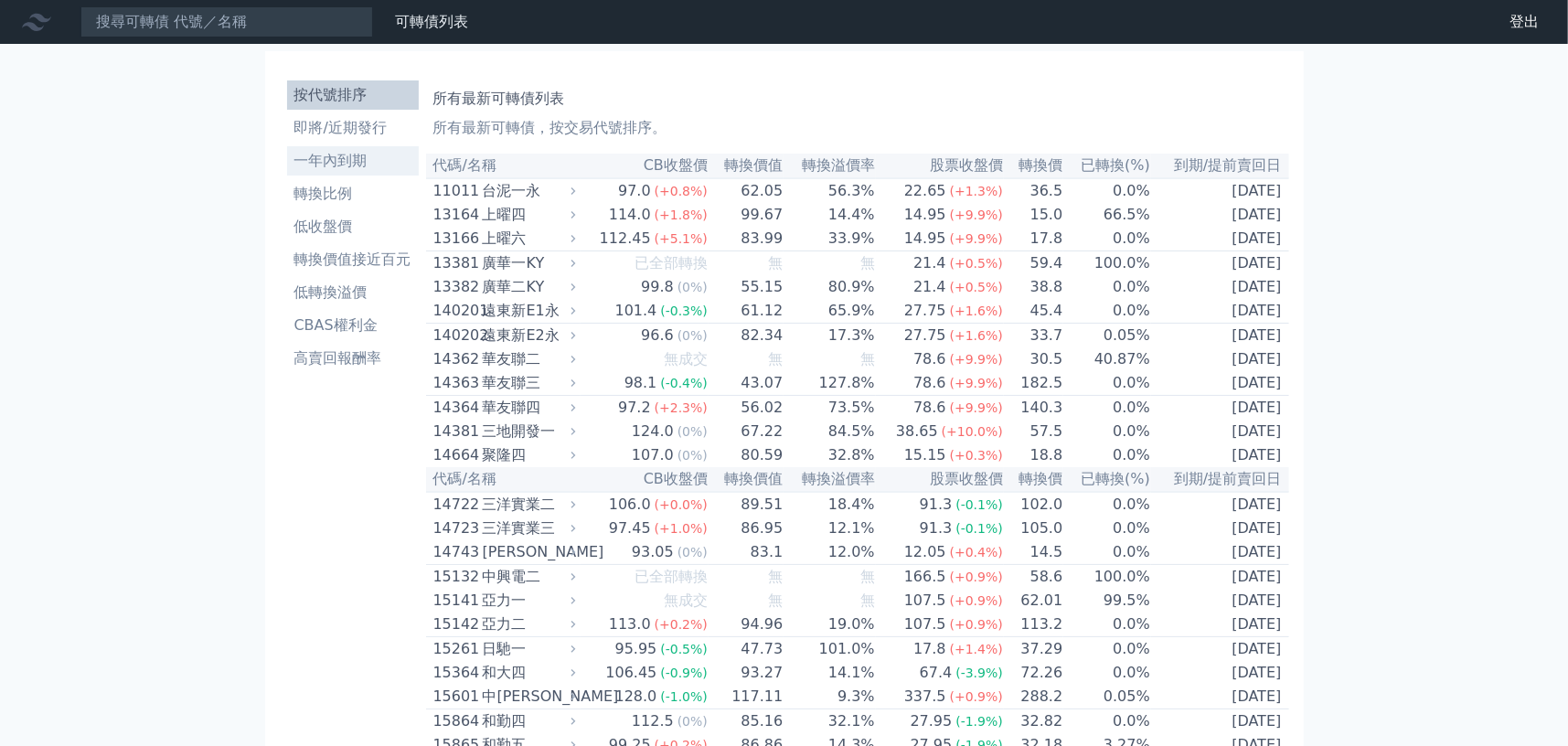
scroll to position [1529, 0]
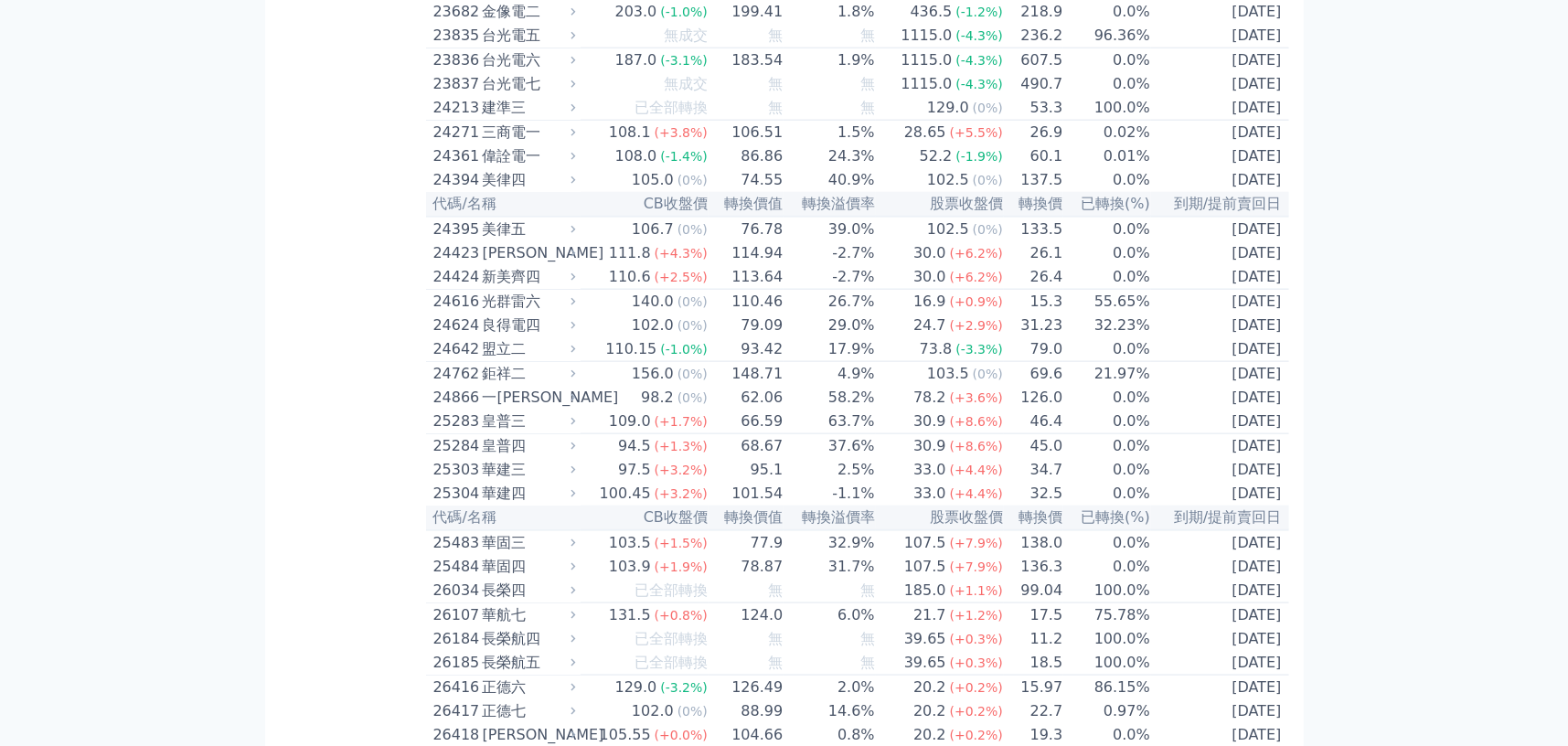
click at [515, 264] on div "[PERSON_NAME]" at bounding box center [528, 253] width 90 height 22
click at [712, 265] on td "114.94" at bounding box center [746, 253] width 75 height 24
click at [778, 265] on td "114.94" at bounding box center [746, 253] width 75 height 24
click at [954, 261] on span "(+6.2%)" at bounding box center [976, 253] width 53 height 15
click at [1004, 265] on td "26.1" at bounding box center [1033, 253] width 59 height 24
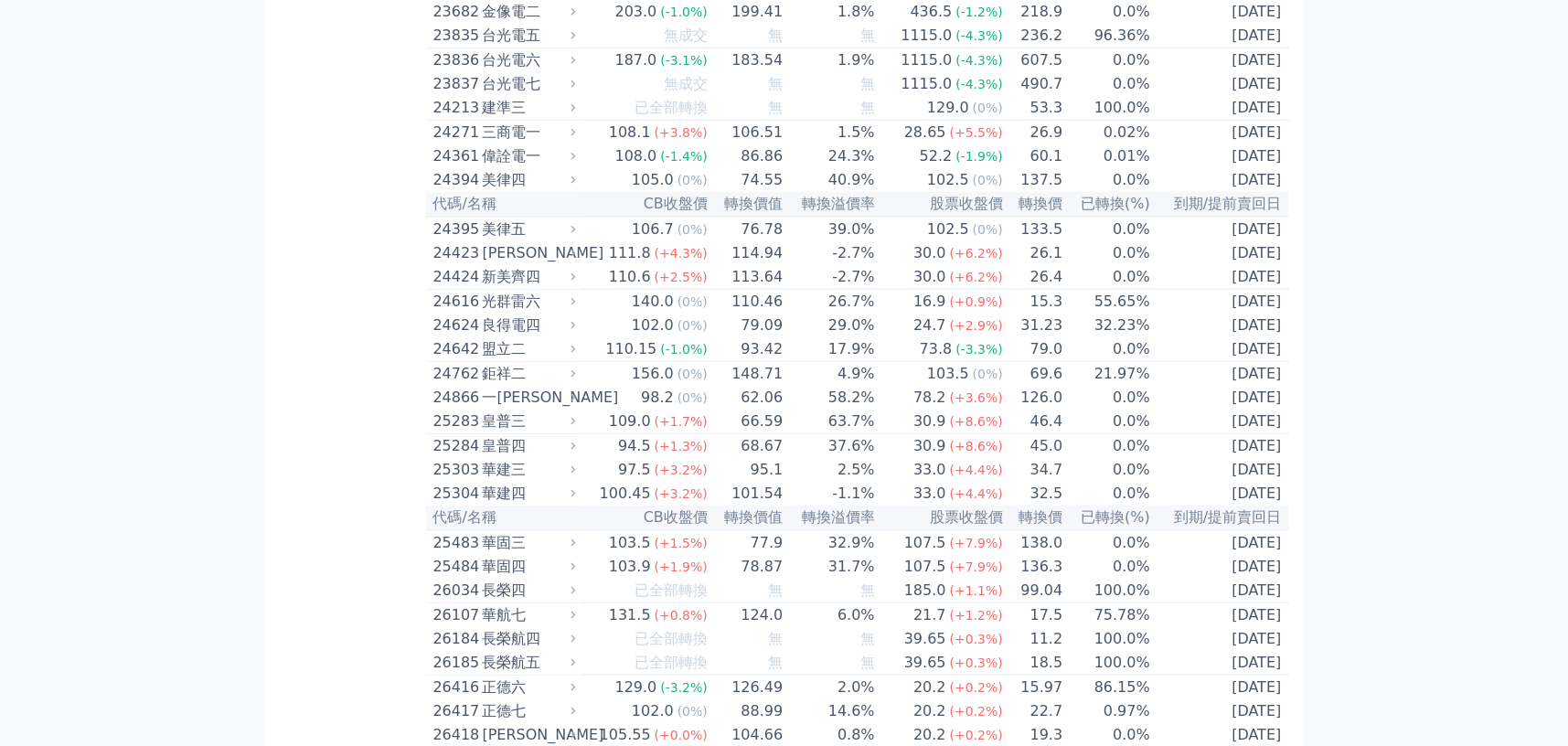
click at [1263, 265] on td "[DATE]" at bounding box center [1219, 253] width 138 height 24
click at [1262, 265] on td "[DATE]" at bounding box center [1219, 253] width 138 height 24
drag, startPoint x: 510, startPoint y: 371, endPoint x: 455, endPoint y: 375, distance: 55.1
click at [447, 264] on div "24423" at bounding box center [456, 253] width 45 height 22
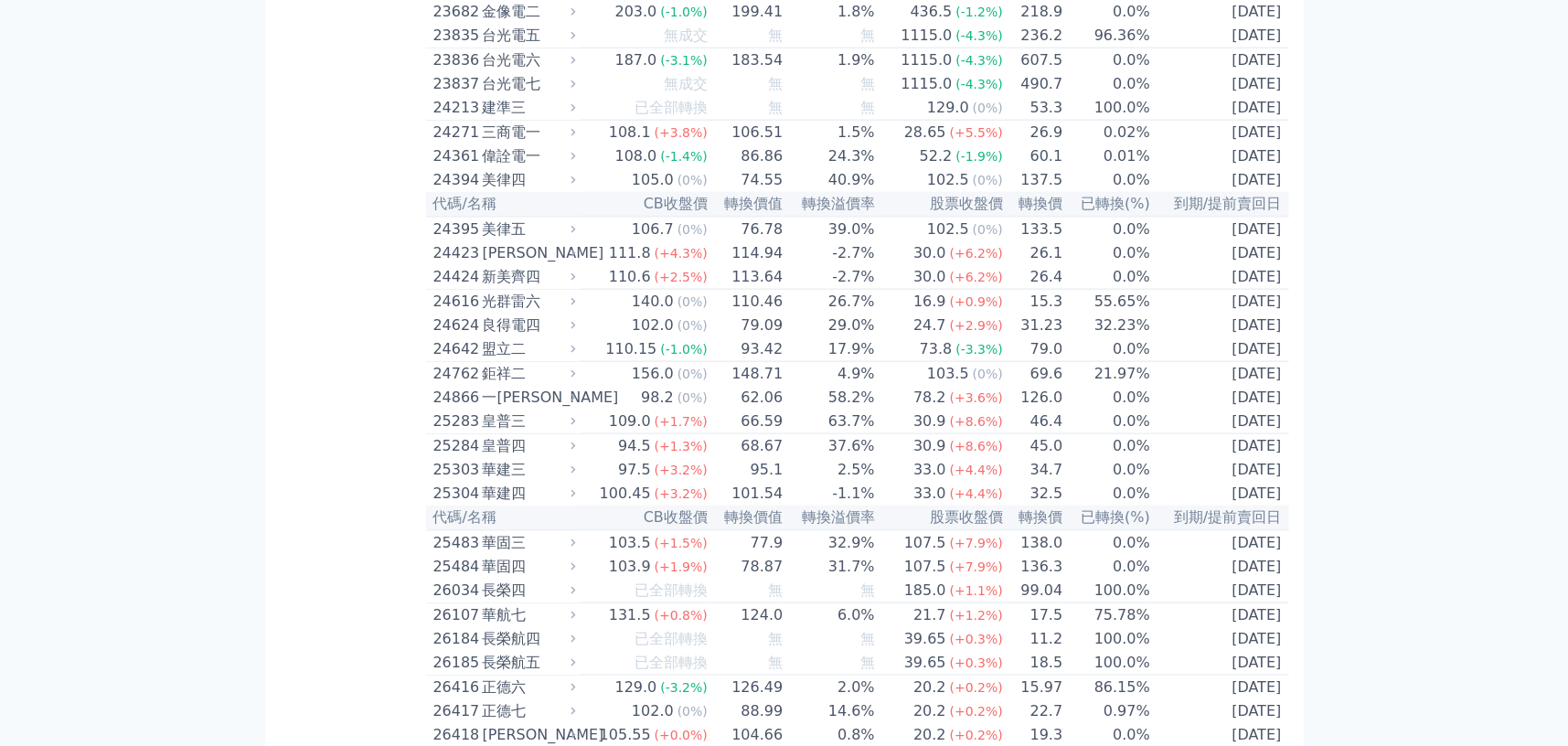
click at [569, 264] on div "[PERSON_NAME]" at bounding box center [528, 253] width 90 height 22
click at [579, 259] on icon at bounding box center [573, 252] width 12 height 12
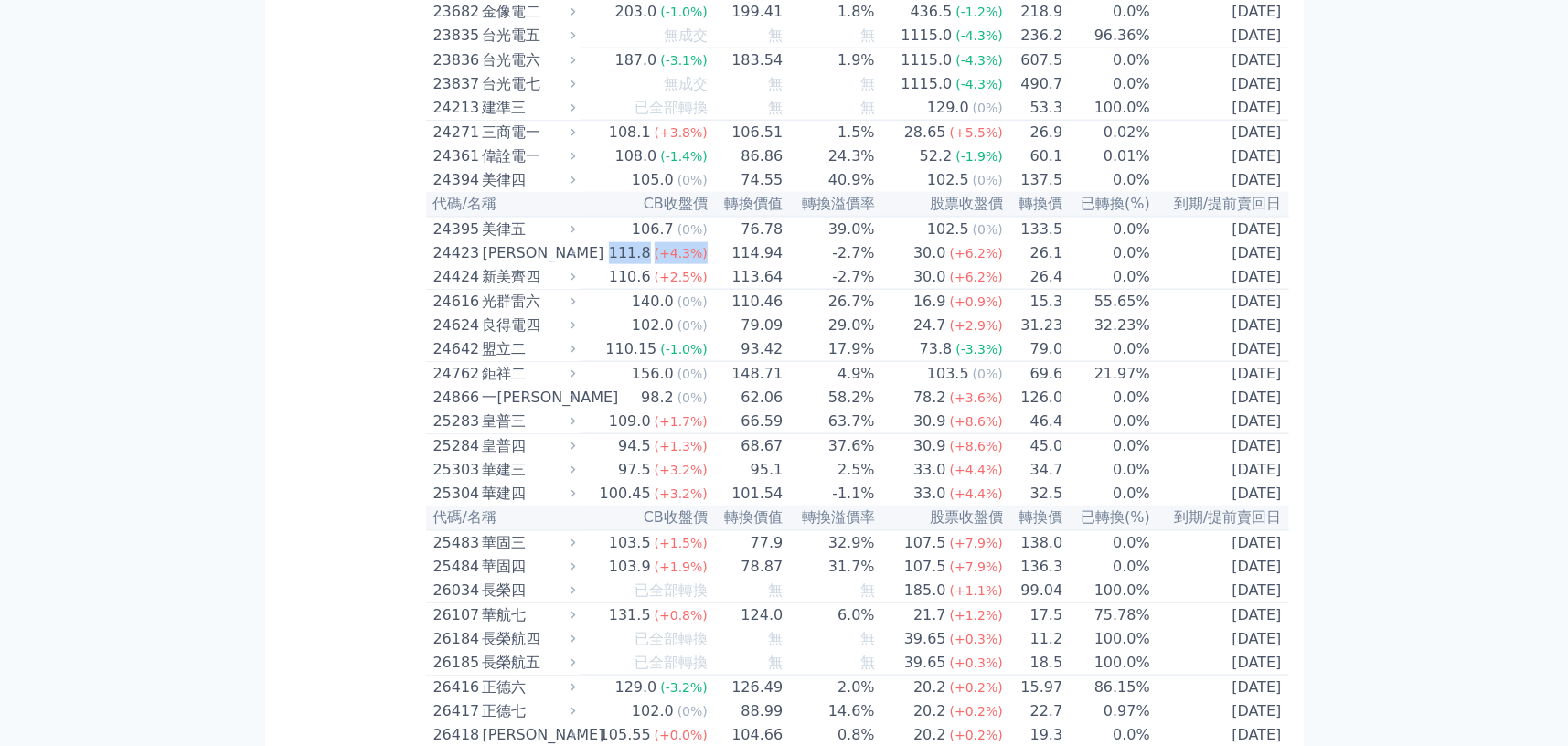
drag, startPoint x: 582, startPoint y: 370, endPoint x: 575, endPoint y: 398, distance: 28.9
click at [579, 259] on icon at bounding box center [573, 252] width 12 height 12
click at [577, 282] on icon at bounding box center [573, 276] width 12 height 12
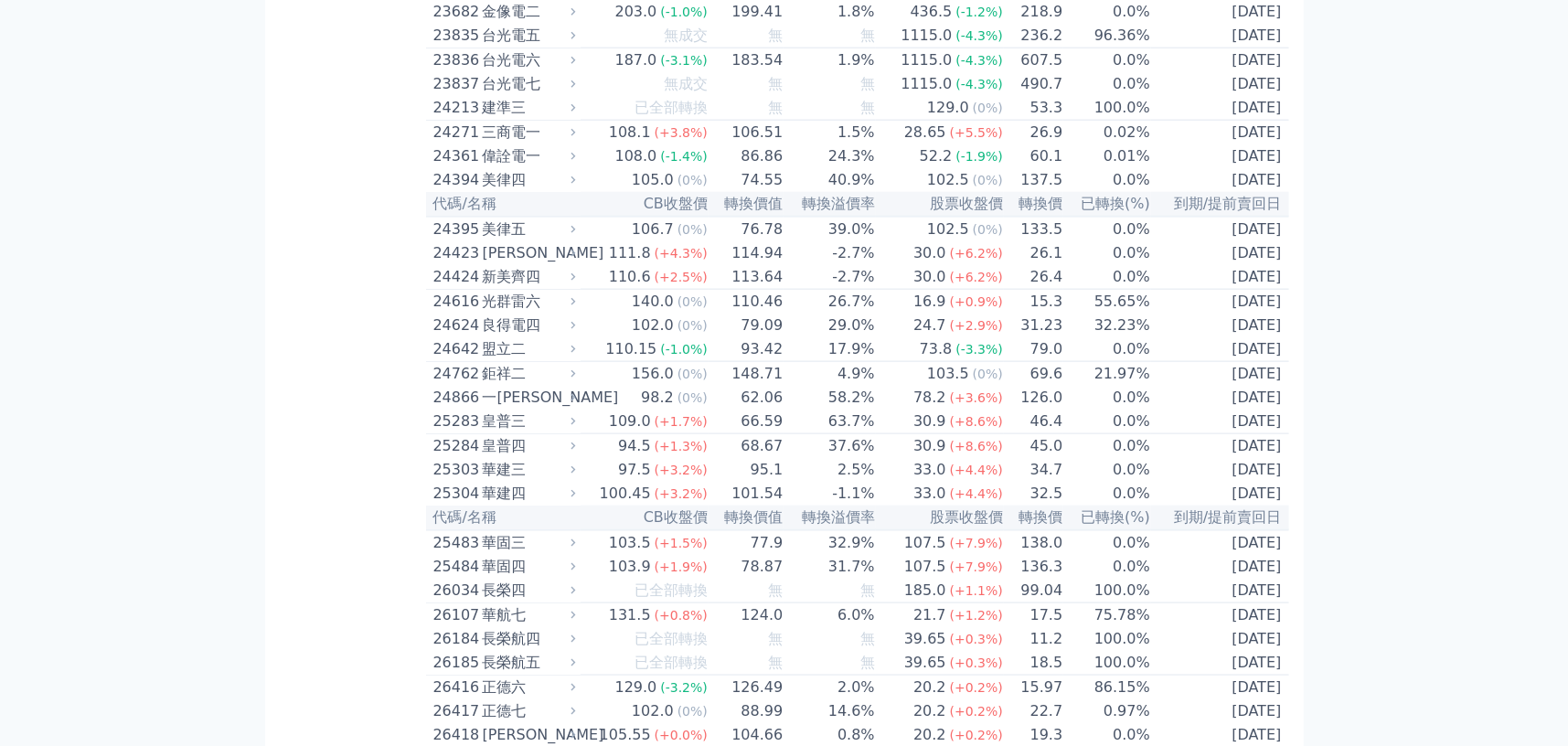
click at [535, 288] on div "新美齊四" at bounding box center [528, 277] width 90 height 22
drag, startPoint x: 446, startPoint y: 402, endPoint x: 514, endPoint y: 402, distance: 68.0
click at [514, 288] on div "24424 新美齊四" at bounding box center [500, 277] width 134 height 22
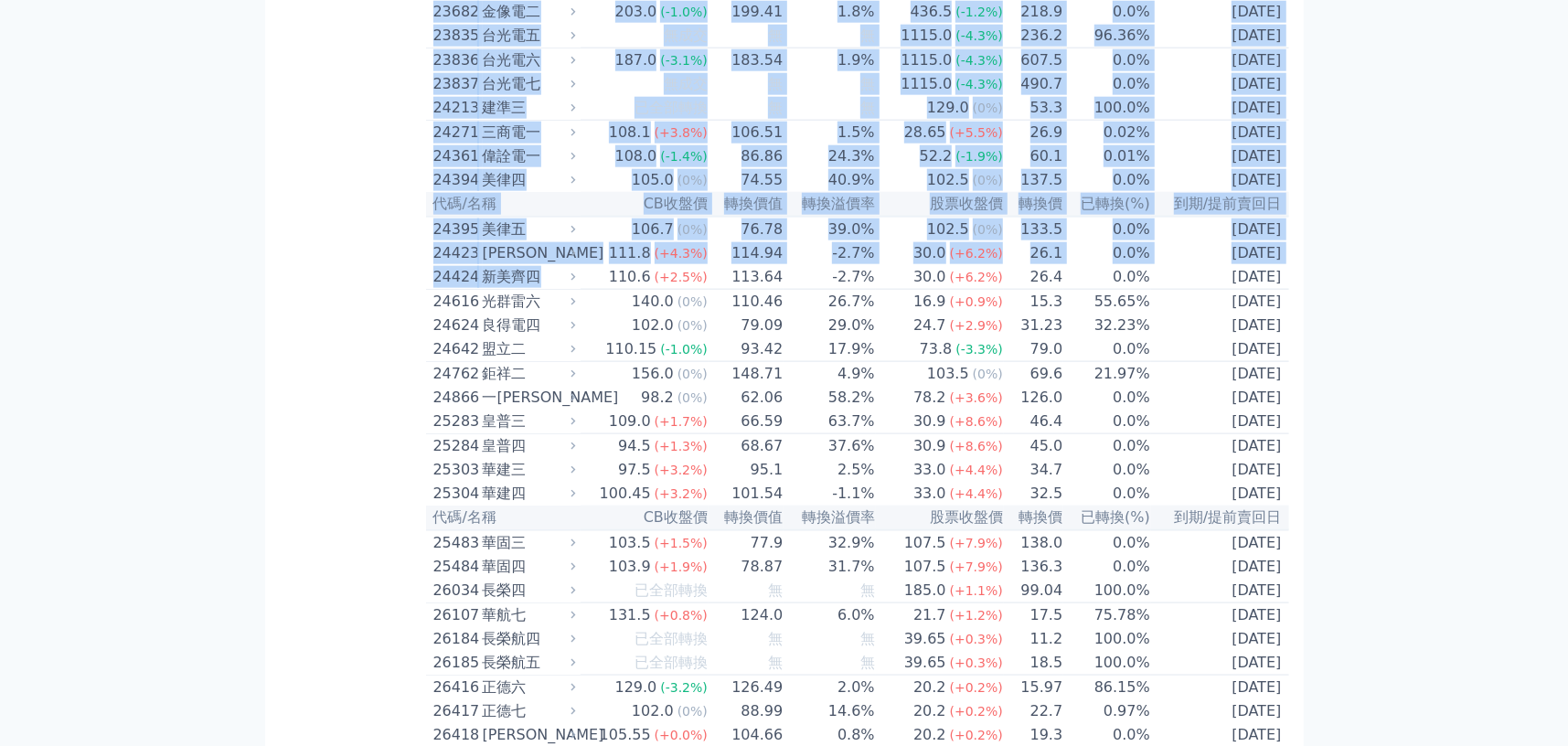
drag, startPoint x: 422, startPoint y: 402, endPoint x: 541, endPoint y: 400, distance: 119.0
click at [540, 288] on div "新美齊四" at bounding box center [528, 277] width 90 height 22
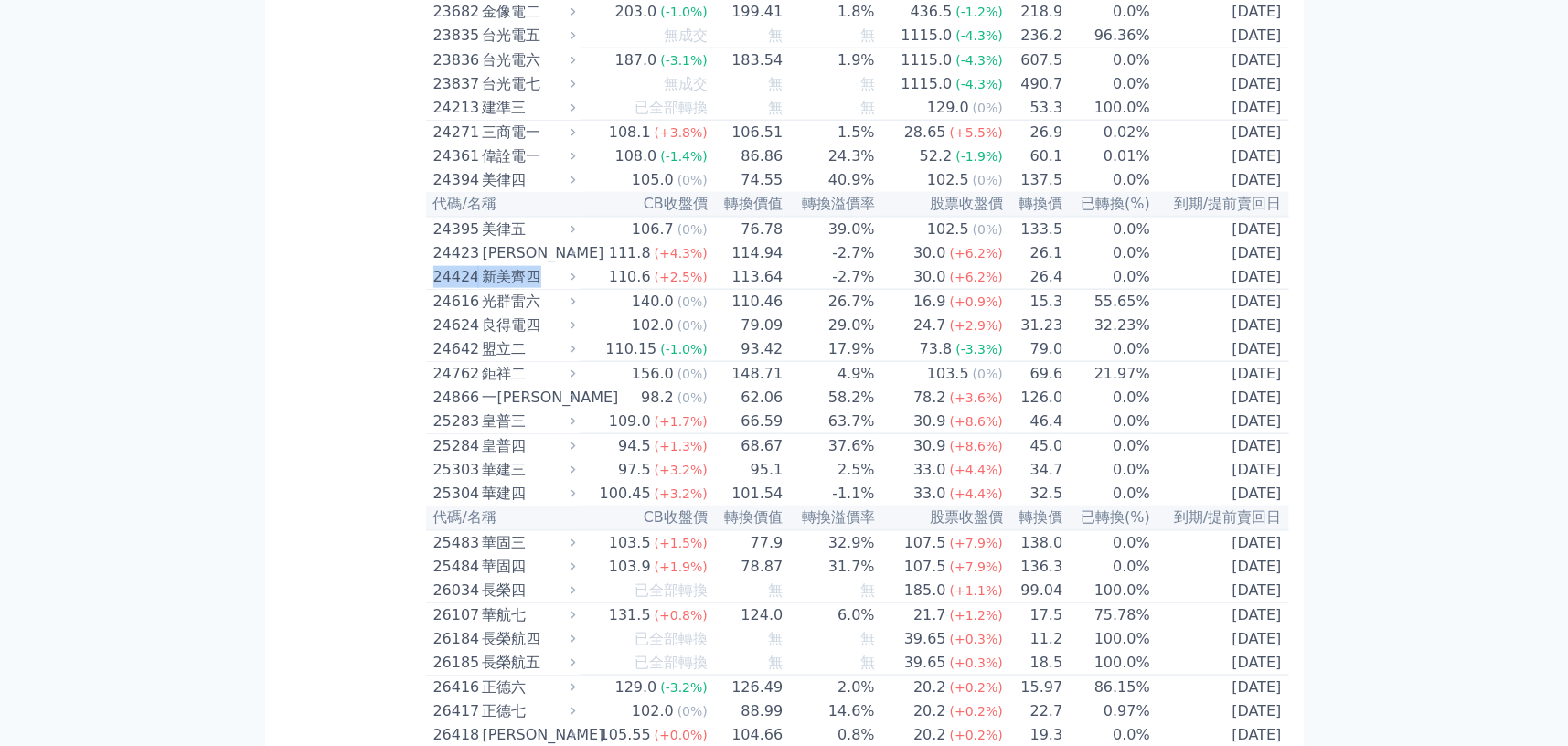
drag, startPoint x: 555, startPoint y: 402, endPoint x: 435, endPoint y: 398, distance: 120.1
click at [435, 288] on div "24424 新美齊四" at bounding box center [500, 277] width 134 height 22
click at [498, 288] on div "新美齊四" at bounding box center [528, 277] width 90 height 22
click at [626, 288] on div "110.6" at bounding box center [630, 277] width 49 height 22
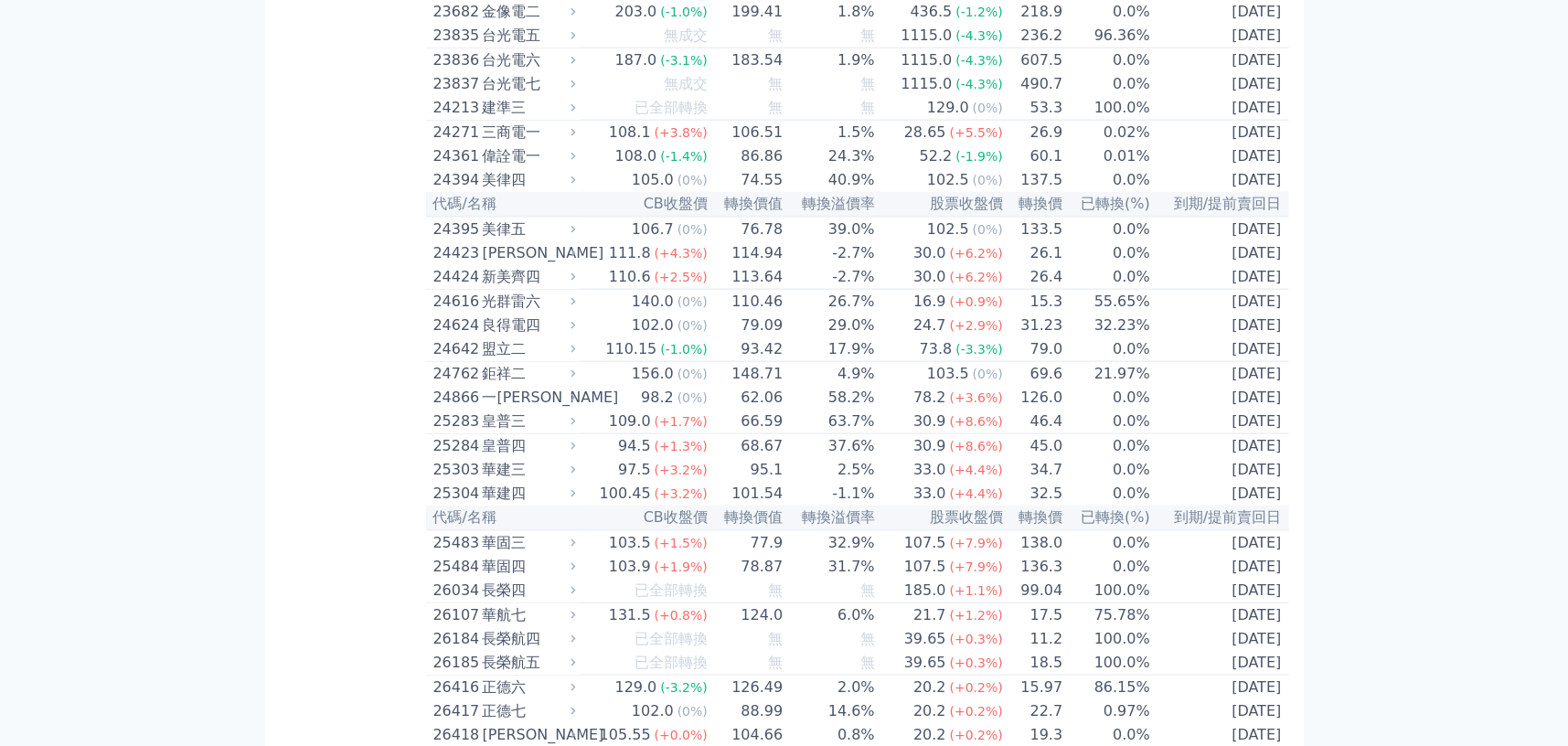
drag, startPoint x: 693, startPoint y: 392, endPoint x: 621, endPoint y: 396, distance: 72.1
click at [618, 288] on div "110.6" at bounding box center [630, 277] width 49 height 22
drag, startPoint x: 734, startPoint y: 402, endPoint x: 825, endPoint y: 411, distance: 91.4
drag, startPoint x: 1193, startPoint y: 400, endPoint x: 1278, endPoint y: 399, distance: 85.0
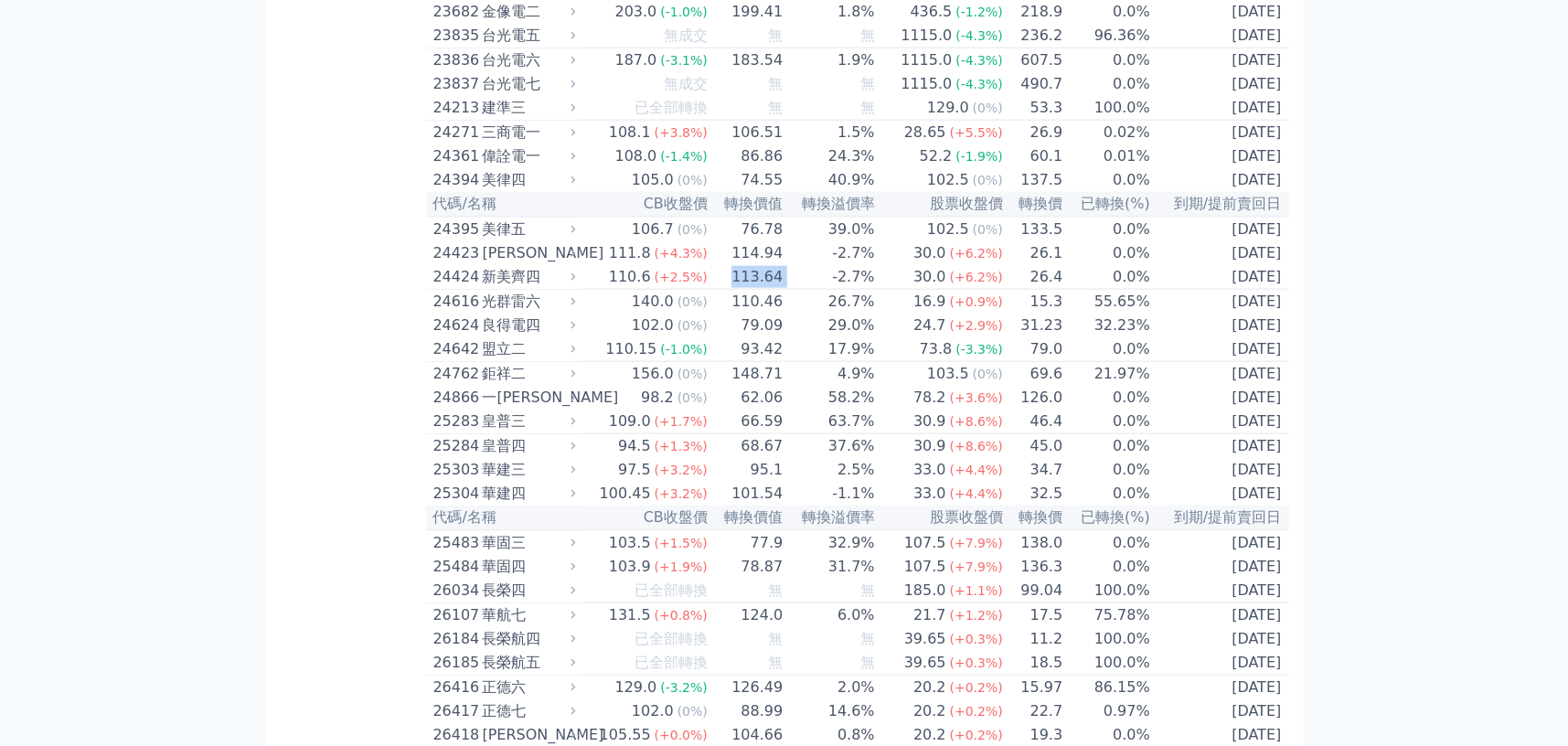
click at [1278, 290] on td "[DATE]" at bounding box center [1219, 277] width 138 height 25
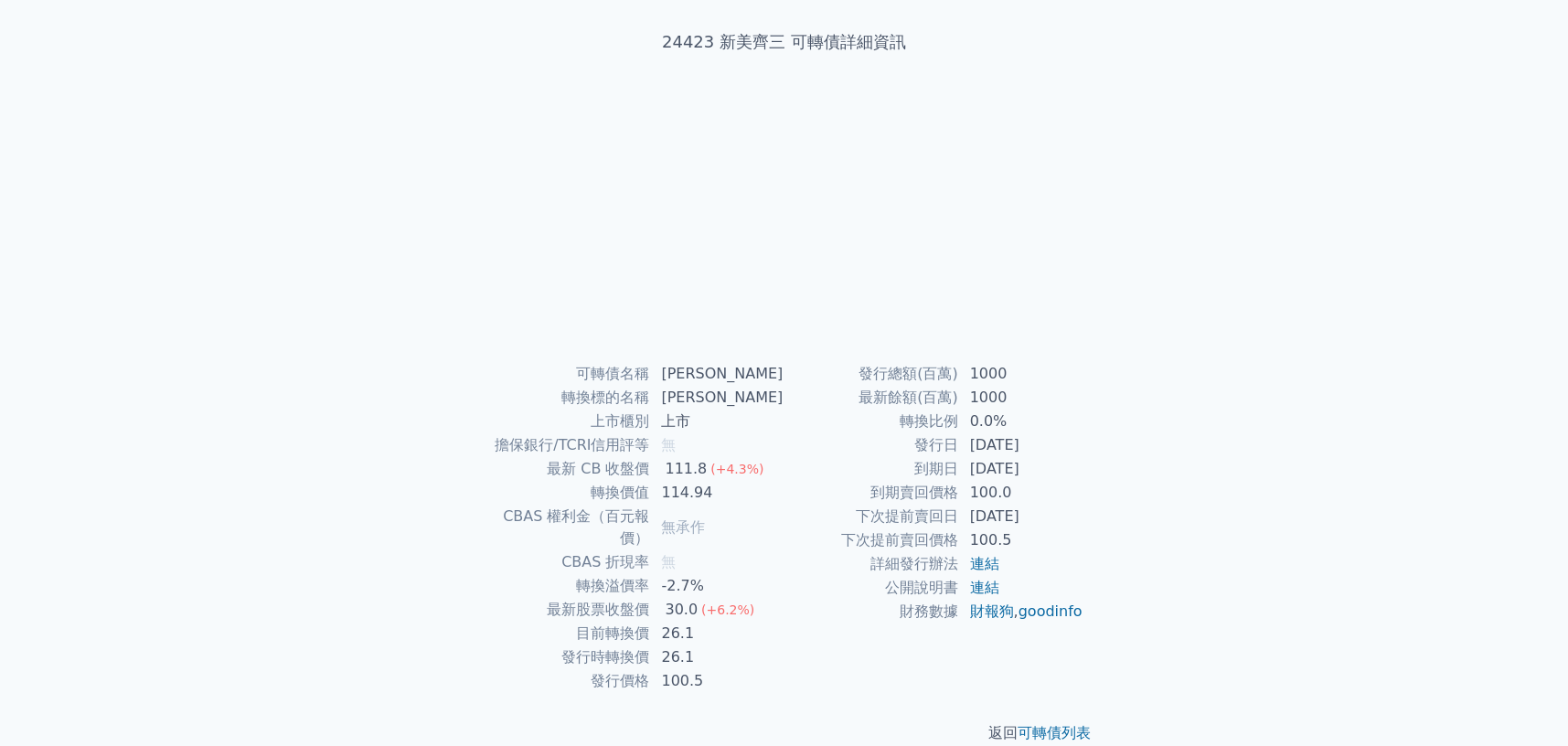
scroll to position [100, 0]
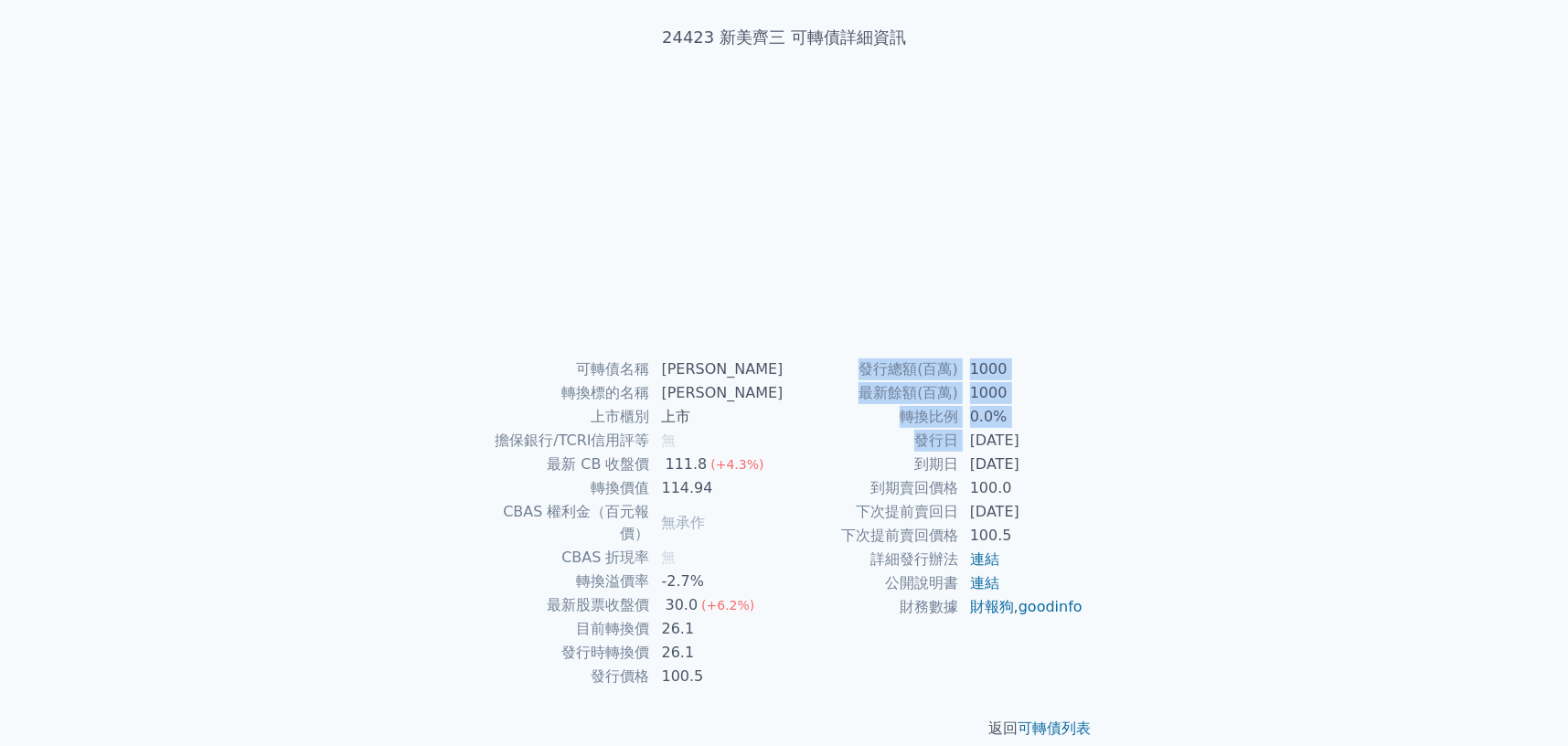
drag, startPoint x: 969, startPoint y: 440, endPoint x: 1205, endPoint y: 438, distance: 236.0
click at [1205, 438] on div "可轉債列表 財務數據 可轉債列表 財務數據 登出 登出 可轉債列表 › 24423 [PERSON_NAME] 24423 新美齊三 可轉債詳細資訊 可轉債名…" at bounding box center [784, 334] width 1568 height 868
click at [1165, 443] on div "可轉債列表 財務數據 可轉債列表 財務數據 登出 登出 可轉債列表 › 24423 [PERSON_NAME] 24423 新美齊三 可轉債詳細資訊 可轉債名…" at bounding box center [784, 334] width 1568 height 868
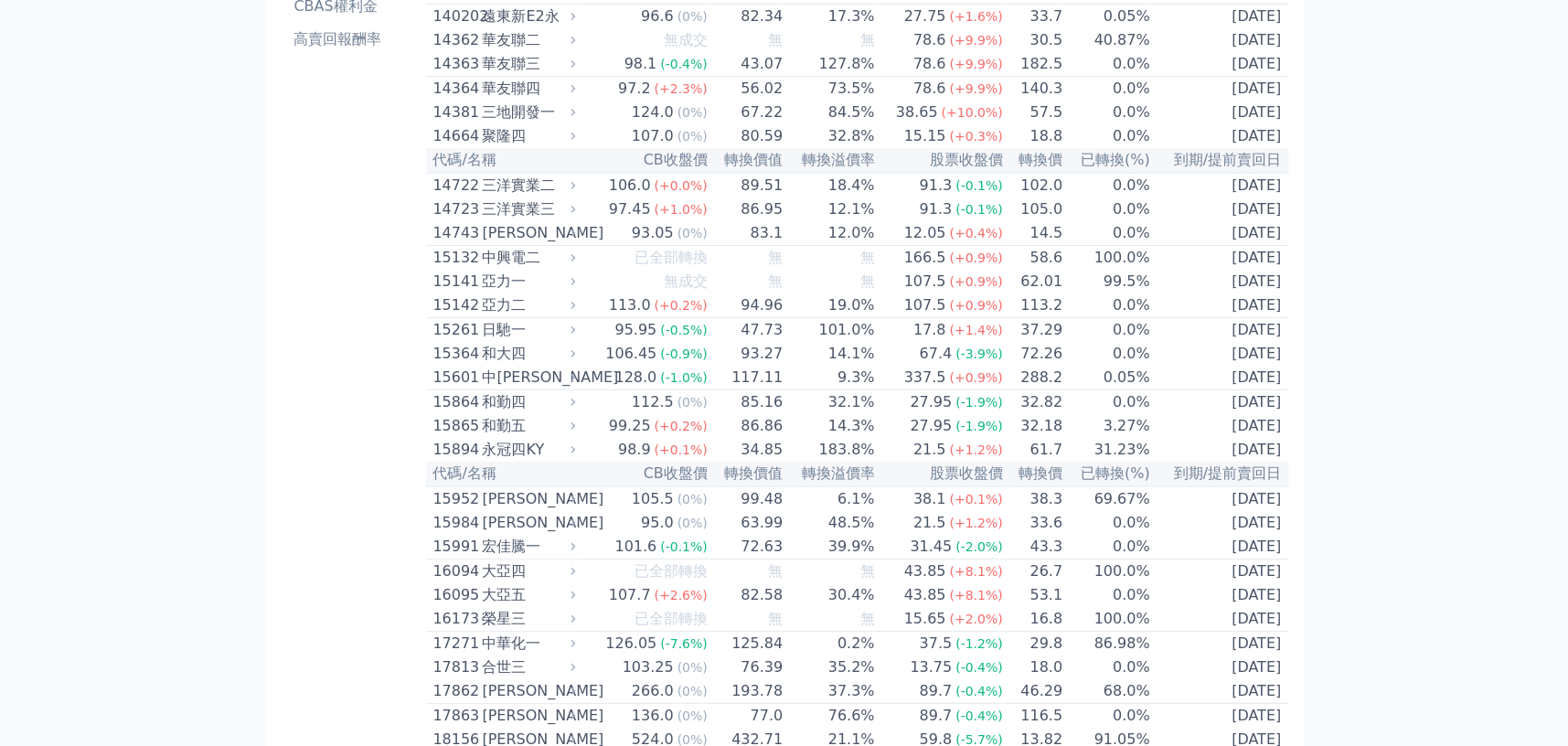
scroll to position [549, 0]
